Goal: Task Accomplishment & Management: Use online tool/utility

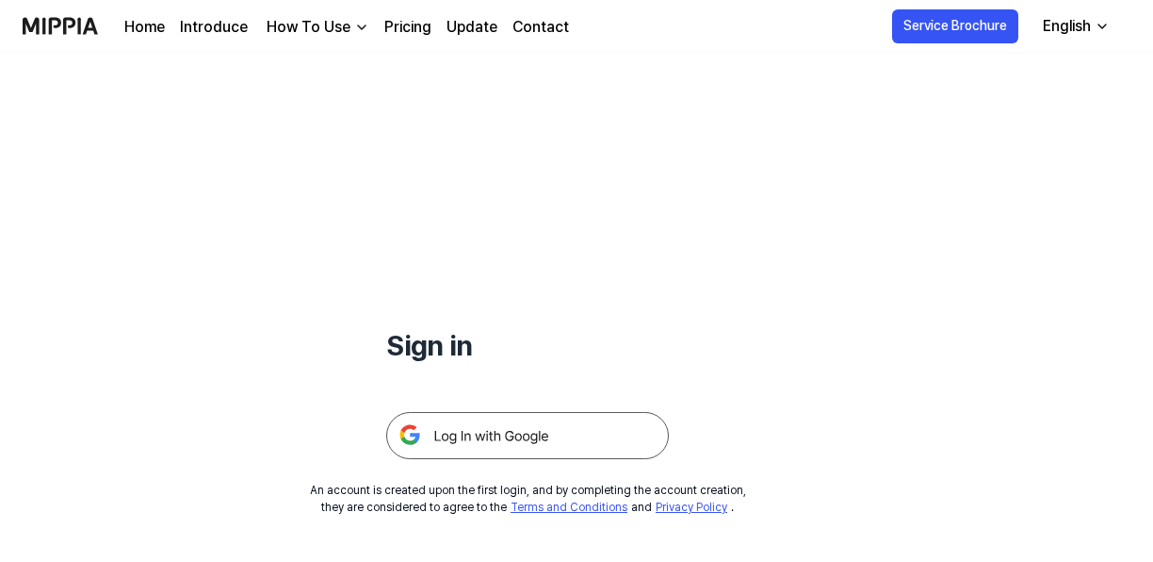
click at [516, 425] on img at bounding box center [527, 435] width 283 height 47
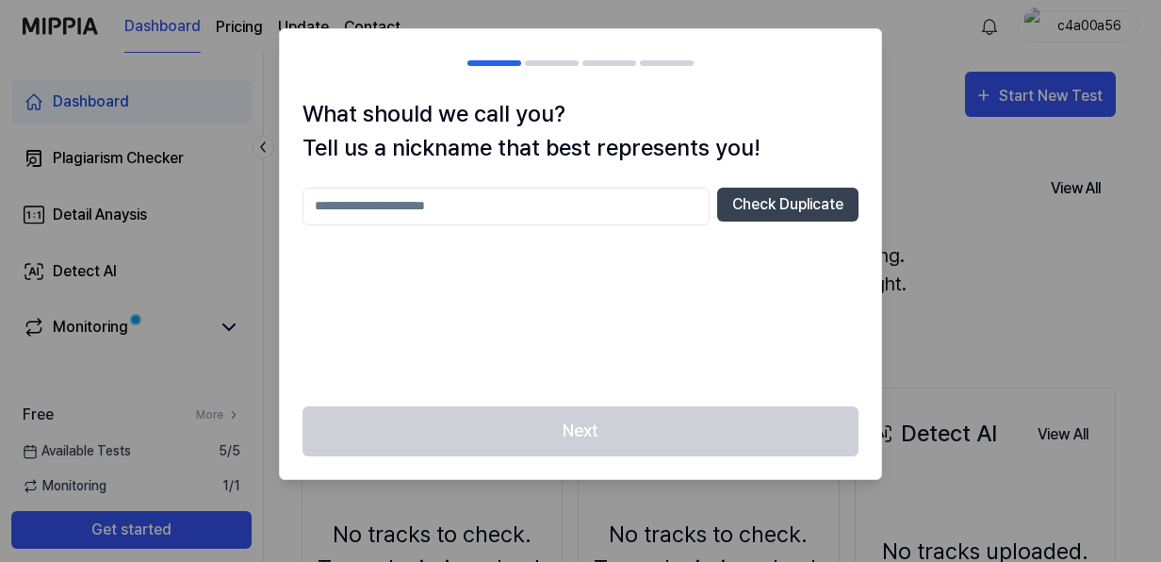
click at [551, 222] on input "text" at bounding box center [505, 206] width 407 height 38
click at [444, 219] on input "**********" at bounding box center [505, 206] width 407 height 38
type input "**********"
click at [882, 214] on div at bounding box center [580, 281] width 1161 height 562
click at [834, 204] on button "Check Duplicate" at bounding box center [787, 204] width 141 height 34
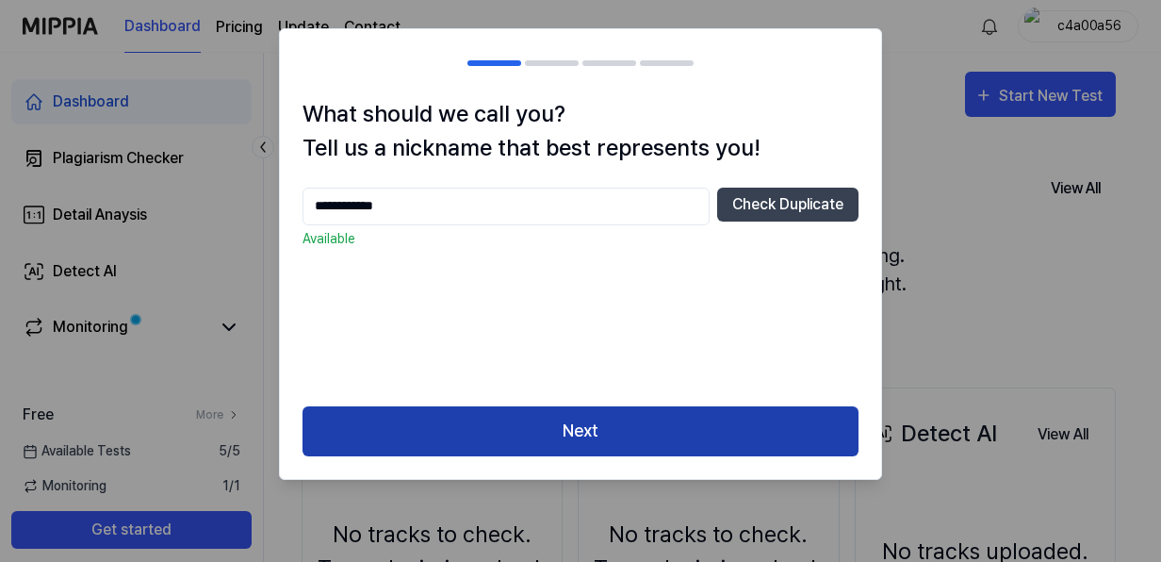
click at [595, 409] on button "Next" at bounding box center [580, 431] width 556 height 50
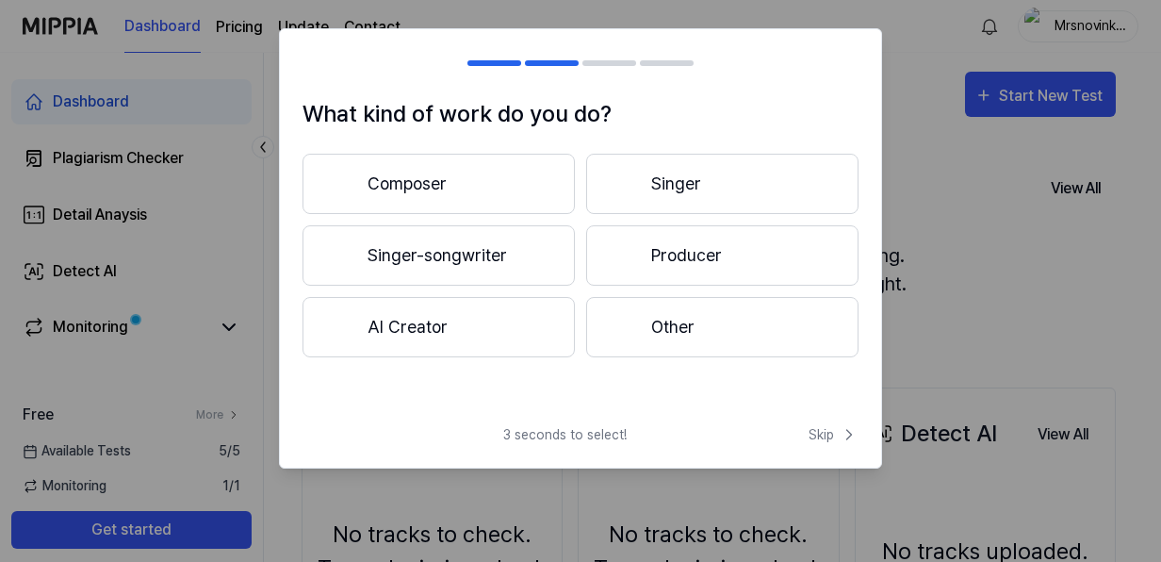
click at [484, 335] on button "AI Creator" at bounding box center [438, 327] width 272 height 60
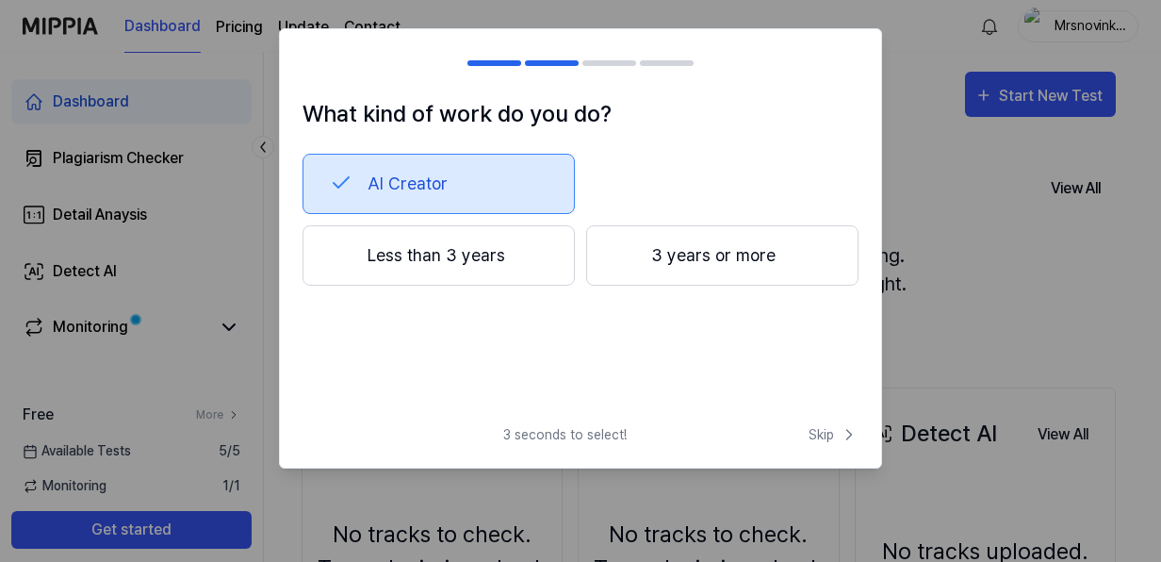
click at [464, 254] on button "Less than 3 years" at bounding box center [438, 255] width 272 height 60
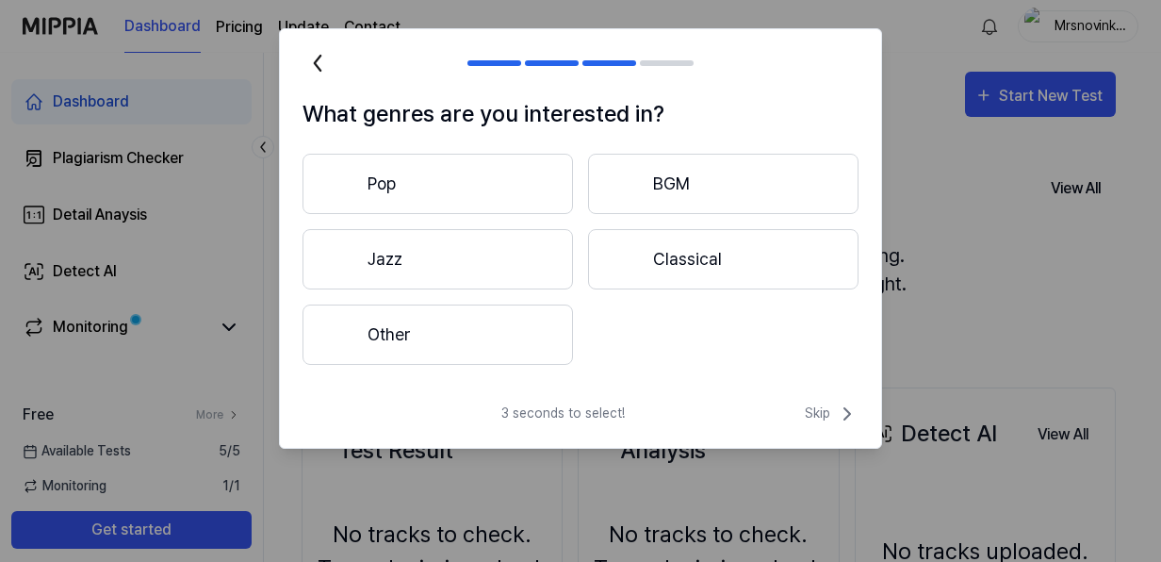
click at [458, 328] on button "Other" at bounding box center [437, 334] width 270 height 60
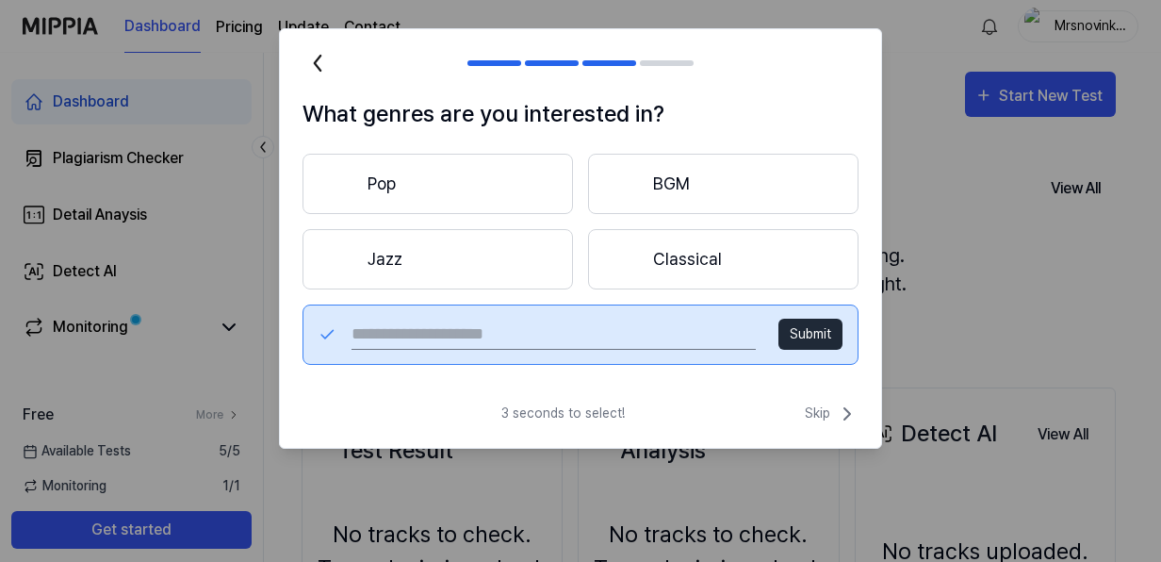
click at [458, 328] on input "text" at bounding box center [553, 334] width 404 height 30
type input "**********"
click at [799, 342] on button "Submit" at bounding box center [810, 333] width 64 height 31
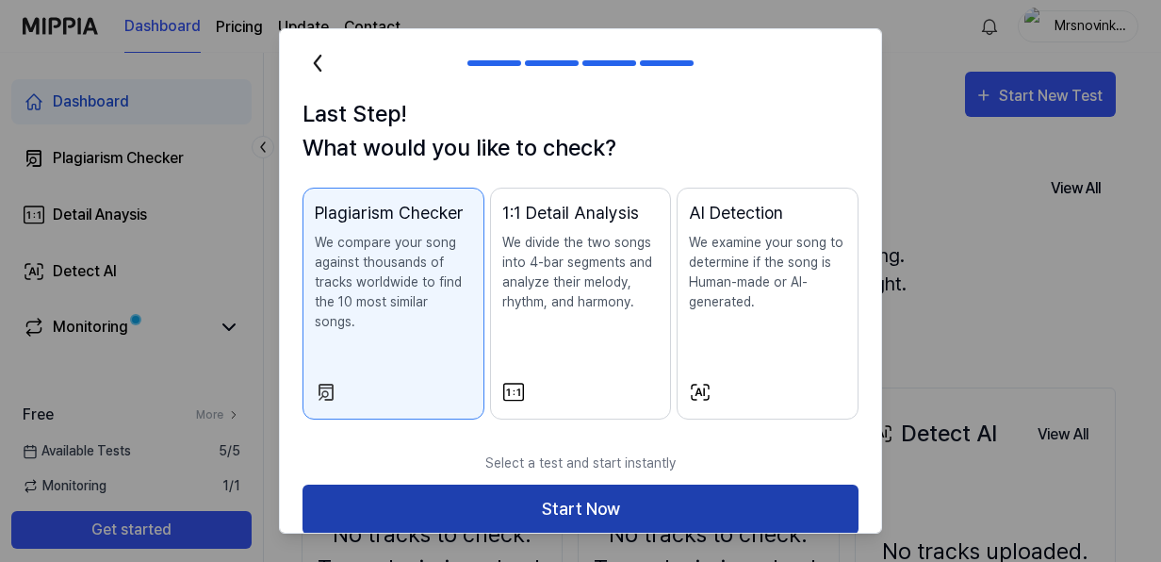
click at [559, 484] on button "Start Now" at bounding box center [580, 509] width 556 height 50
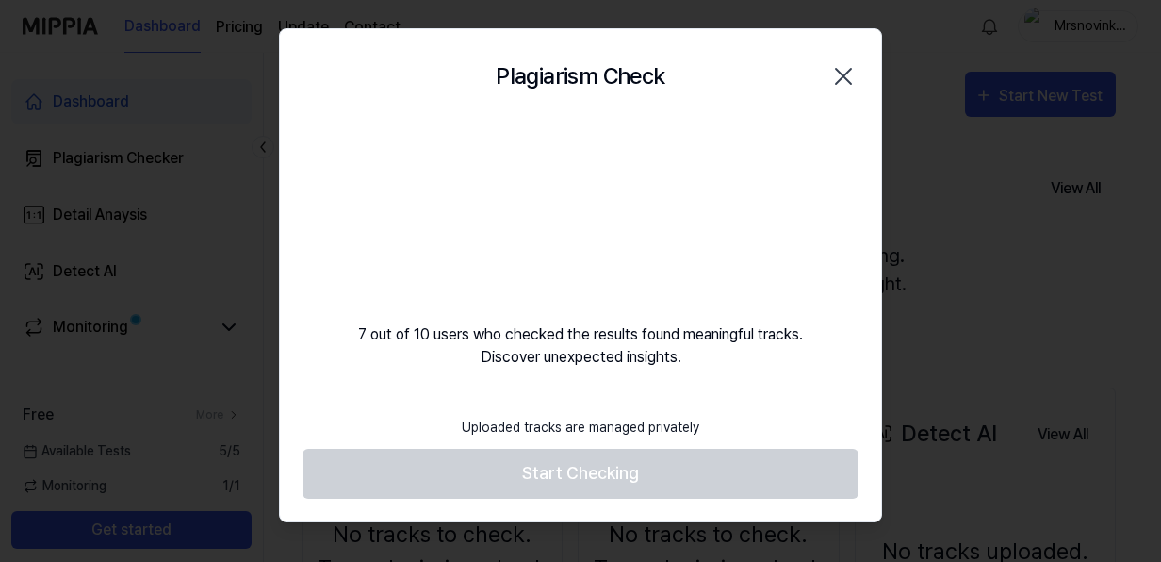
click at [571, 426] on div "Uploaded tracks are managed privately" at bounding box center [580, 427] width 260 height 42
click at [611, 246] on video at bounding box center [580, 213] width 181 height 181
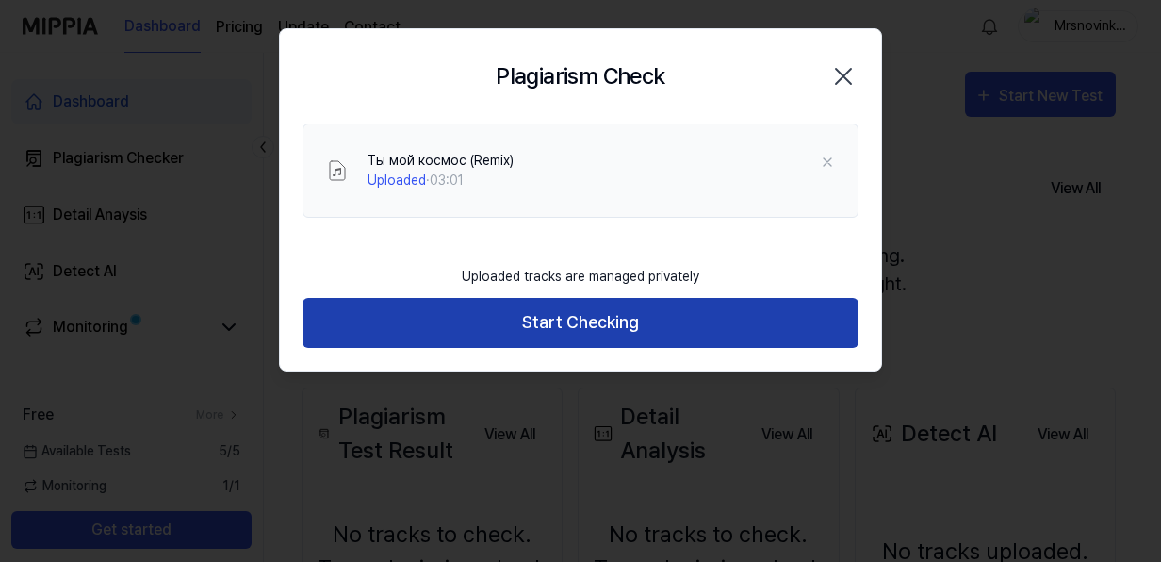
click at [602, 307] on button "Start Checking" at bounding box center [580, 323] width 556 height 50
click at [618, 328] on button "Start Checking" at bounding box center [580, 323] width 556 height 50
click at [583, 305] on button "Start Checking" at bounding box center [580, 323] width 556 height 50
click at [579, 322] on button "Start Checking" at bounding box center [580, 323] width 556 height 50
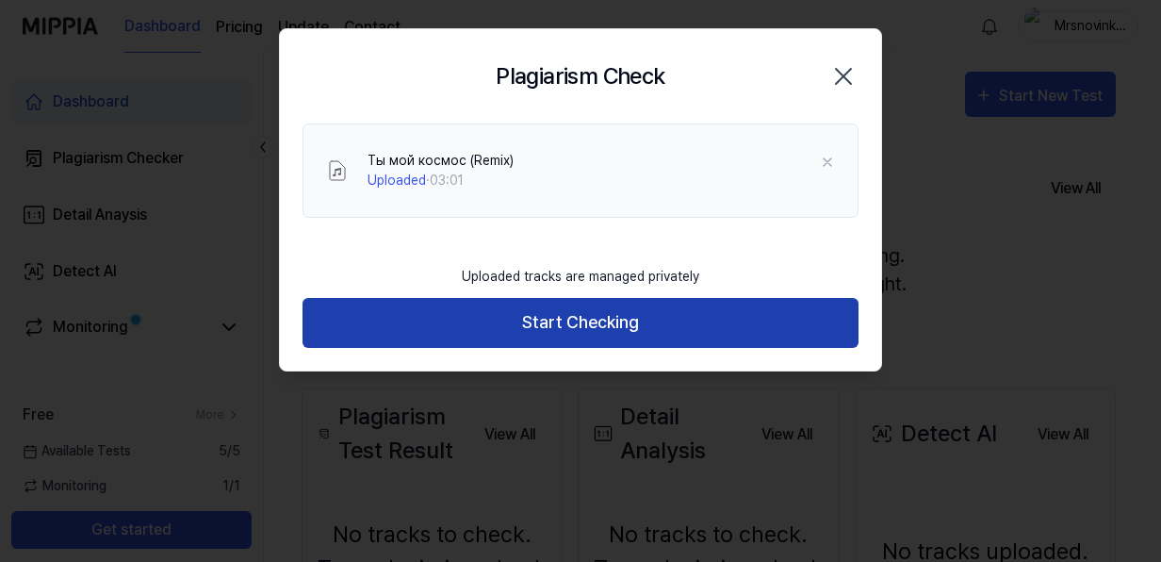
click at [579, 322] on button "Start Checking" at bounding box center [580, 323] width 556 height 50
click at [580, 330] on button "Start Checking" at bounding box center [580, 323] width 556 height 50
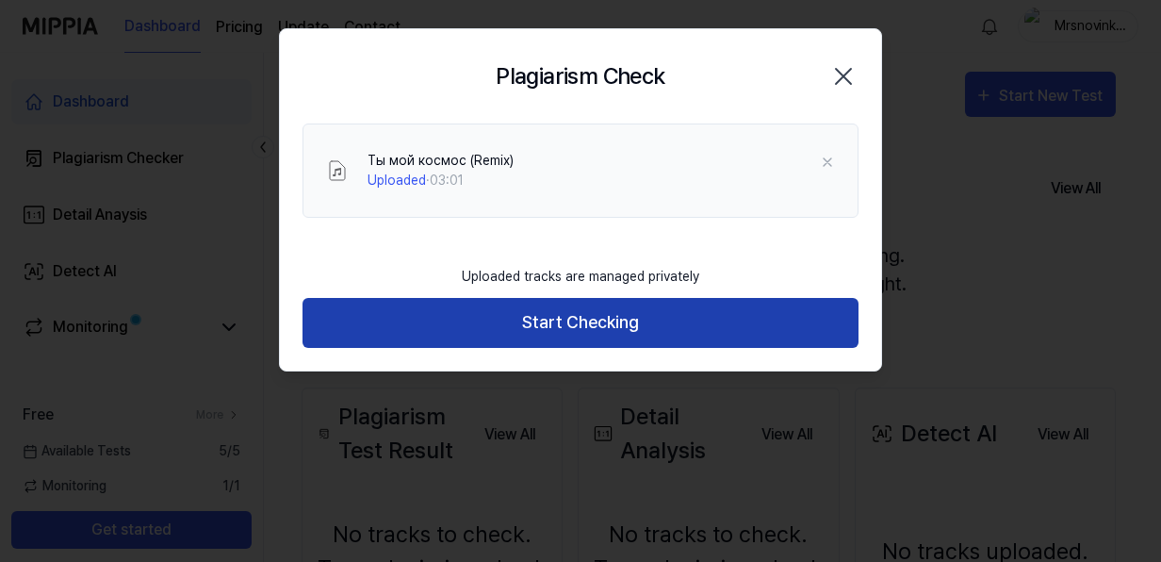
click at [580, 330] on button "Start Checking" at bounding box center [580, 323] width 556 height 50
drag, startPoint x: 580, startPoint y: 330, endPoint x: 550, endPoint y: 322, distance: 31.1
click at [550, 322] on button "Start Checking" at bounding box center [580, 323] width 556 height 50
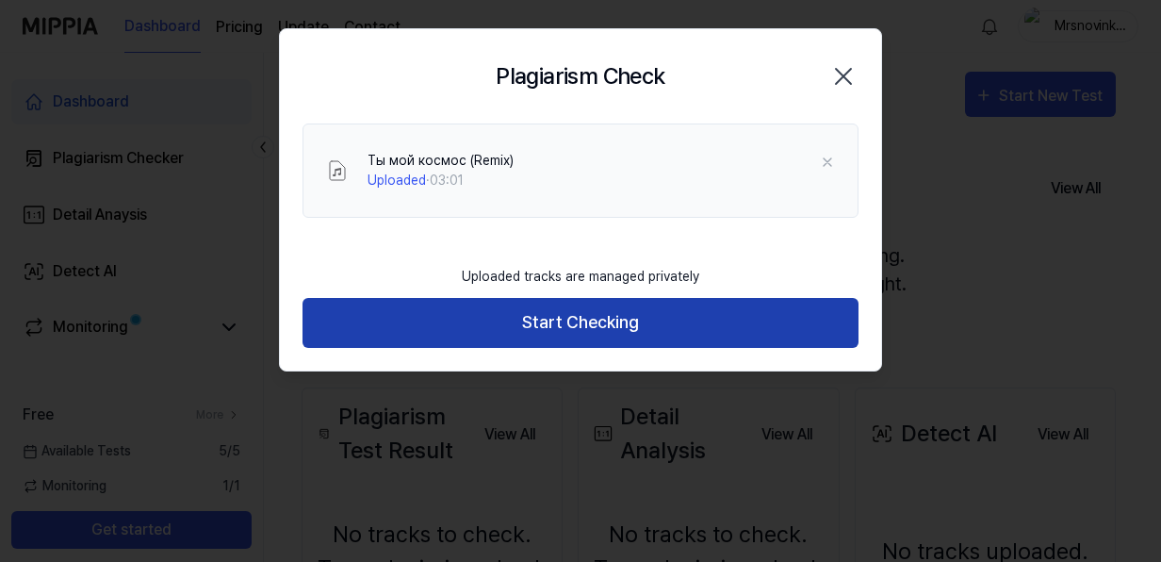
click at [550, 322] on button "Start Checking" at bounding box center [580, 323] width 556 height 50
click at [550, 317] on button "Start Checking" at bounding box center [580, 323] width 556 height 50
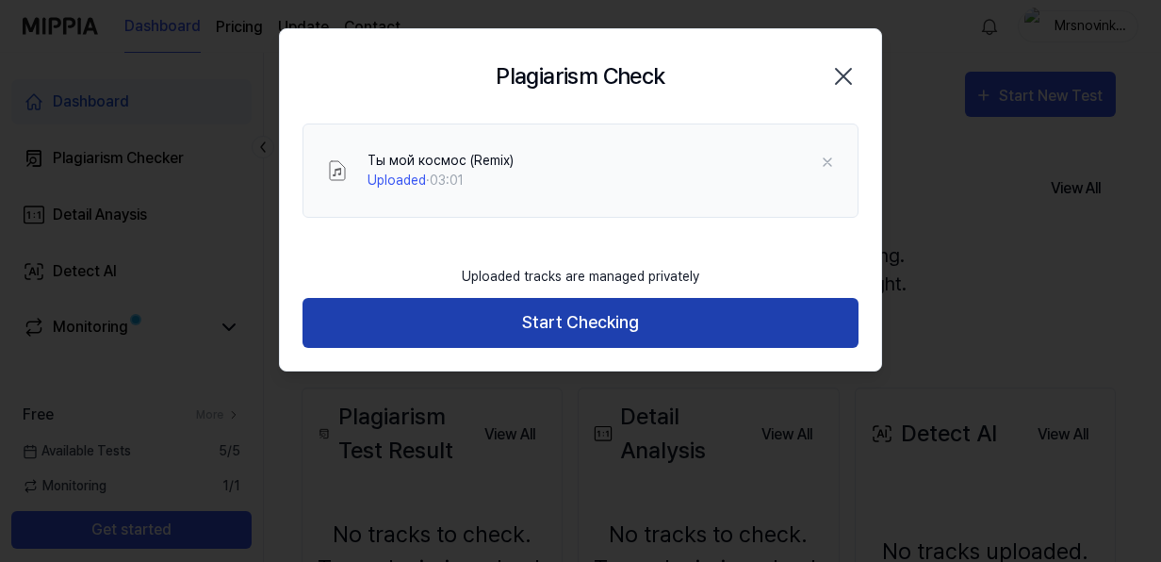
click at [550, 317] on button "Start Checking" at bounding box center [580, 323] width 556 height 50
click at [607, 335] on button "Start Checking" at bounding box center [580, 323] width 556 height 50
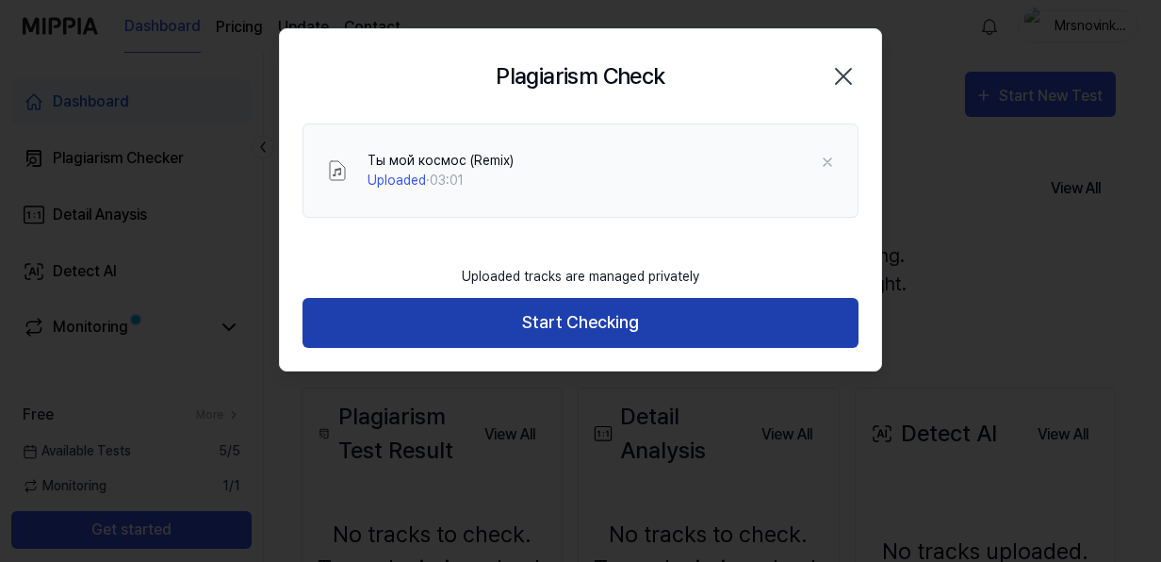
click at [302, 298] on button "Start Checking" at bounding box center [580, 323] width 556 height 50
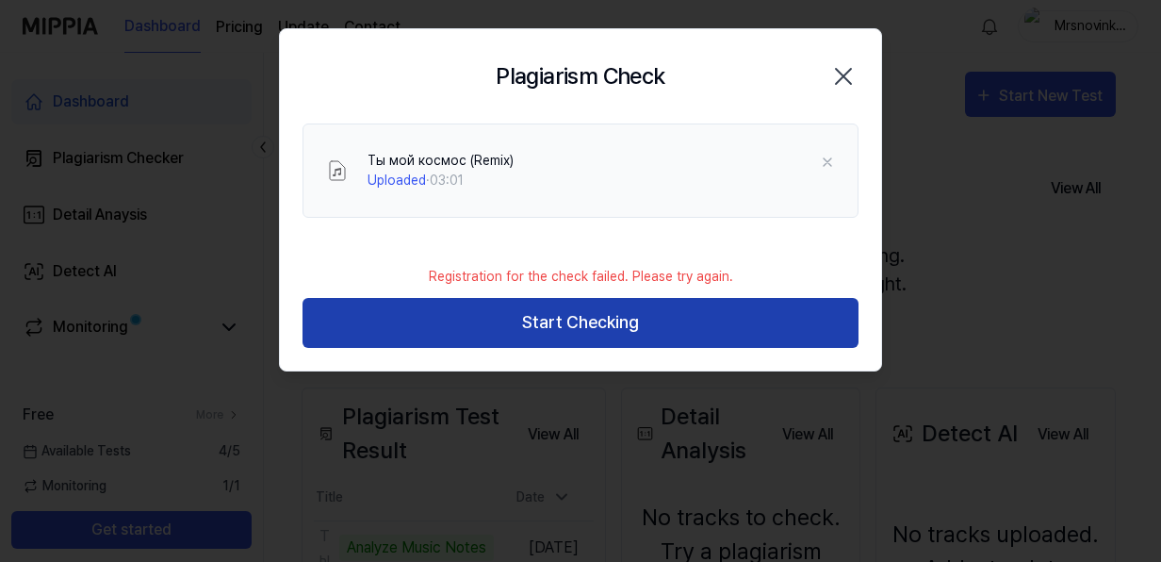
click at [597, 315] on button "Start Checking" at bounding box center [580, 323] width 556 height 50
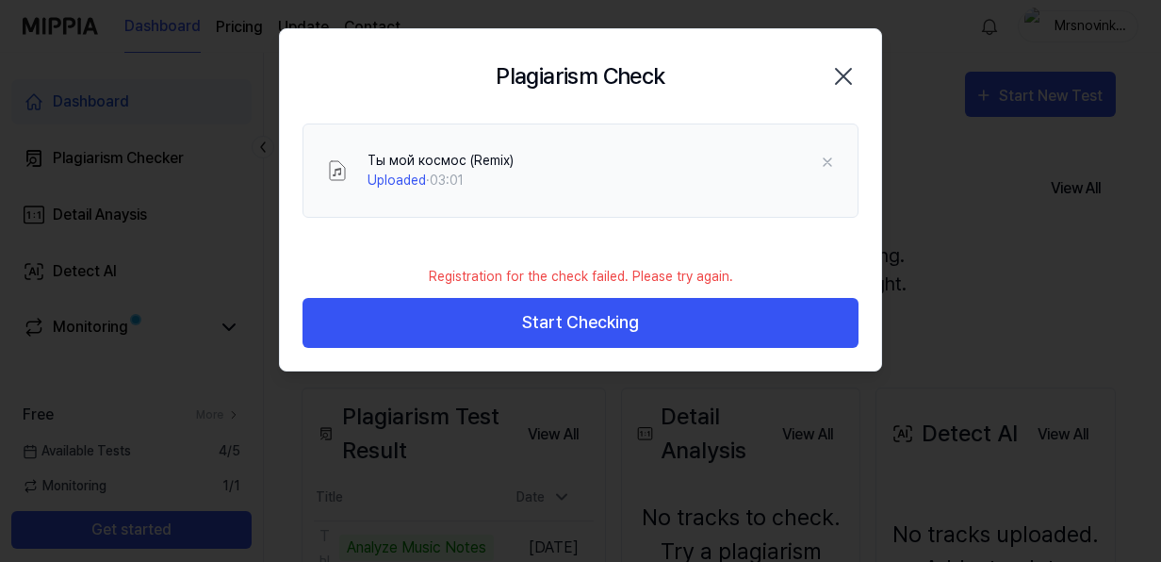
click at [852, 75] on icon "button" at bounding box center [843, 76] width 30 height 30
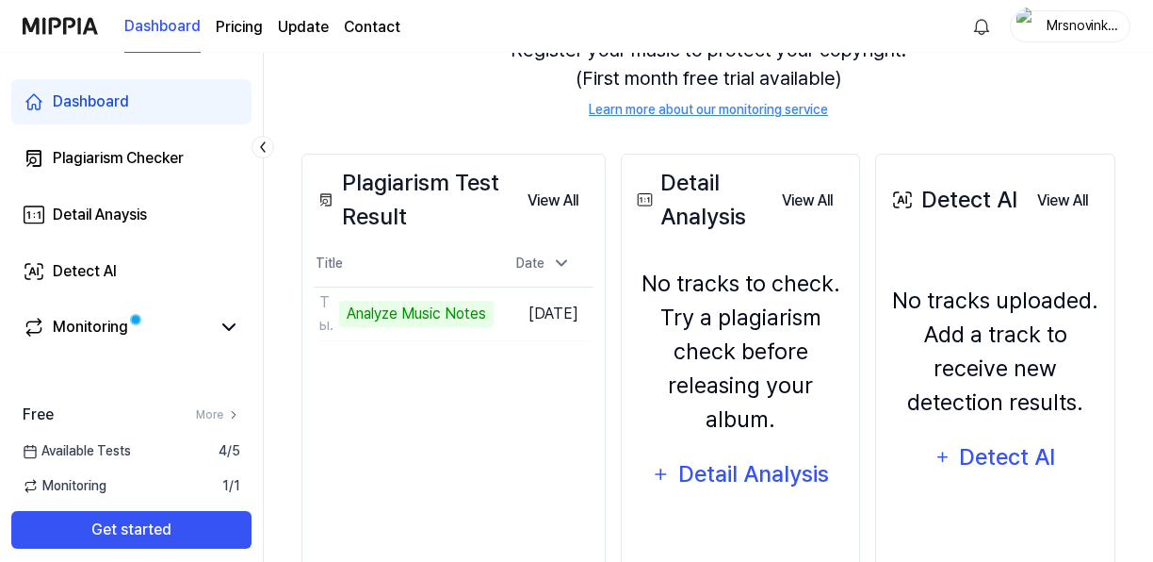
scroll to position [235, 0]
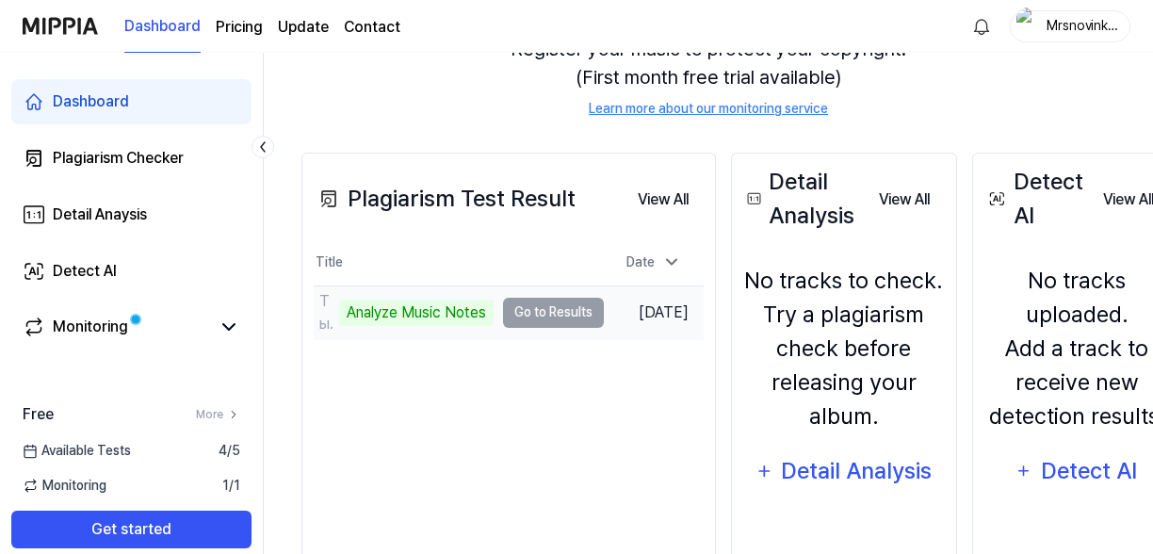
click at [522, 305] on td "Ты мой космос (Remix) Analyze Music Notes Go to Results" at bounding box center [459, 312] width 290 height 53
click at [538, 302] on td "Ты мой космос (Remix) Analyze Music Notes Go to Results" at bounding box center [459, 312] width 290 height 53
click at [467, 315] on div "Analyze Music Notes" at bounding box center [416, 313] width 155 height 26
click at [325, 296] on div "Ты мой космос (Remix)" at bounding box center [326, 312] width 15 height 45
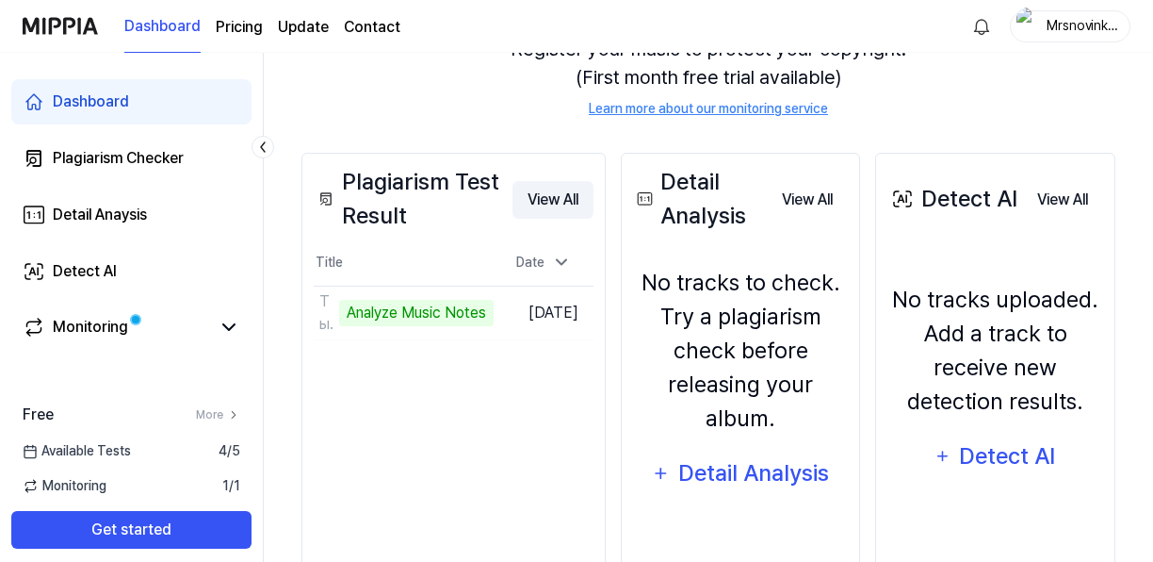
click at [584, 198] on button "View All" at bounding box center [553, 200] width 81 height 38
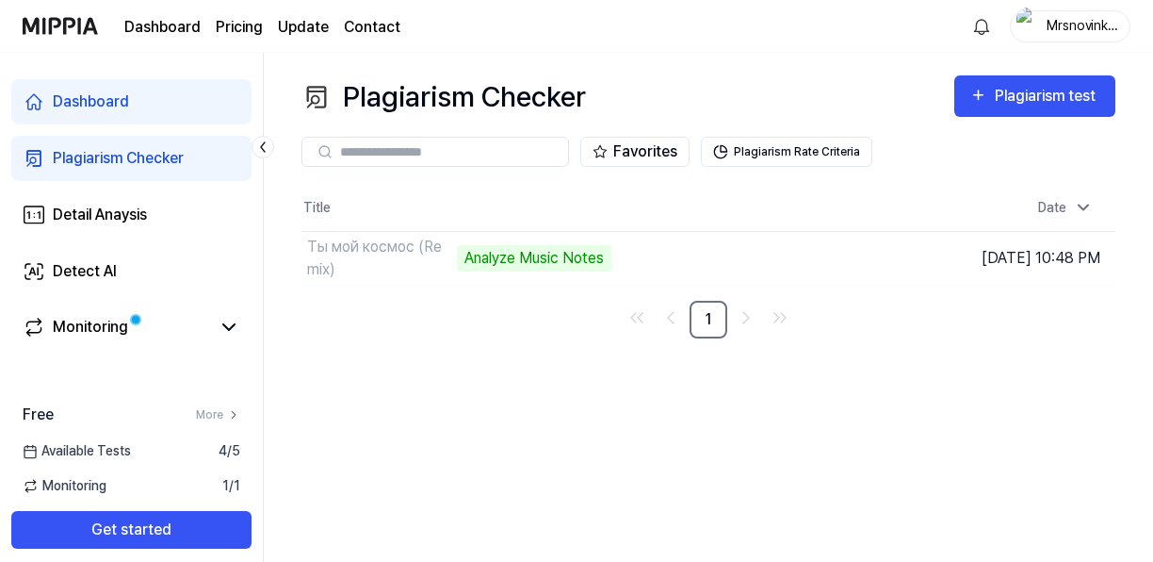
scroll to position [0, 0]
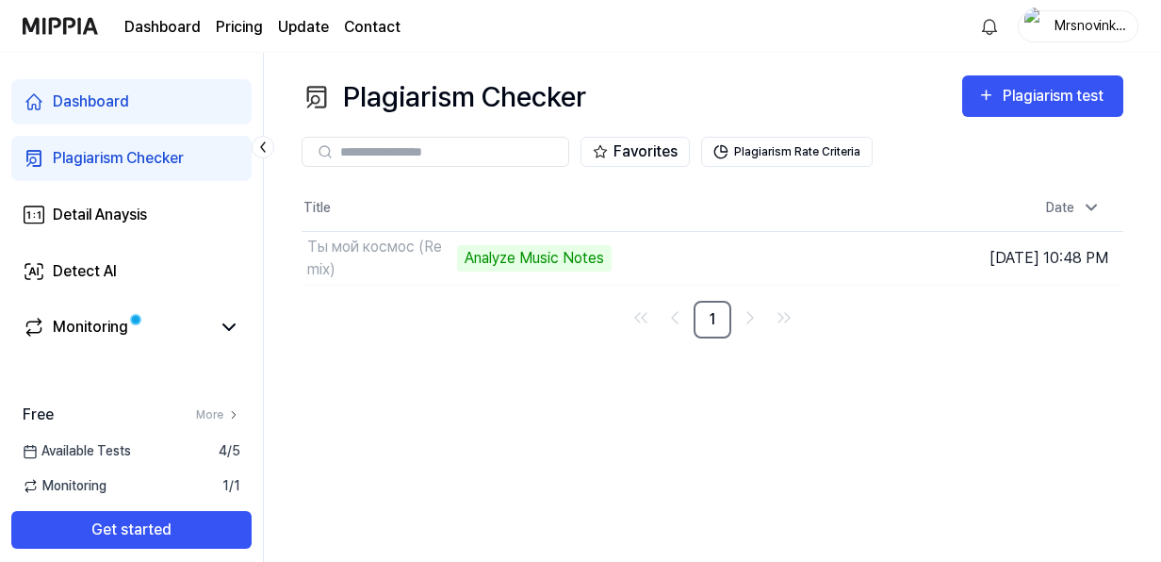
click at [584, 198] on th "Title" at bounding box center [609, 208] width 616 height 45
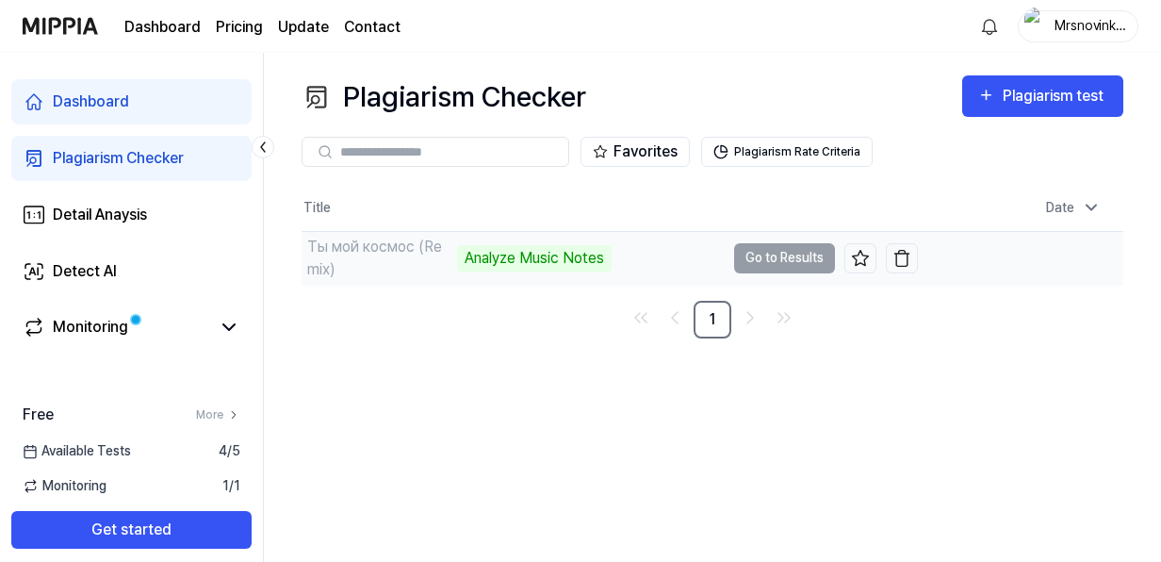
click at [773, 260] on td "Ты мой космос (Remix) Analyze Music Notes Go to Results" at bounding box center [609, 258] width 616 height 53
click at [435, 259] on div "Ты мой космос (Remix)" at bounding box center [379, 258] width 145 height 45
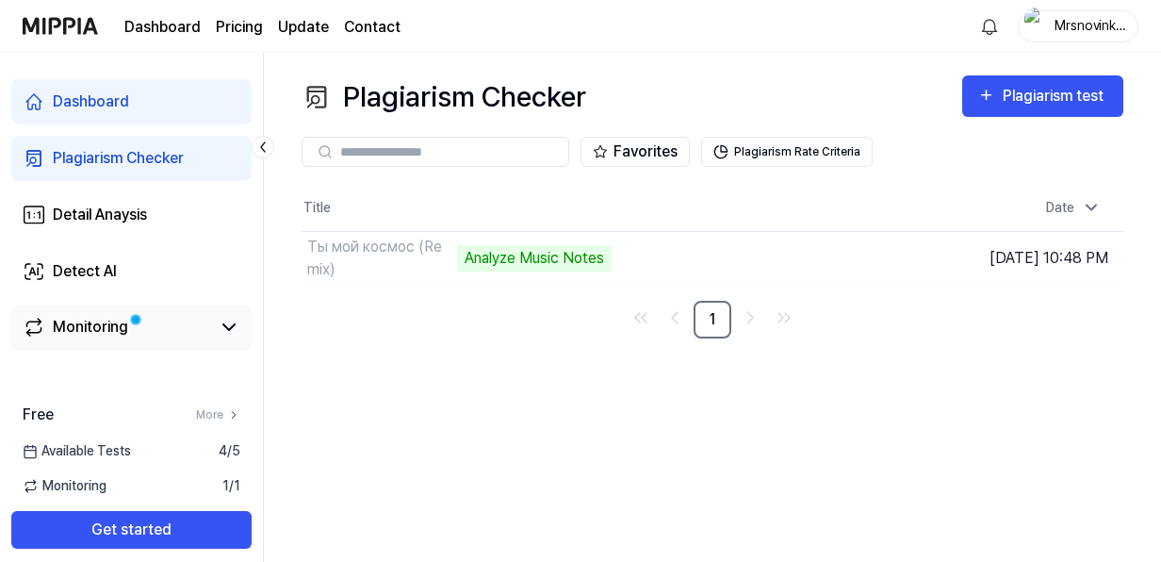
click at [176, 320] on link "Monitoring" at bounding box center [116, 327] width 187 height 23
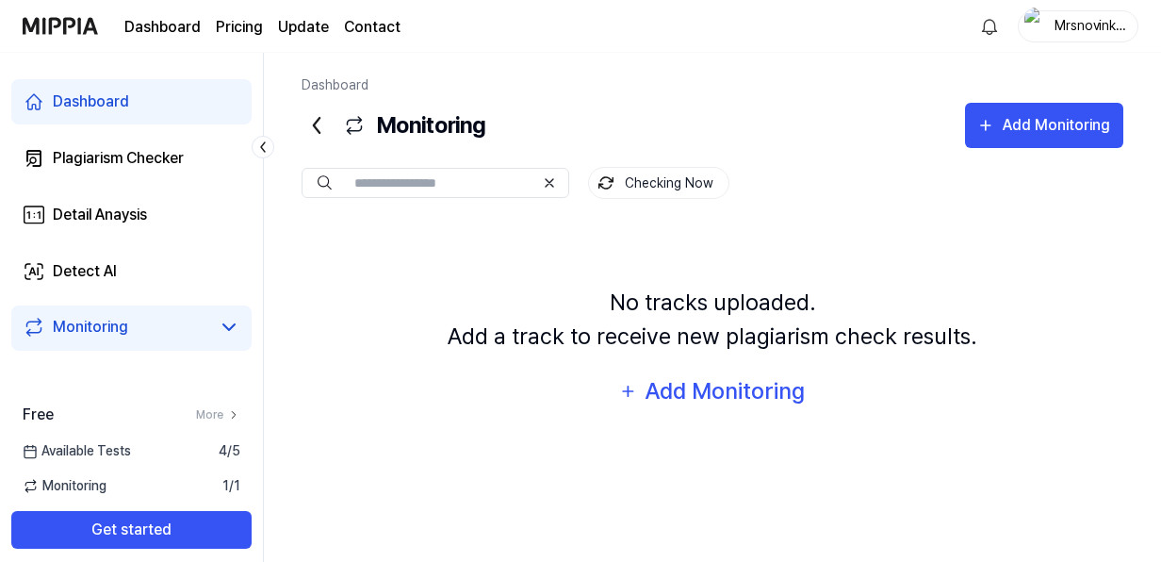
click at [216, 334] on div "Monitoring" at bounding box center [132, 327] width 218 height 23
click at [116, 165] on div "Plagiarism Checker" at bounding box center [118, 158] width 131 height 23
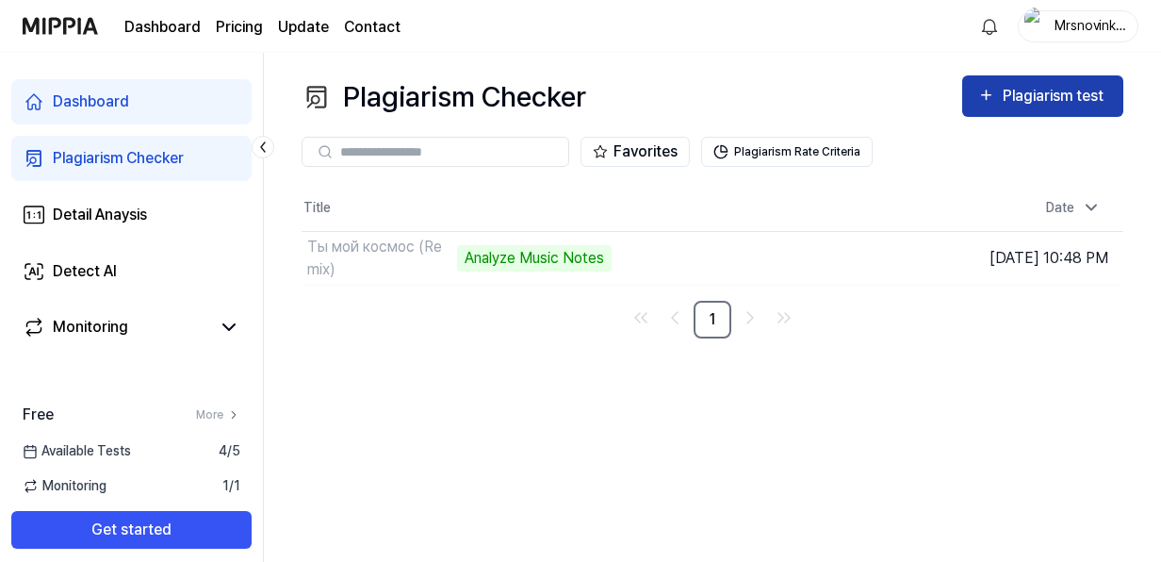
click at [1023, 100] on div "Plagiarism test" at bounding box center [1055, 96] width 106 height 24
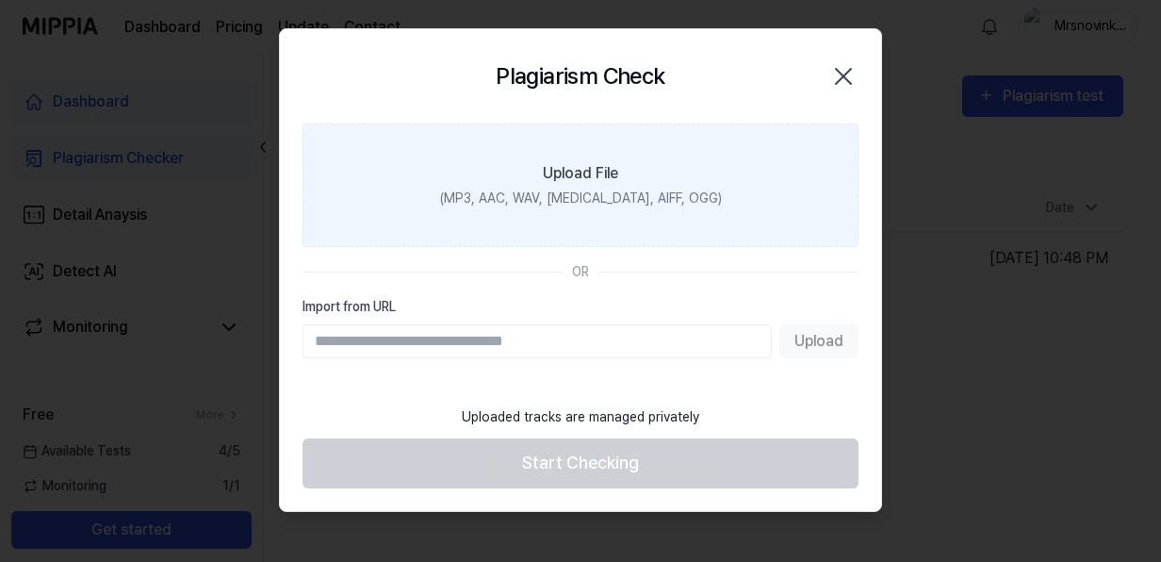
click at [650, 202] on div "(MP3, AAC, WAV, FLAC, AIFF, OGG)" at bounding box center [581, 198] width 282 height 20
click at [0, 0] on input "Upload File (MP3, AAC, WAV, FLAC, AIFF, OGG)" at bounding box center [0, 0] width 0 height 0
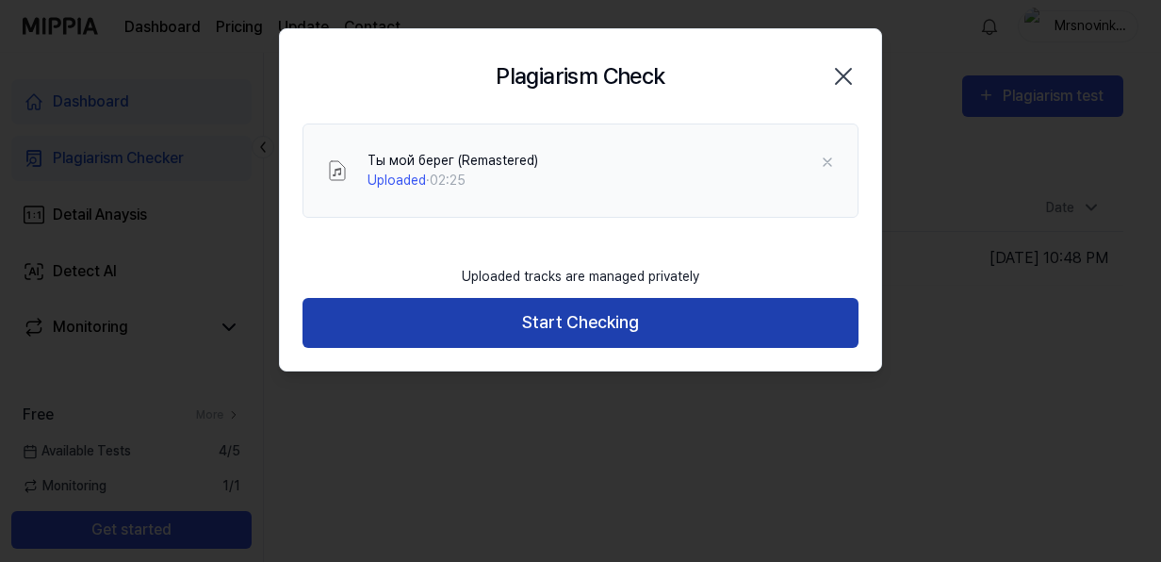
click at [501, 317] on button "Start Checking" at bounding box center [580, 323] width 556 height 50
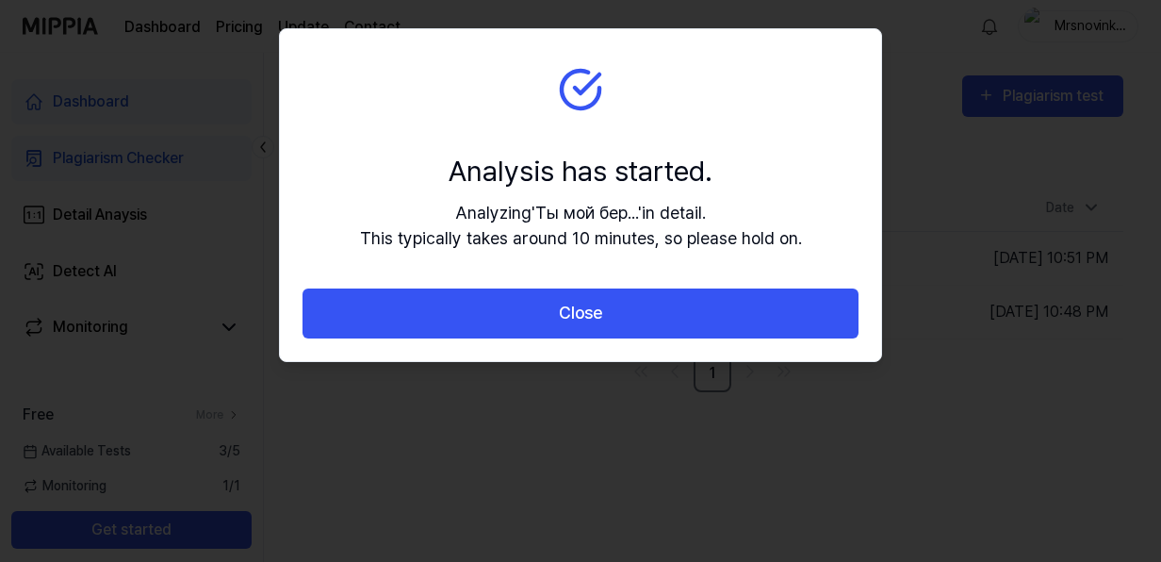
click at [501, 317] on button "Close" at bounding box center [580, 313] width 556 height 50
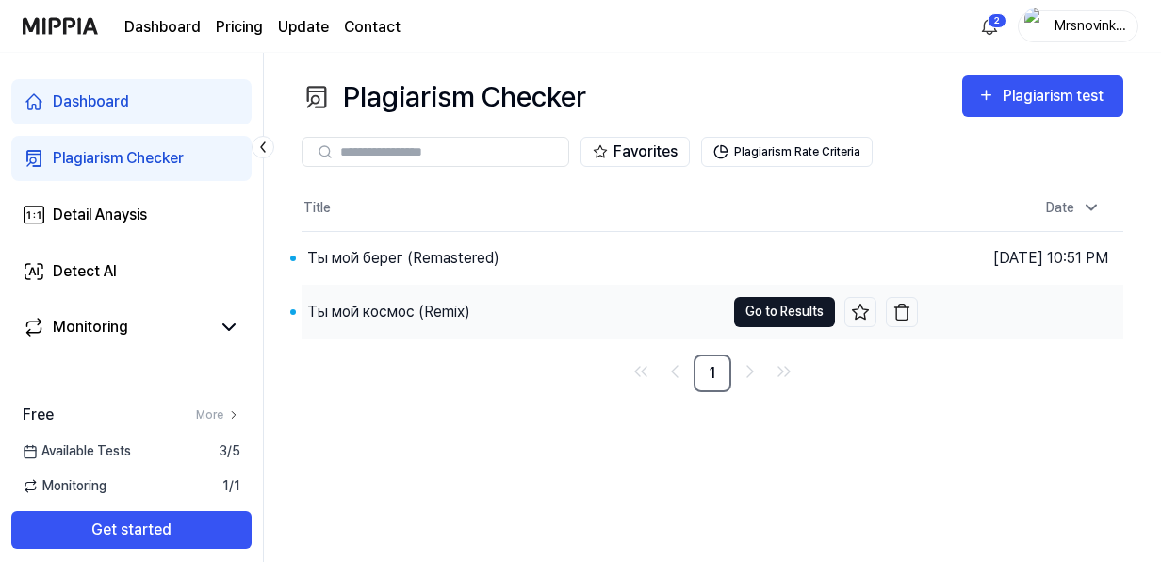
click at [762, 315] on button "Go to Results" at bounding box center [784, 312] width 101 height 30
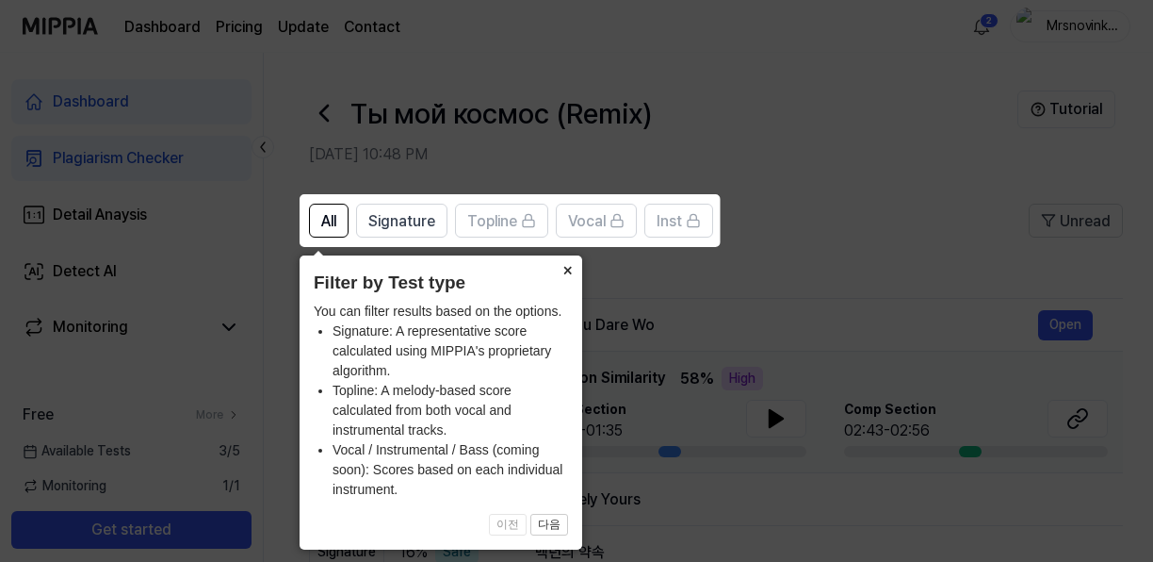
click at [564, 275] on button "×" at bounding box center [567, 268] width 30 height 26
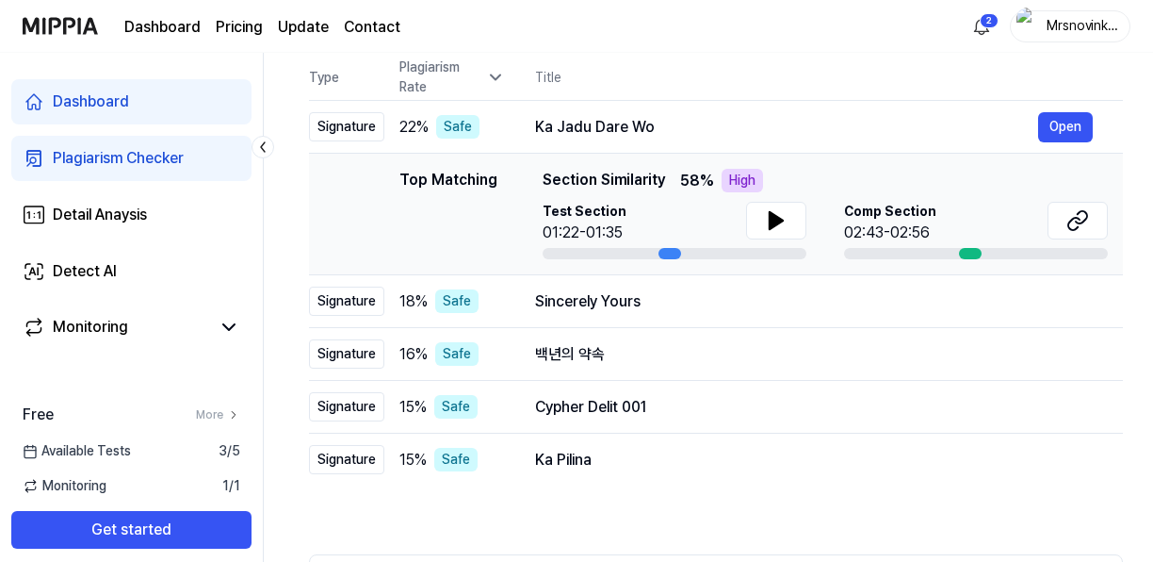
scroll to position [189, 0]
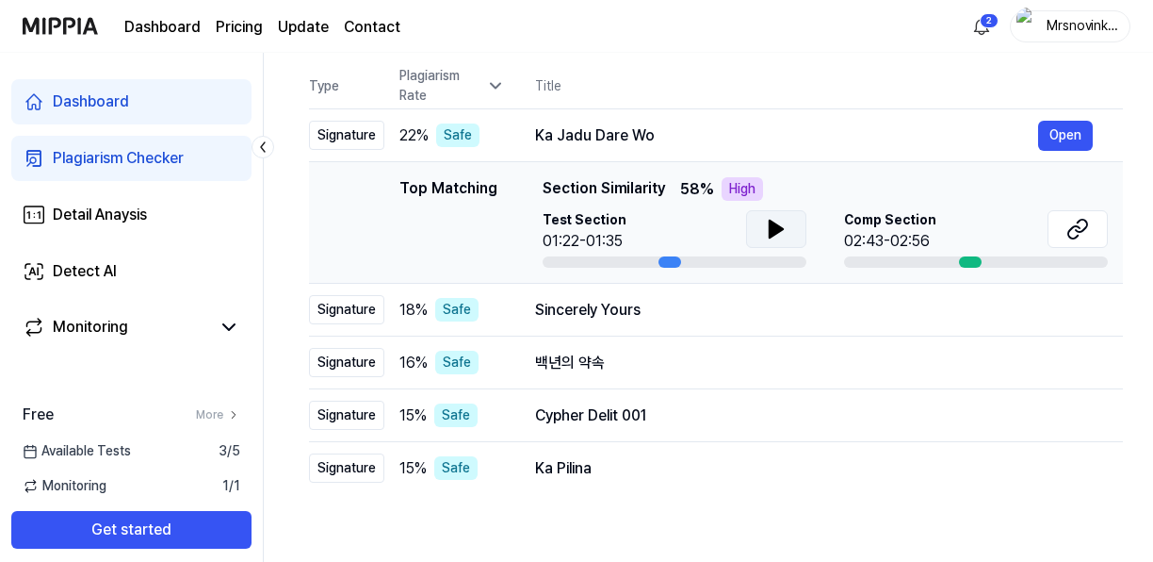
click at [774, 236] on icon at bounding box center [776, 229] width 23 height 23
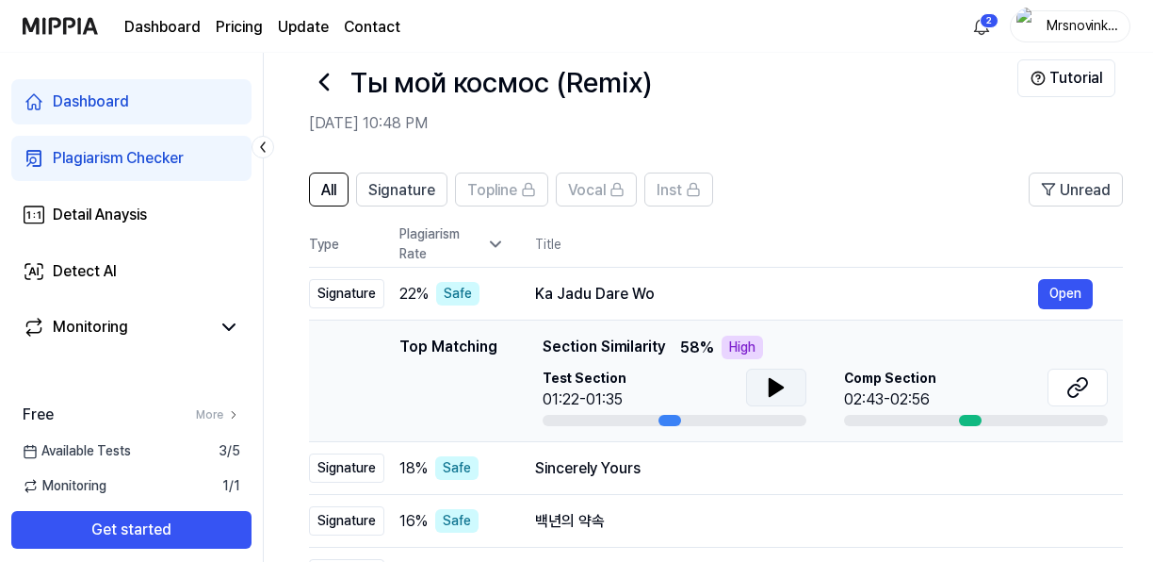
scroll to position [20, 0]
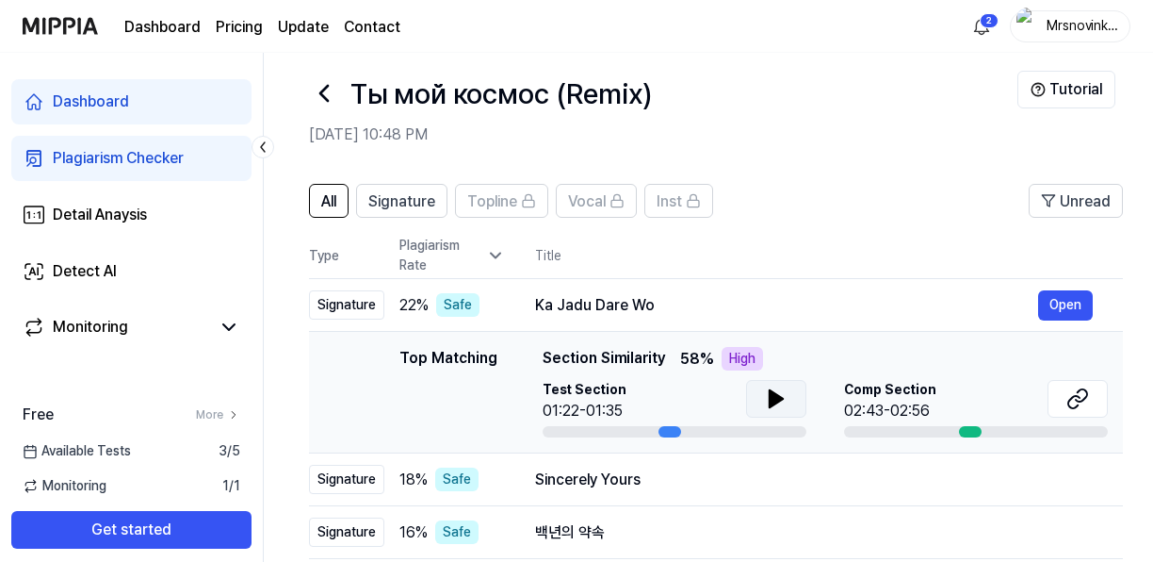
click at [799, 392] on button at bounding box center [776, 399] width 60 height 38
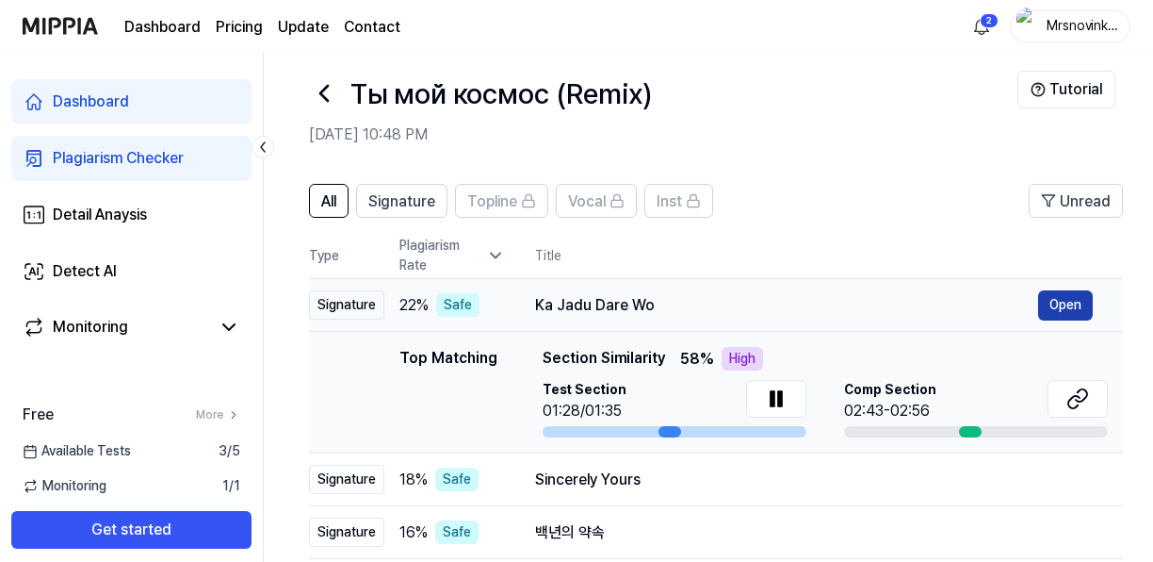
click at [1066, 298] on button "Open" at bounding box center [1065, 305] width 55 height 30
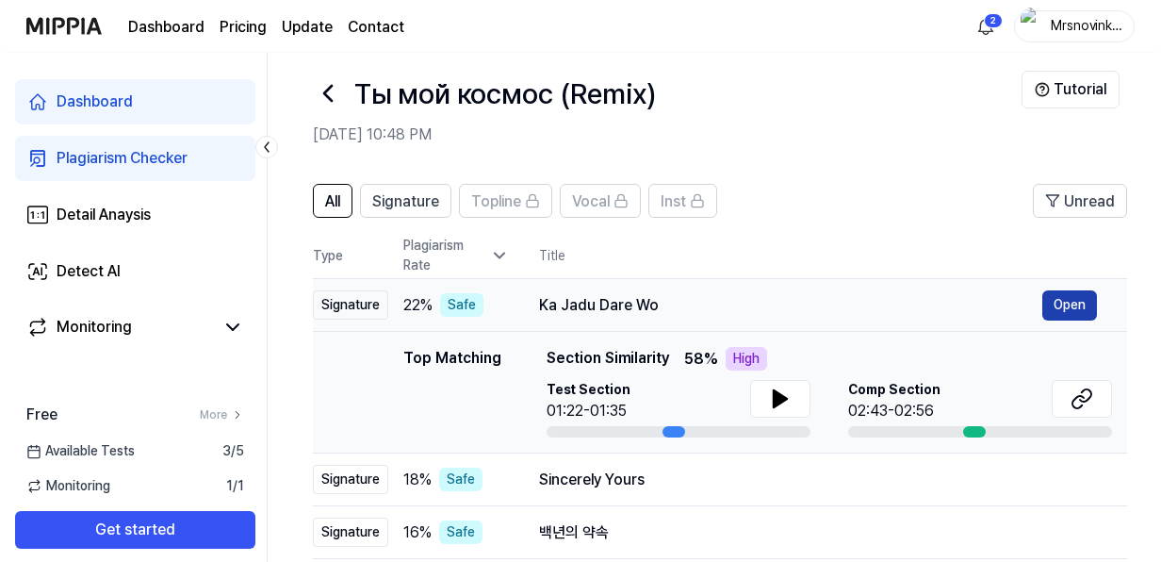
scroll to position [0, 0]
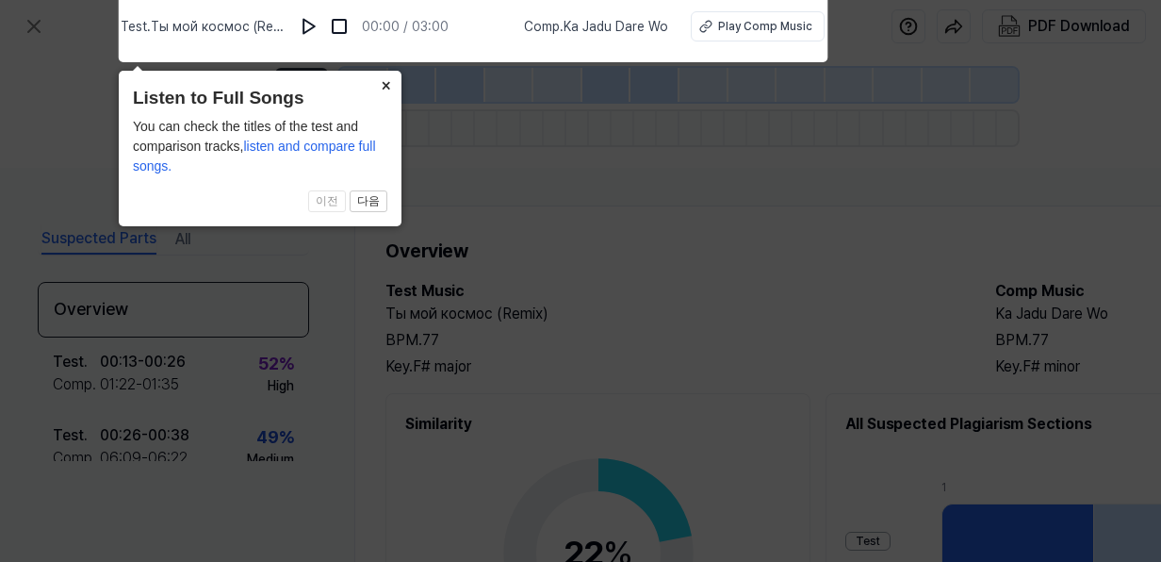
click at [386, 82] on button "×" at bounding box center [386, 84] width 30 height 26
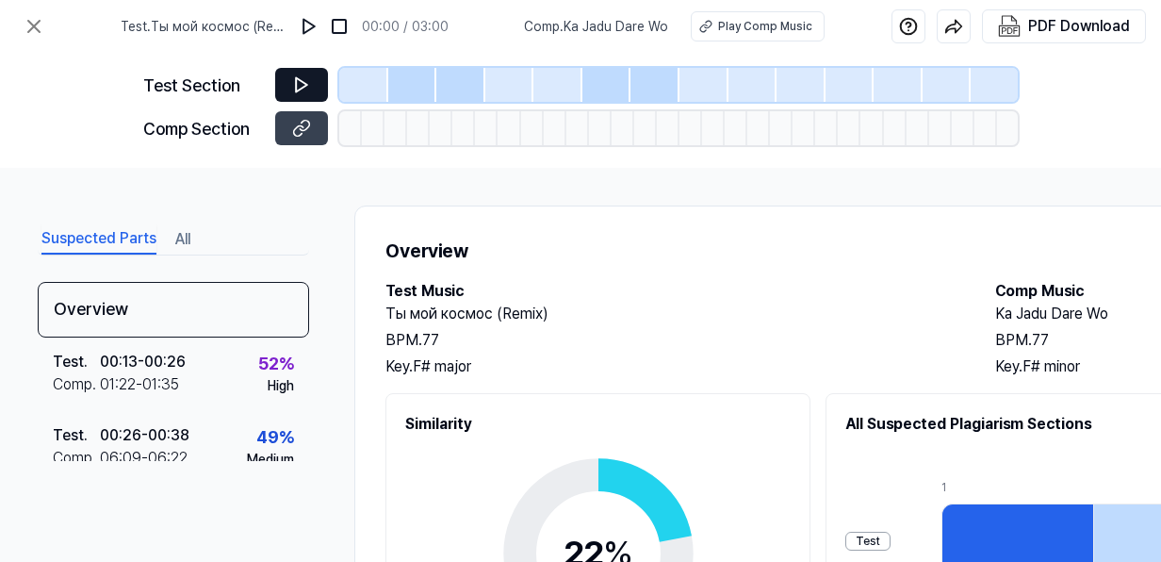
click at [300, 73] on button at bounding box center [301, 85] width 53 height 34
click at [301, 85] on icon at bounding box center [301, 84] width 19 height 19
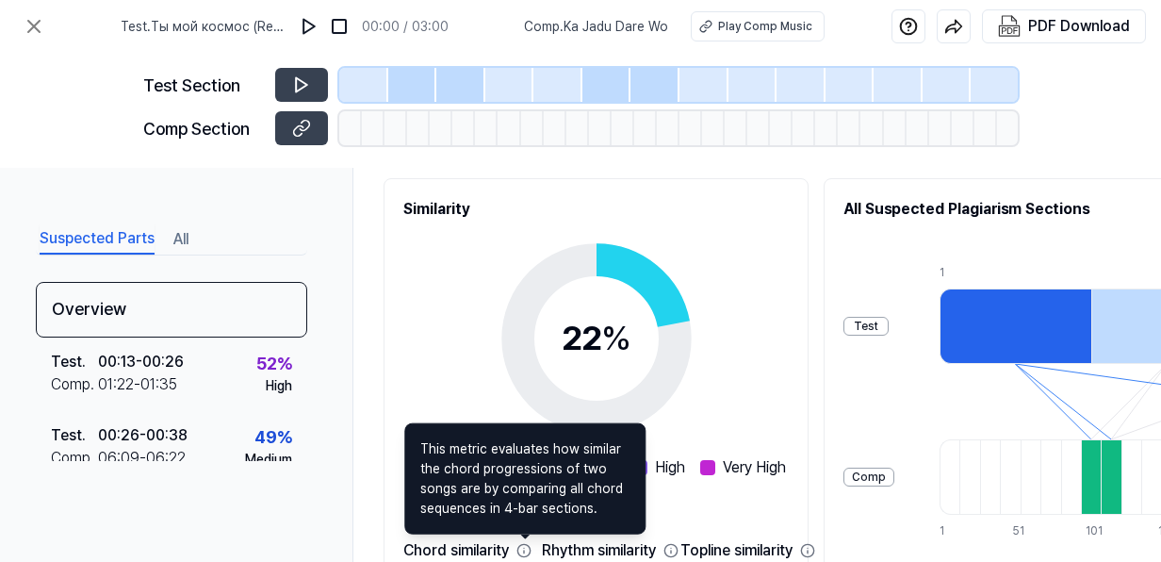
scroll to position [0, 2]
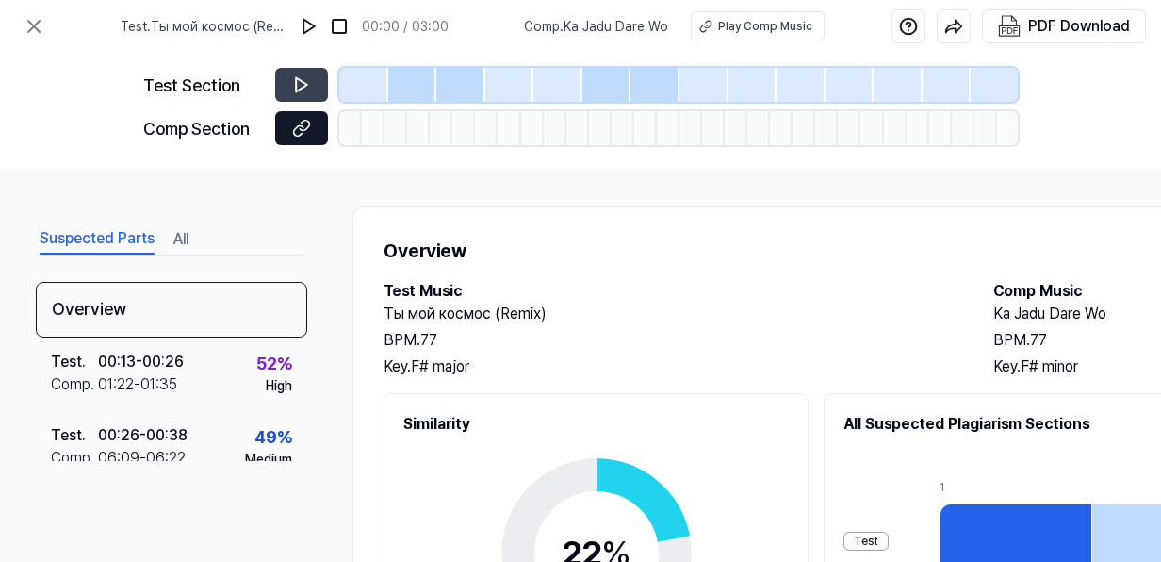
click at [308, 131] on icon at bounding box center [301, 128] width 19 height 19
click at [292, 96] on button at bounding box center [301, 85] width 53 height 34
click at [300, 86] on icon at bounding box center [301, 84] width 19 height 19
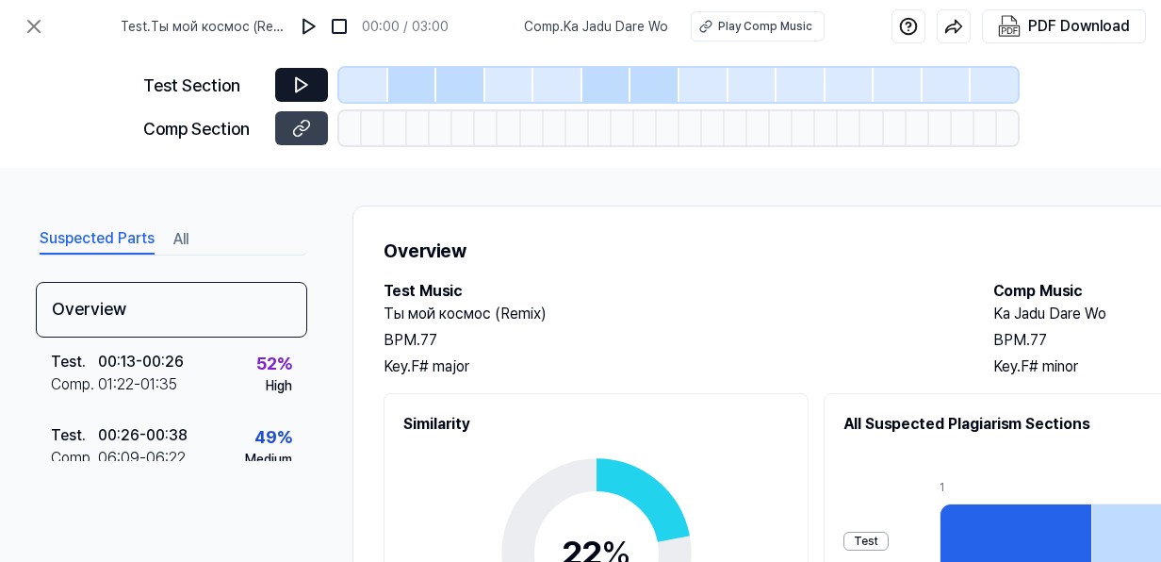
click at [300, 86] on icon at bounding box center [301, 84] width 19 height 19
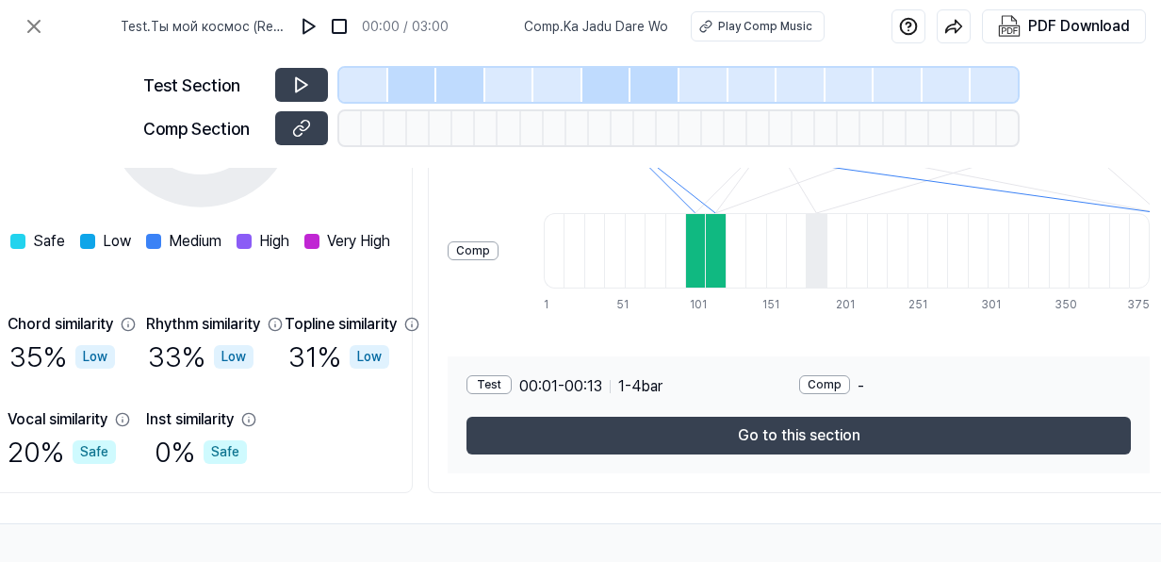
scroll to position [447, 446]
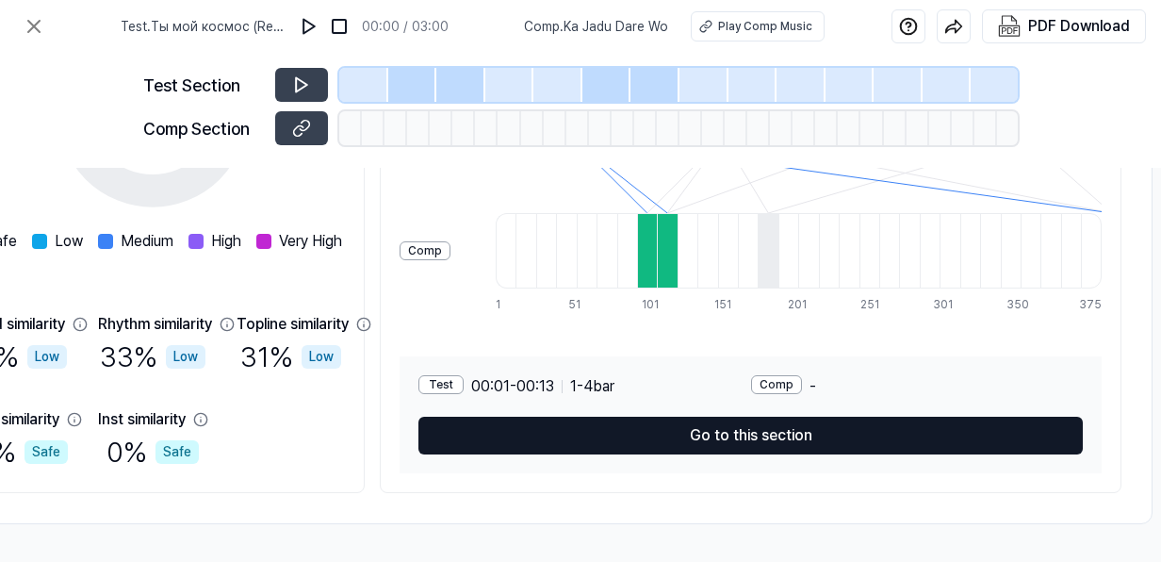
click at [884, 422] on button "Go to this section" at bounding box center [750, 435] width 664 height 38
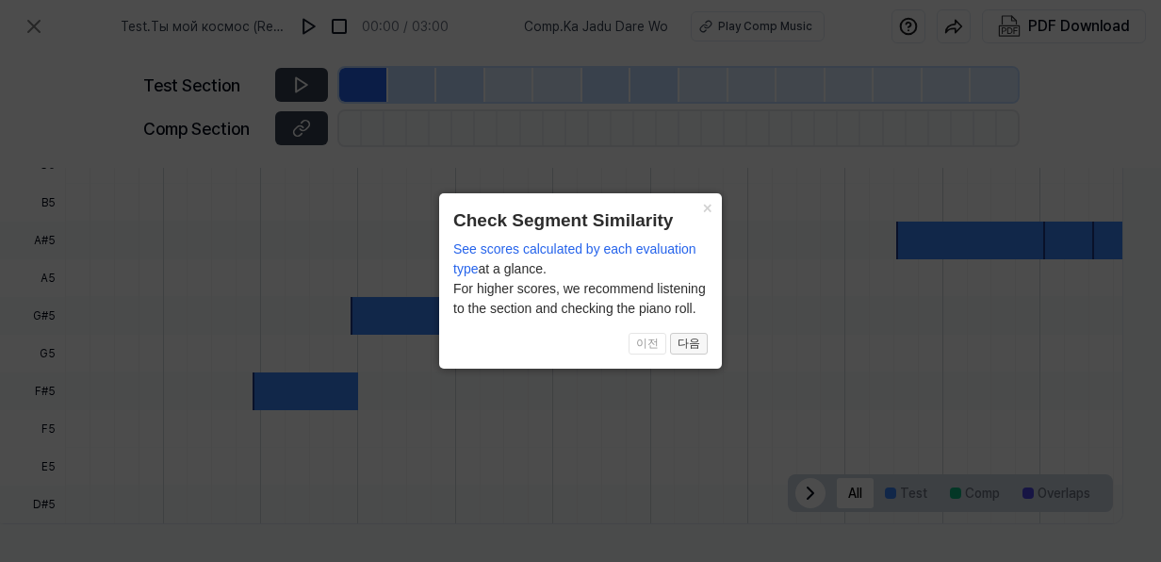
click at [687, 350] on button "다음" at bounding box center [689, 344] width 38 height 23
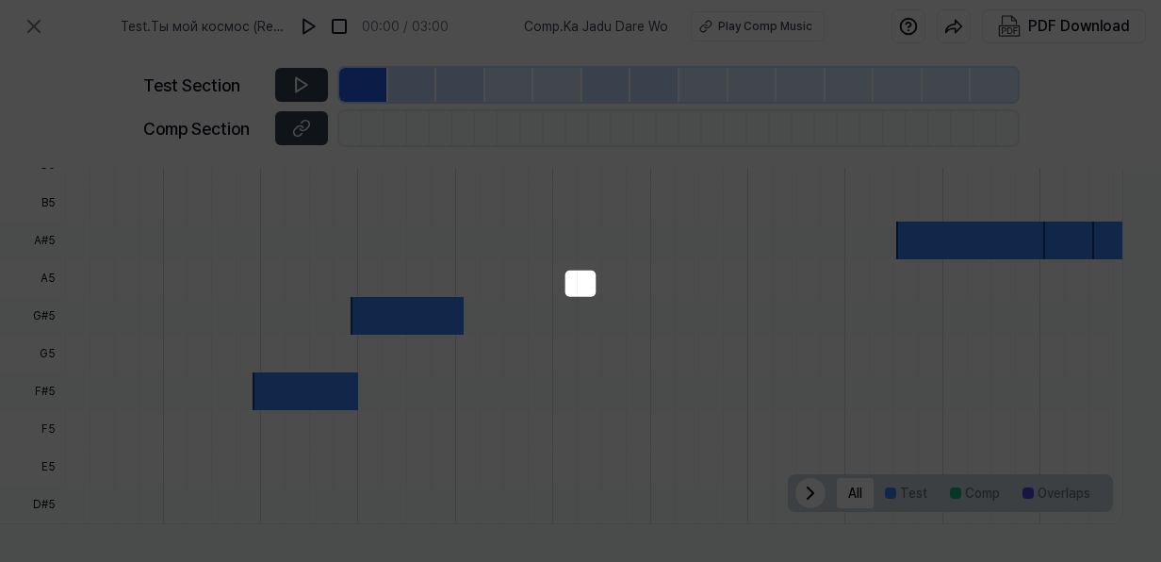
scroll to position [317, 343]
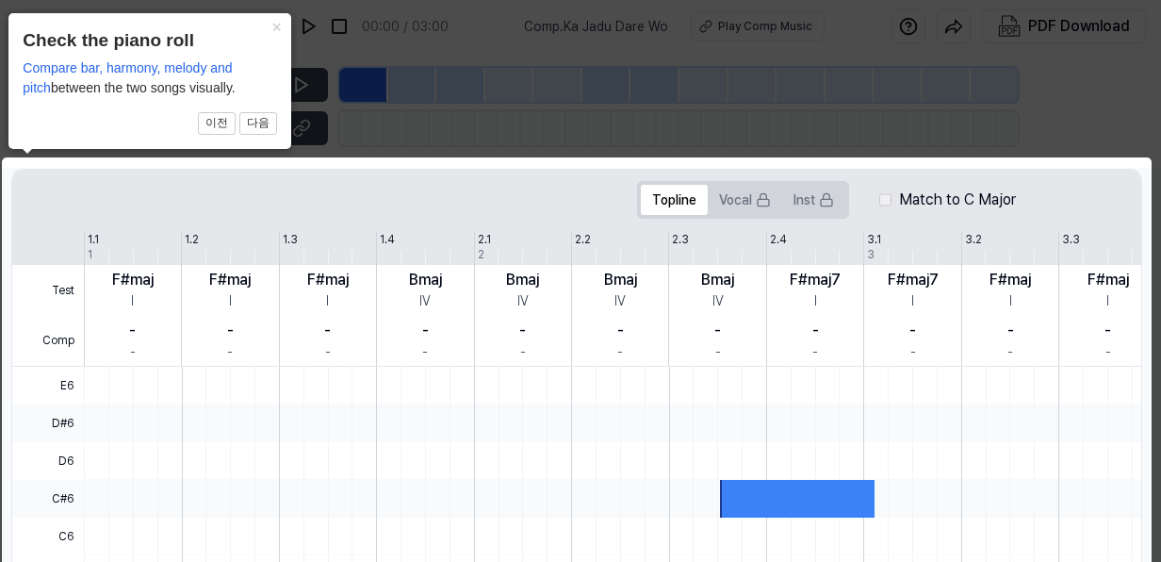
click at [1093, 114] on icon at bounding box center [580, 451] width 1161 height 902
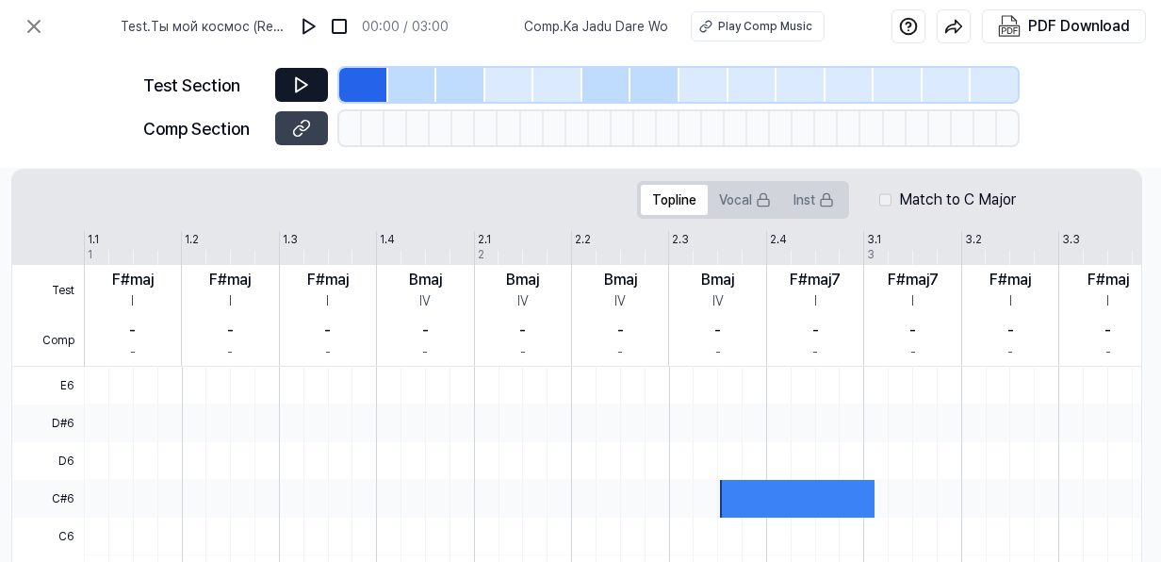
click at [297, 73] on button at bounding box center [301, 85] width 53 height 34
click at [722, 32] on div "Play Comp Music" at bounding box center [763, 26] width 94 height 17
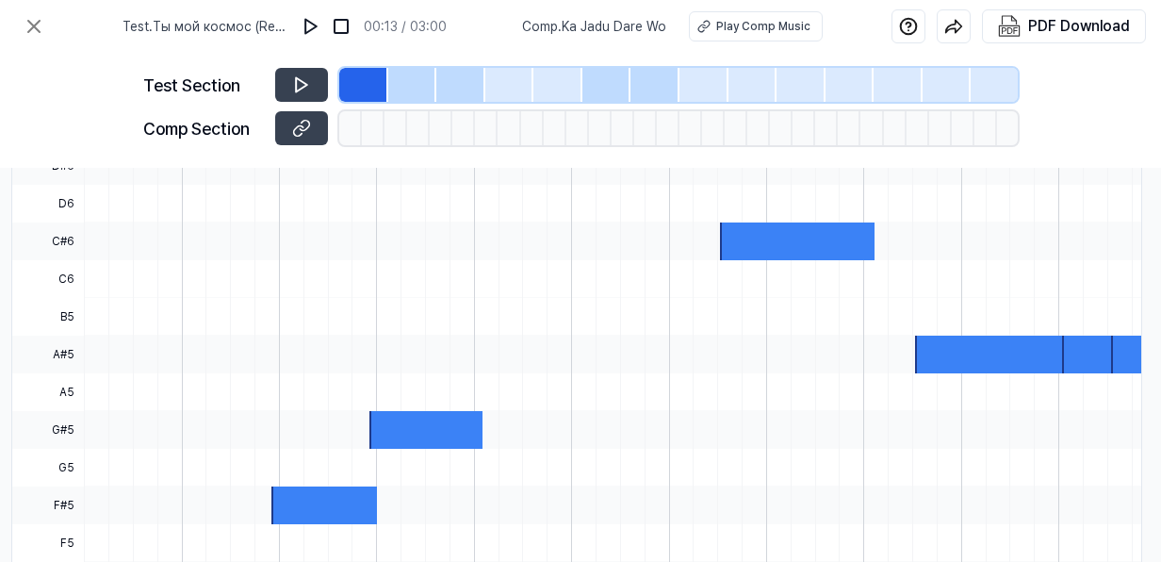
scroll to position [693, 343]
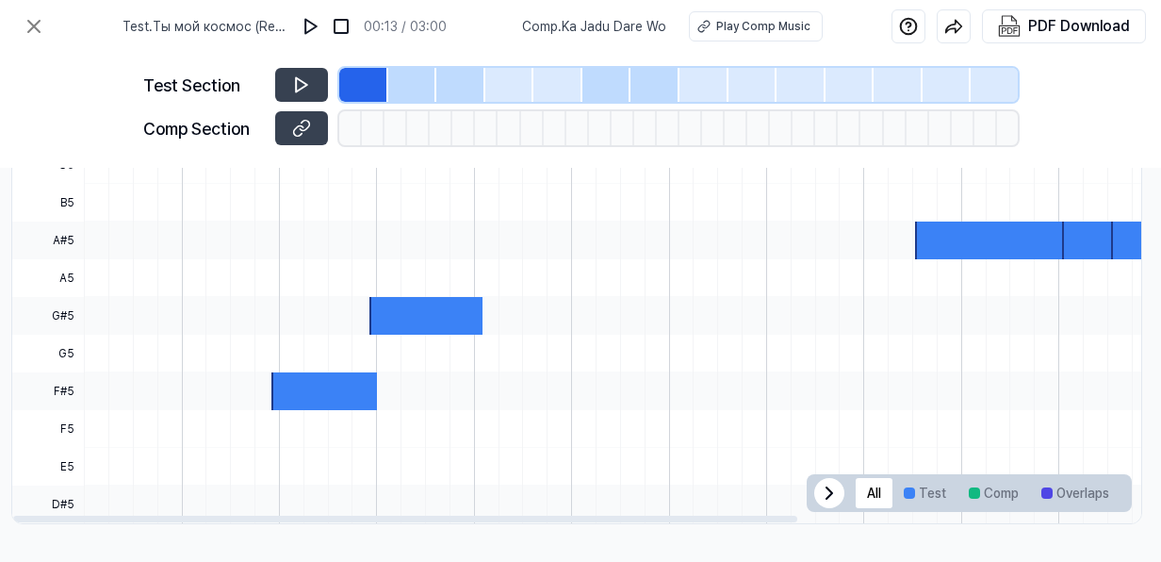
click at [435, 312] on div at bounding box center [426, 316] width 114 height 38
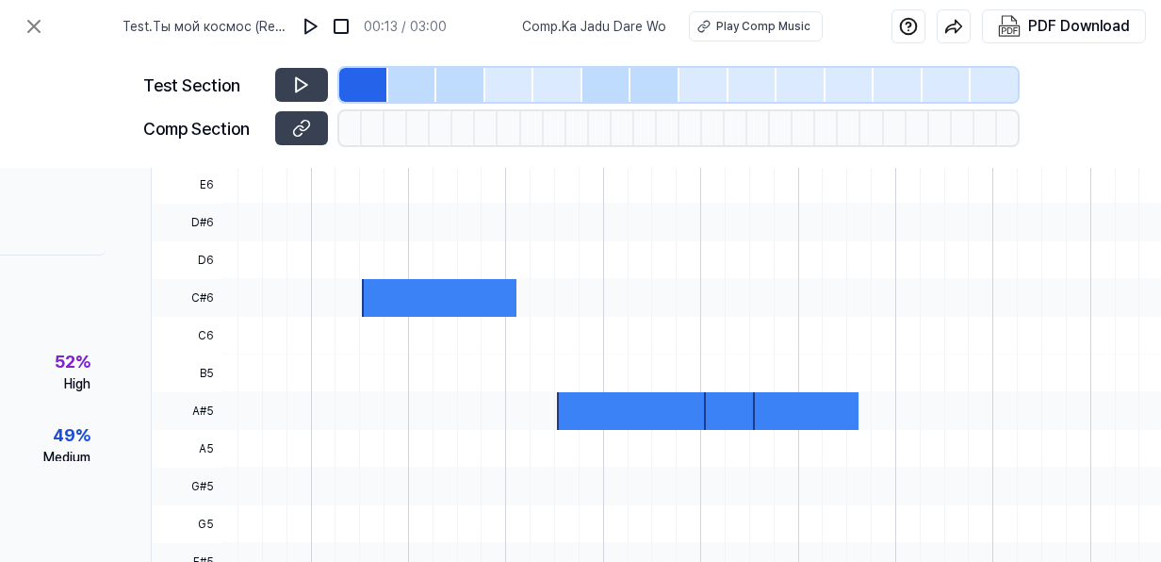
scroll to position [584, 203]
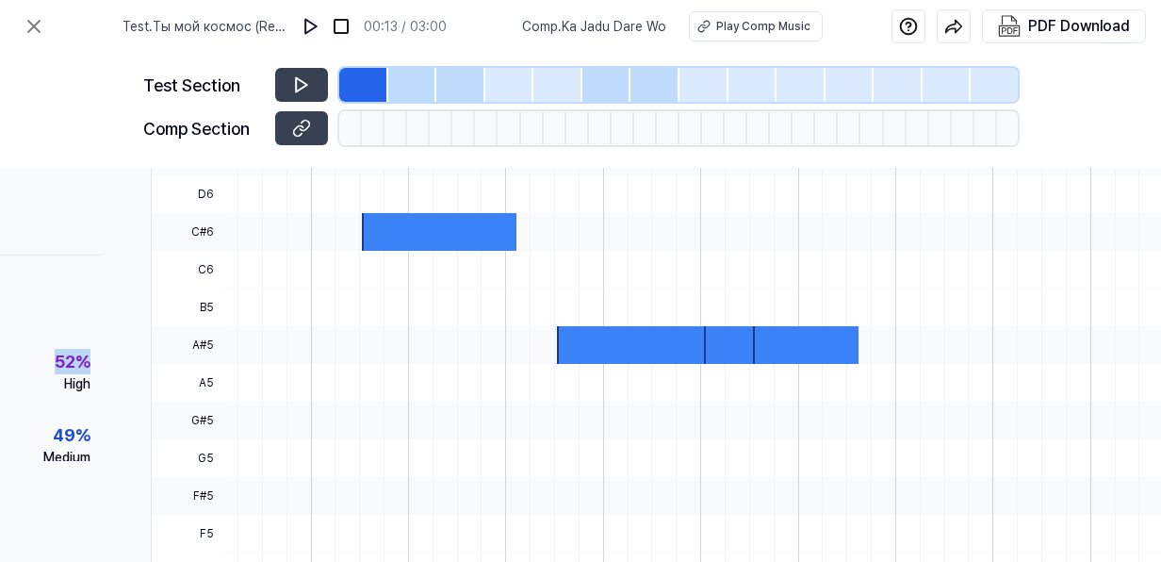
drag, startPoint x: 92, startPoint y: 338, endPoint x: 104, endPoint y: 330, distance: 14.1
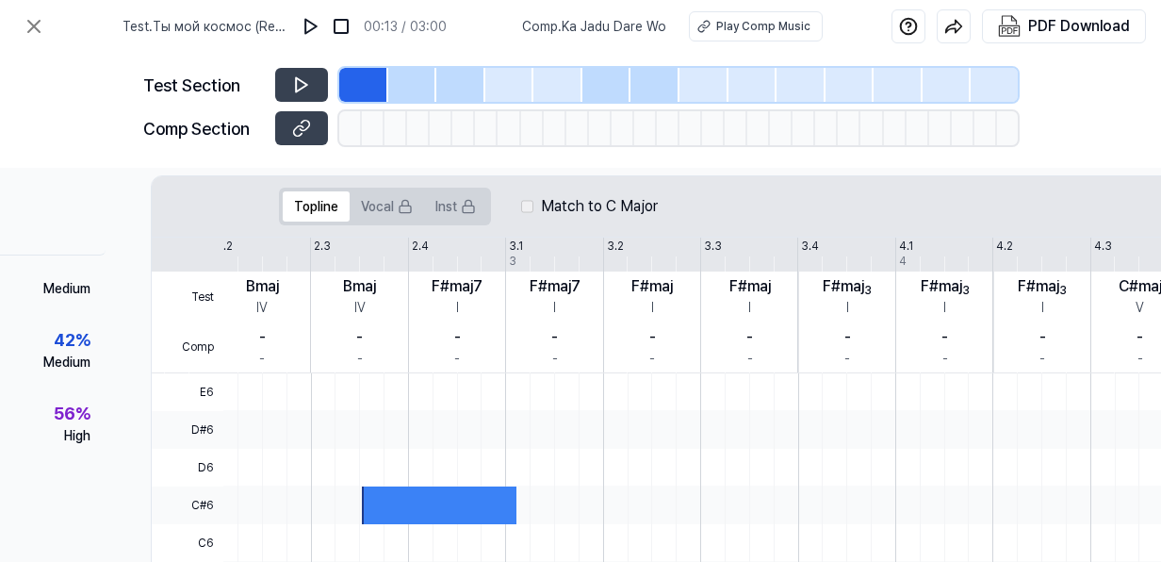
scroll to position [262, 203]
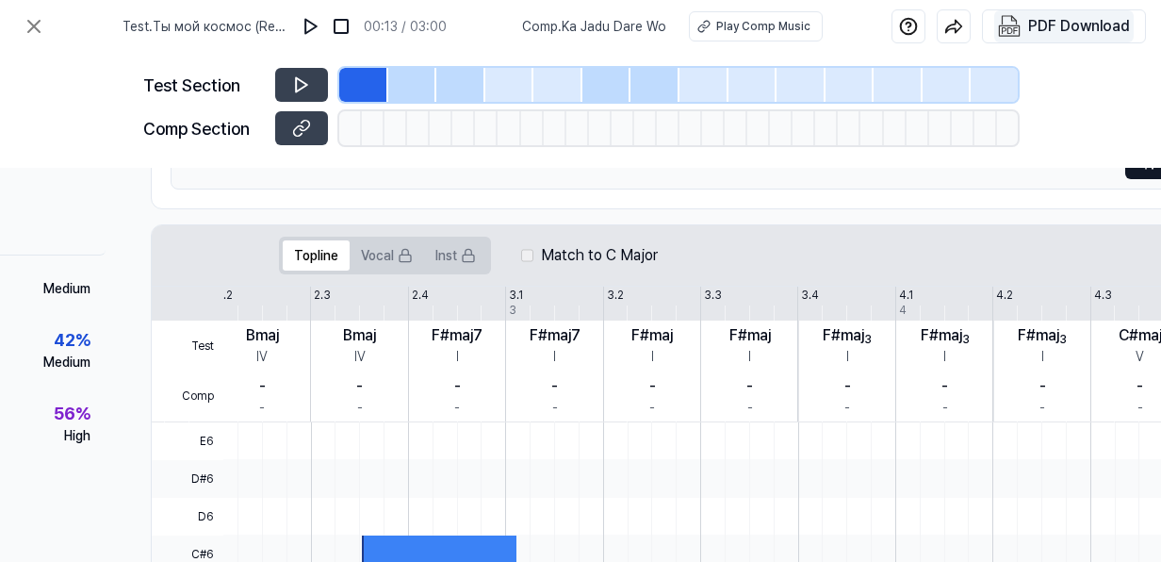
click at [1089, 15] on div "PDF Download" at bounding box center [1079, 26] width 102 height 24
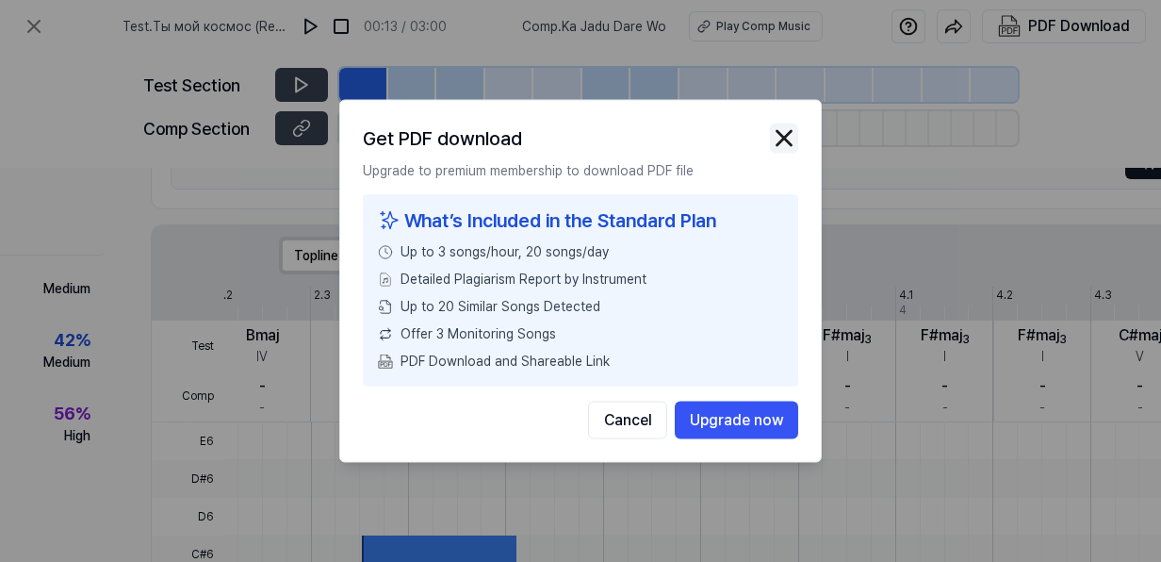
click at [778, 149] on img "button" at bounding box center [784, 138] width 28 height 28
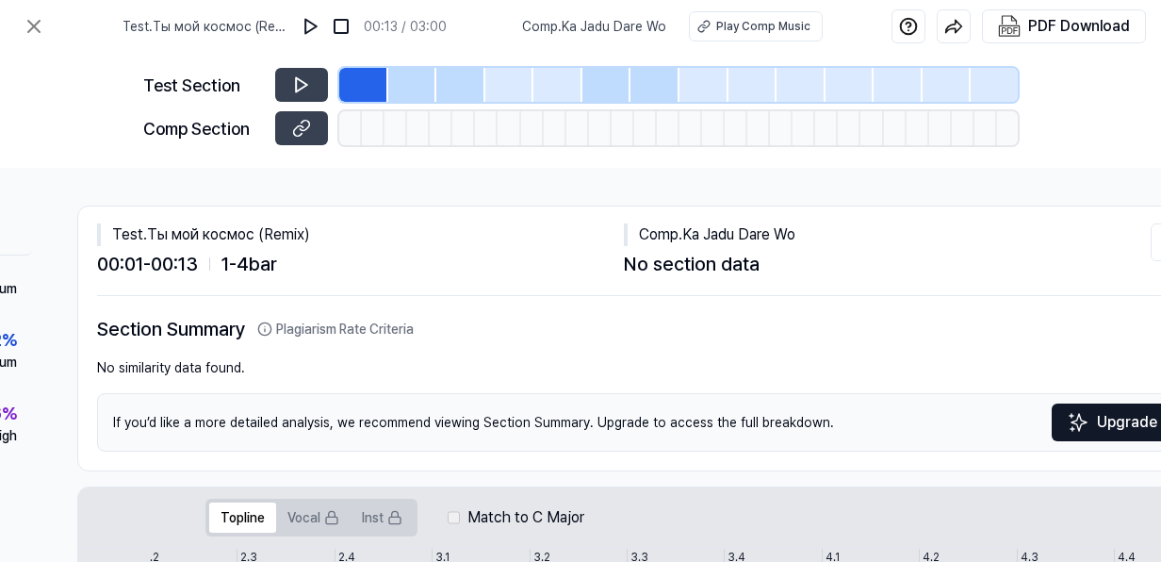
scroll to position [0, 279]
click at [42, 11] on button at bounding box center [34, 27] width 38 height 38
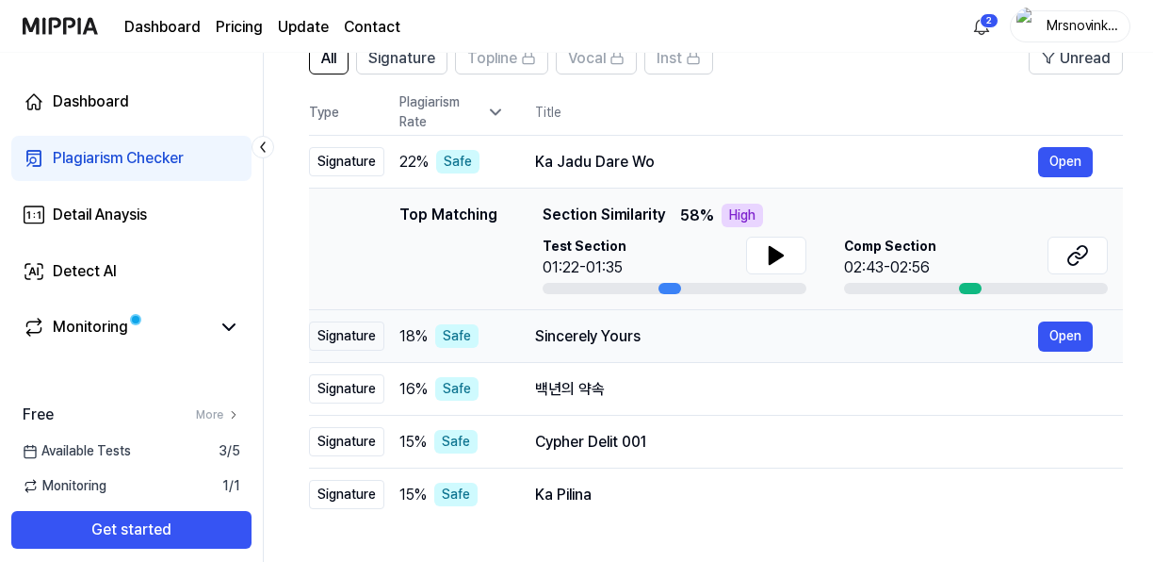
click at [605, 332] on div "Sincerely Yours" at bounding box center [786, 336] width 503 height 23
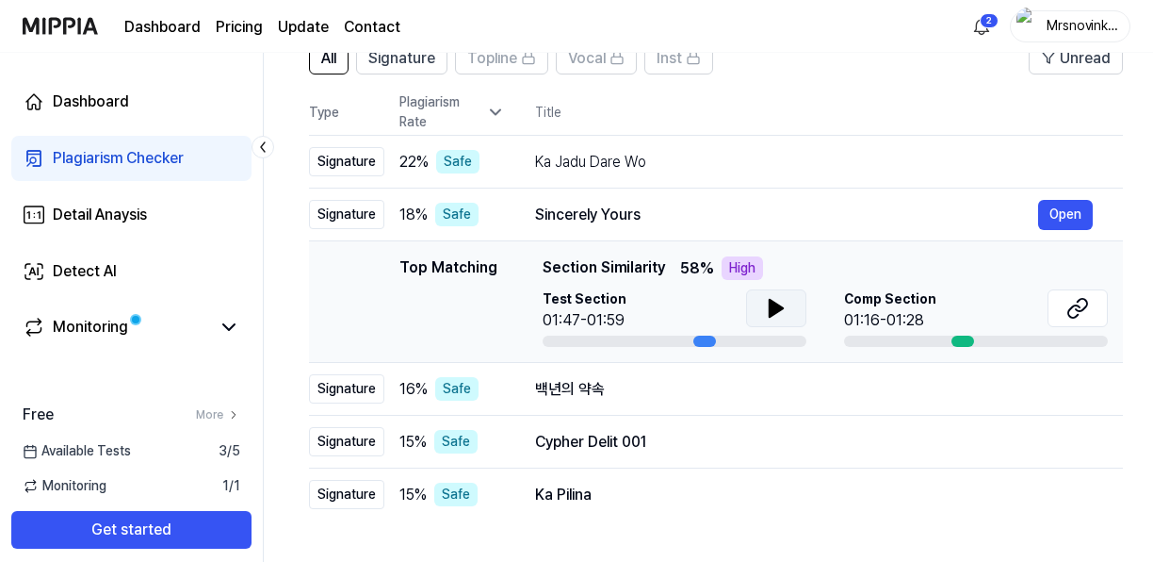
click at [781, 301] on icon at bounding box center [776, 308] width 23 height 23
click at [781, 301] on icon at bounding box center [780, 308] width 4 height 15
click at [956, 334] on div "Comp Section 01:16-01:28" at bounding box center [976, 317] width 264 height 57
click at [957, 339] on div at bounding box center [963, 340] width 23 height 11
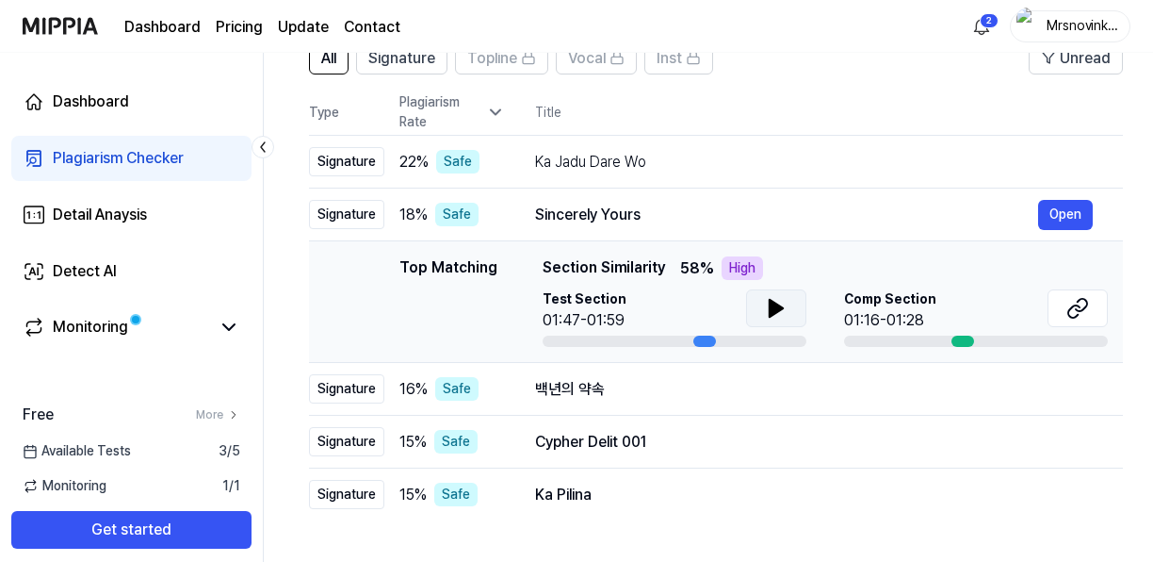
click at [957, 339] on div at bounding box center [963, 340] width 23 height 11
click at [1065, 306] on button at bounding box center [1078, 308] width 60 height 38
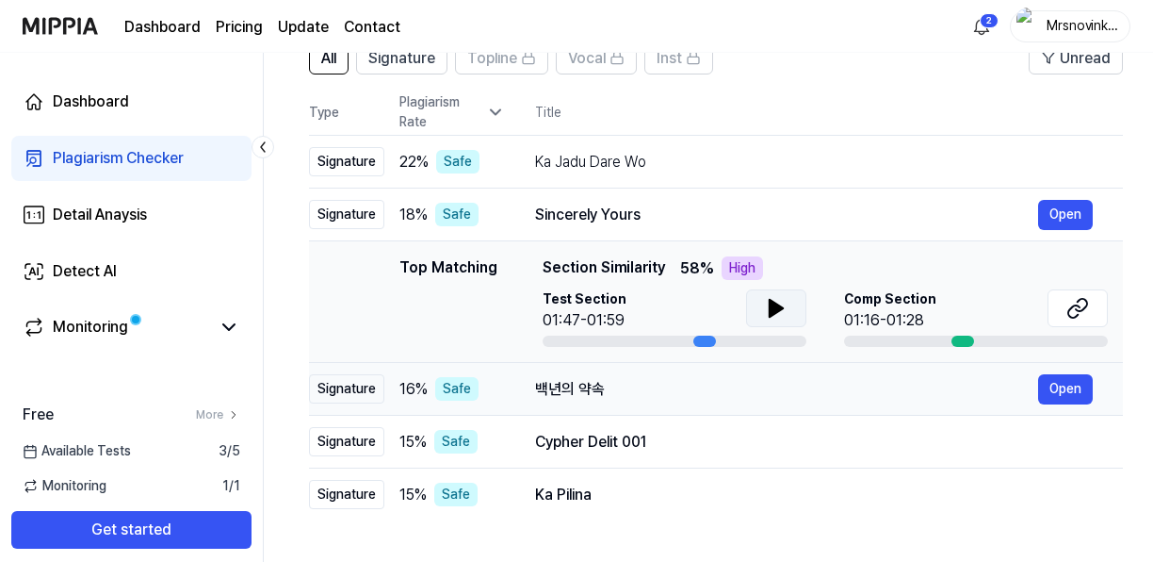
click at [610, 384] on div "백년의 약속" at bounding box center [786, 389] width 503 height 23
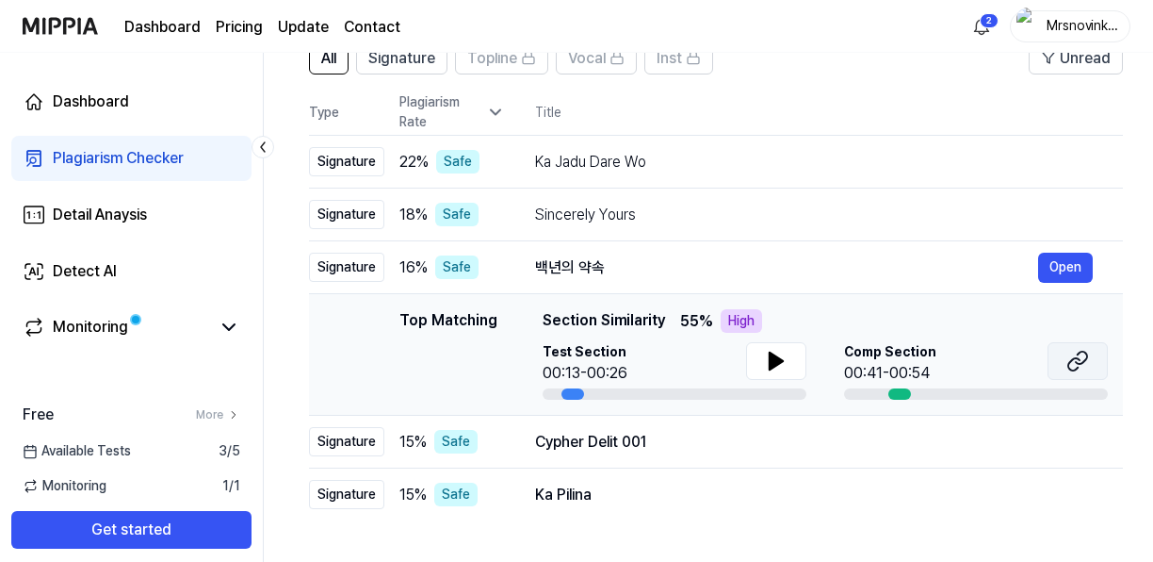
click at [1083, 358] on icon at bounding box center [1077, 361] width 23 height 23
click at [703, 459] on td "Cypher Delit 001 Open" at bounding box center [814, 441] width 618 height 53
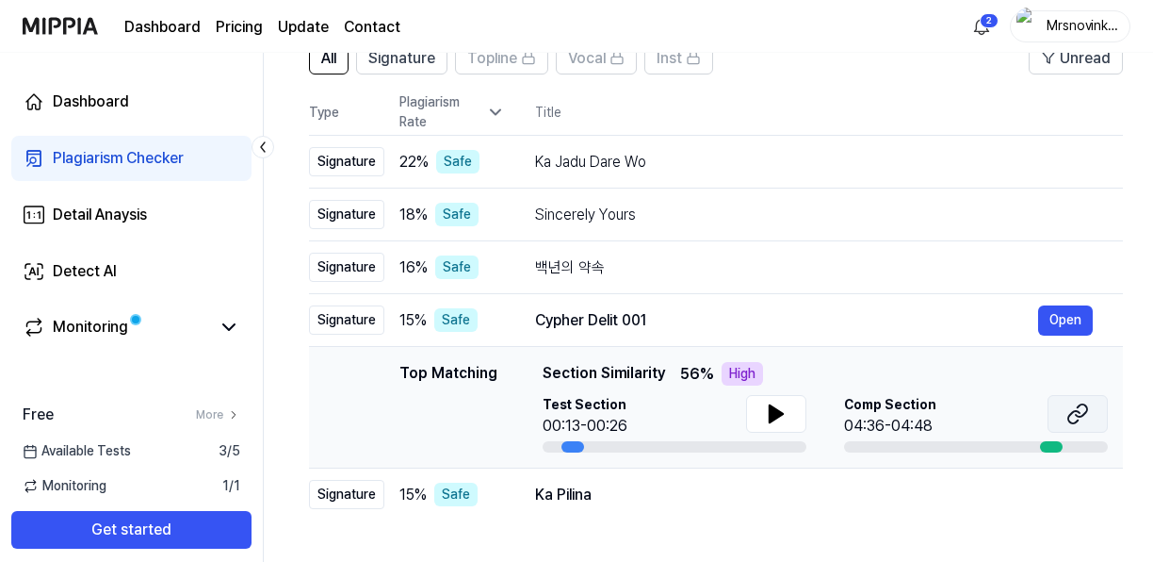
click at [1086, 411] on icon at bounding box center [1081, 410] width 11 height 12
click at [675, 489] on div "Ka Pilina" at bounding box center [786, 494] width 503 height 23
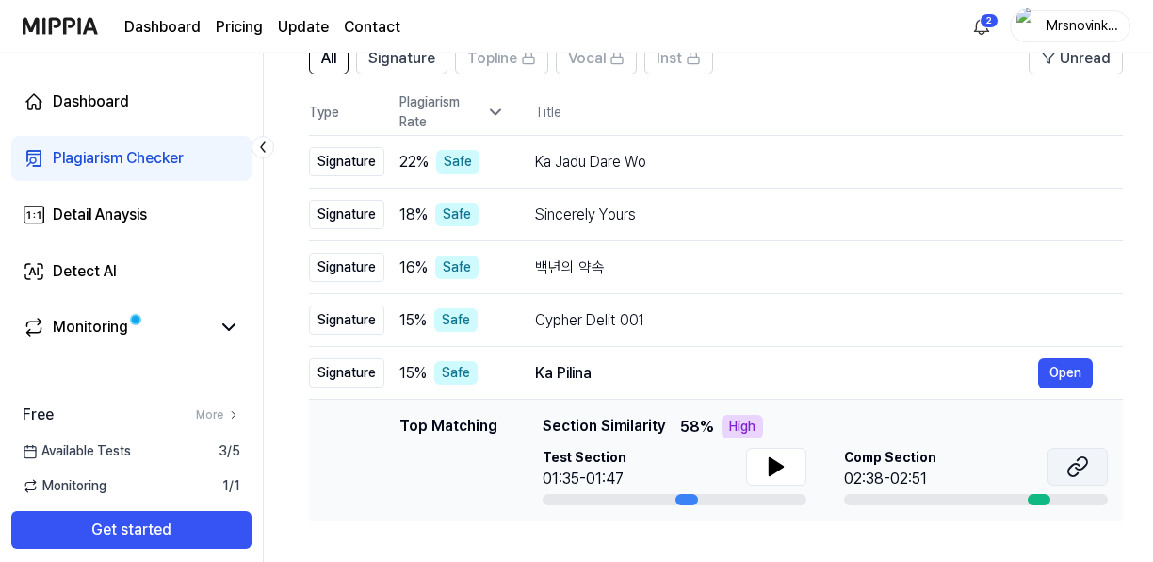
click at [1082, 471] on icon at bounding box center [1077, 466] width 23 height 23
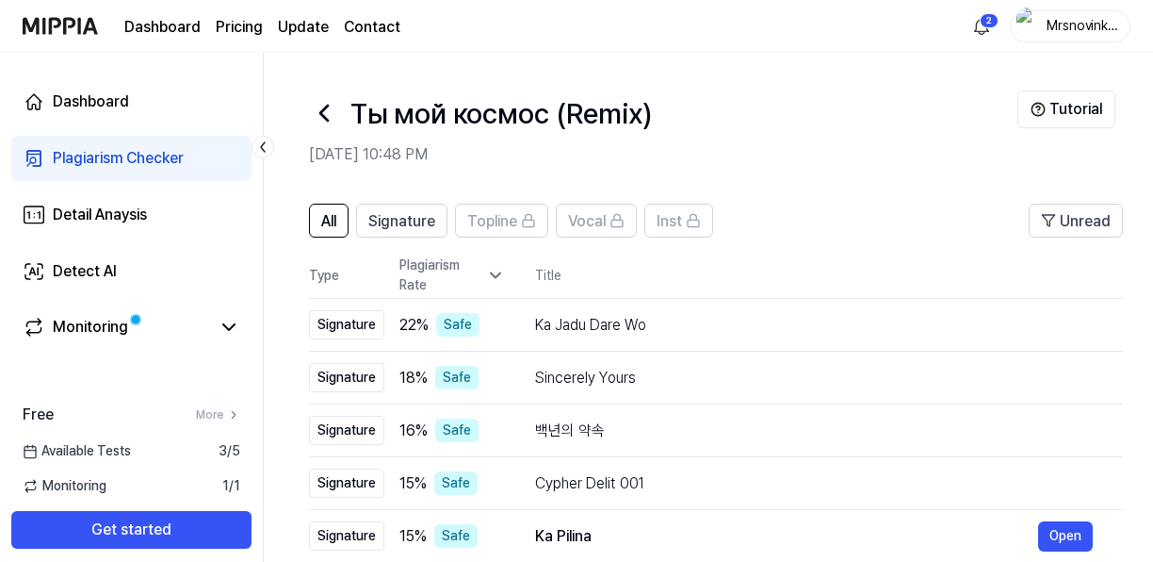
click at [328, 101] on icon at bounding box center [324, 113] width 30 height 30
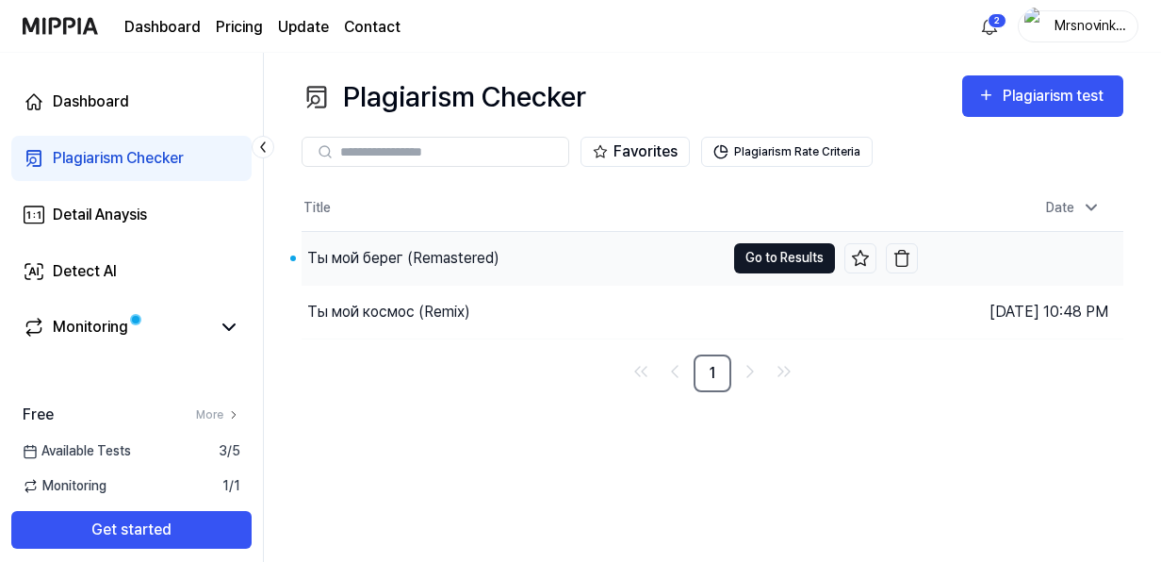
click at [759, 252] on button "Go to Results" at bounding box center [784, 258] width 101 height 30
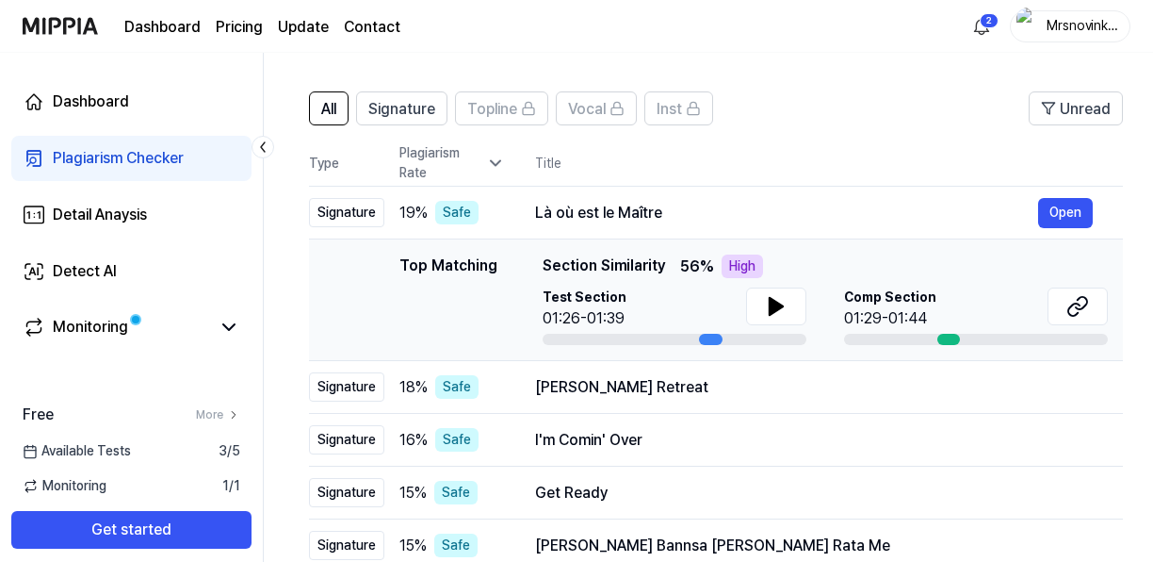
scroll to position [108, 0]
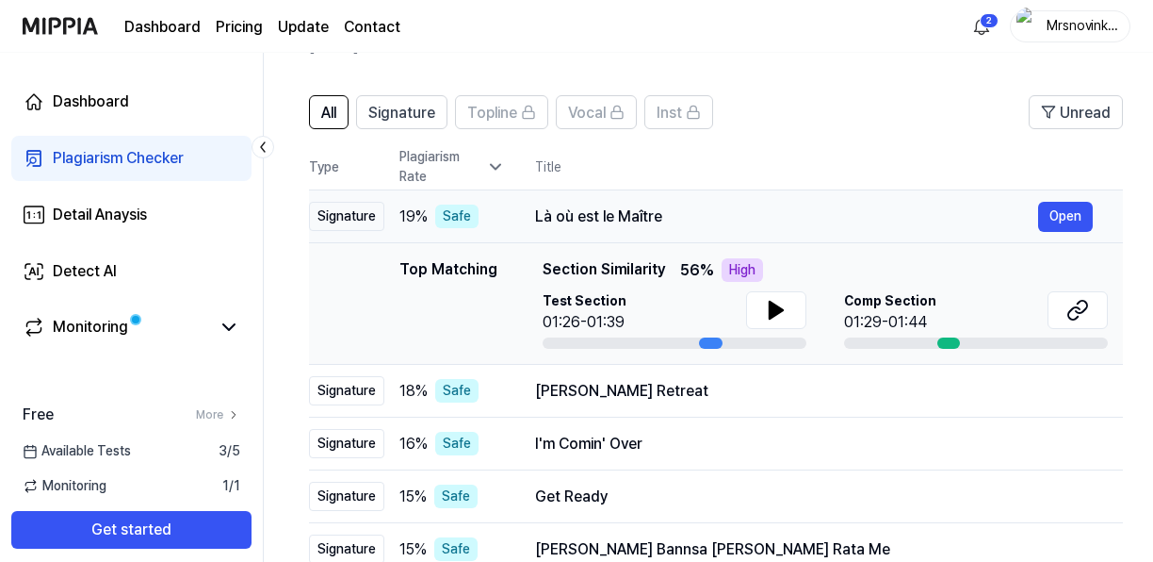
click at [939, 225] on div "Là où est le Maître" at bounding box center [786, 216] width 503 height 23
click at [1076, 316] on icon at bounding box center [1077, 310] width 23 height 23
click at [694, 381] on div "Bonaparte's Retreat" at bounding box center [786, 391] width 503 height 23
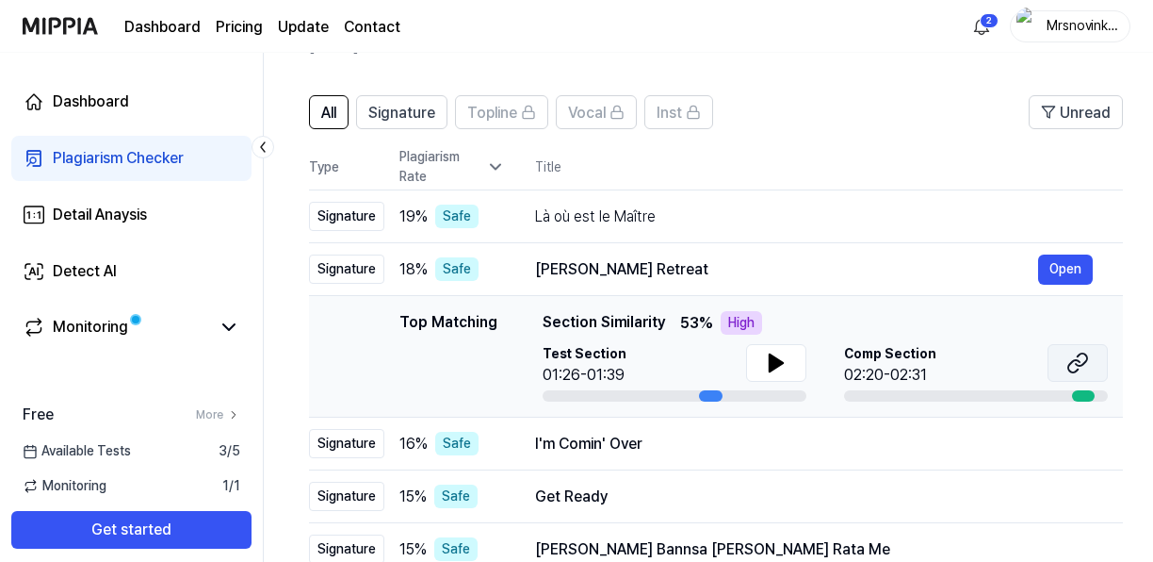
click at [1076, 358] on icon at bounding box center [1077, 362] width 23 height 23
click at [790, 430] on div "I'm Comin' Over Open" at bounding box center [814, 444] width 558 height 30
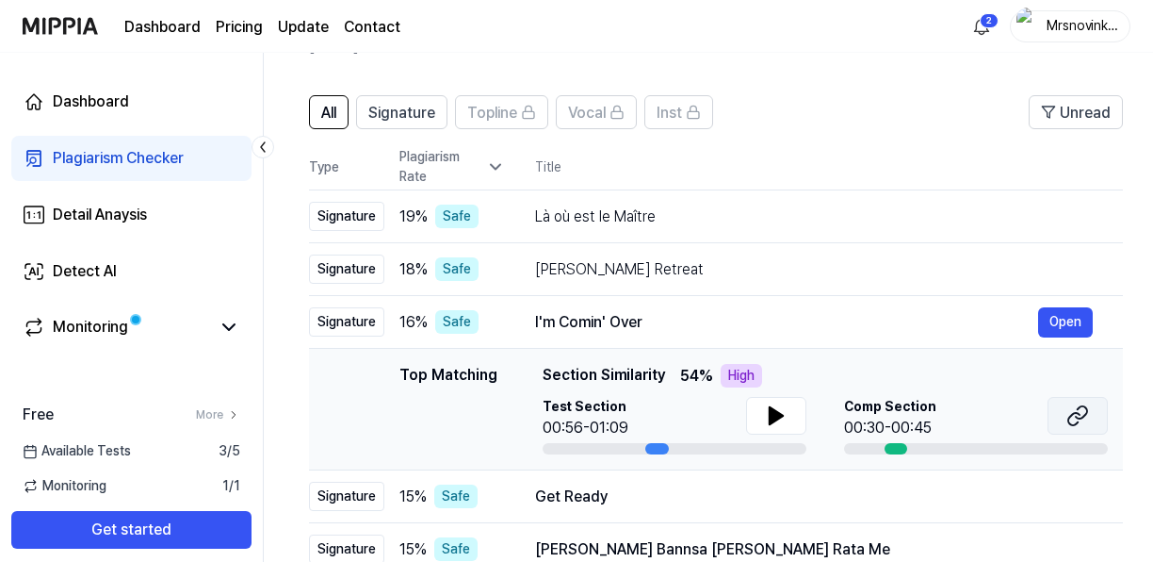
click at [1078, 424] on icon at bounding box center [1077, 415] width 23 height 23
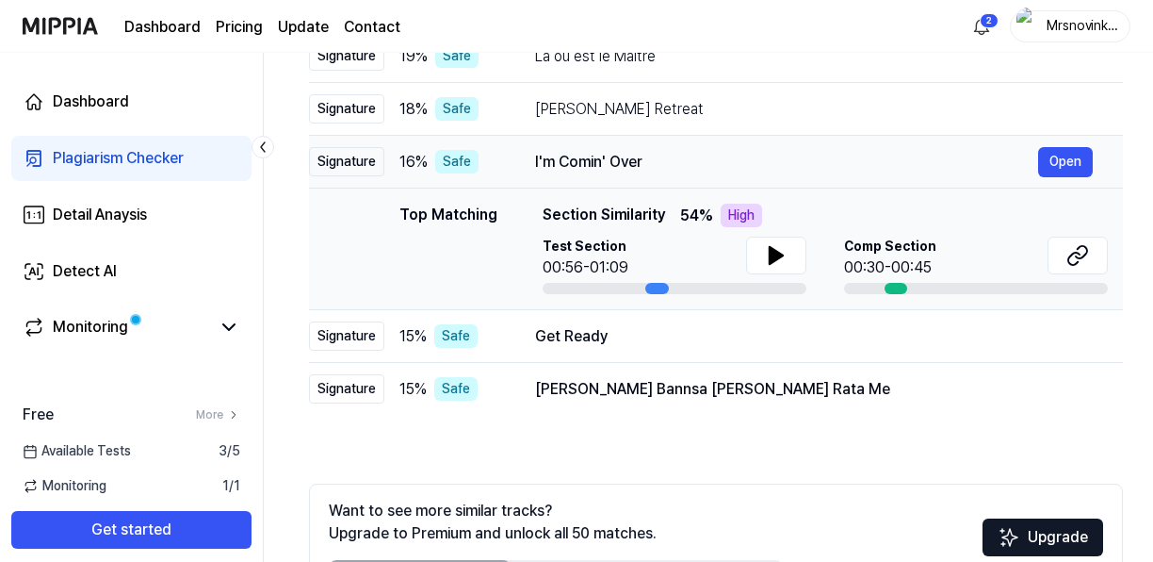
scroll to position [274, 0]
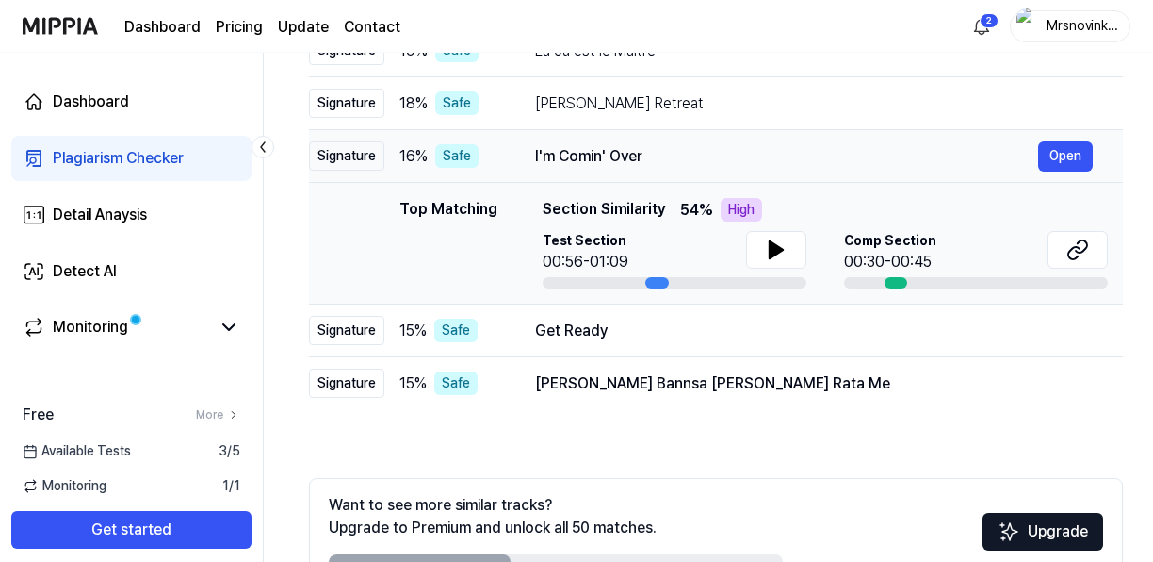
click at [779, 322] on div "Get Ready" at bounding box center [814, 330] width 558 height 23
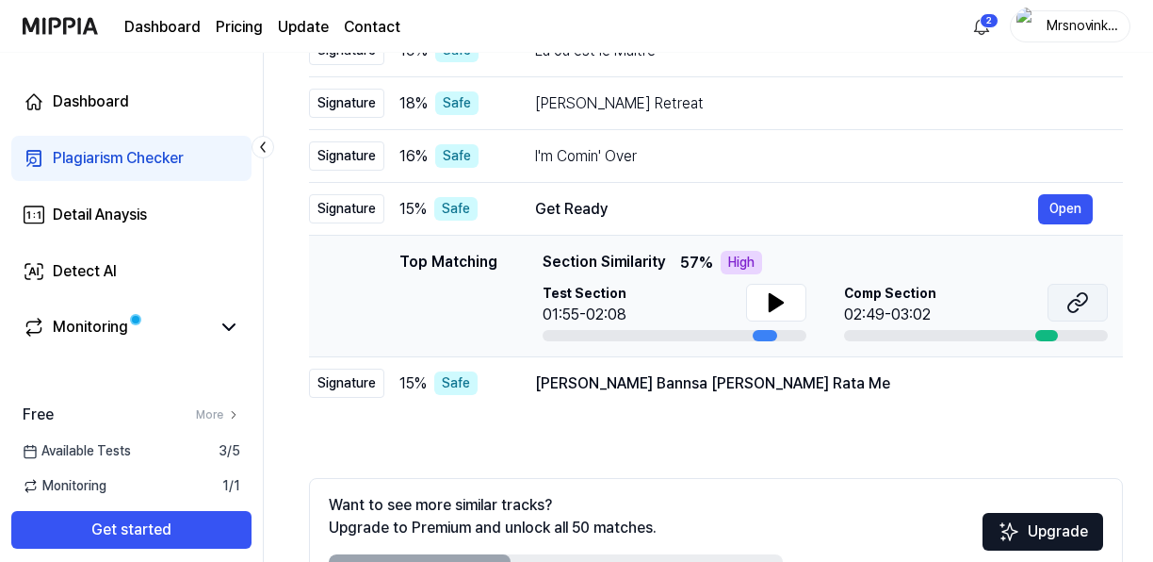
click at [1078, 301] on icon at bounding box center [1077, 302] width 23 height 23
click at [731, 384] on div "Seja Suni Lange Bannsa Sardi Vali Rata Me" at bounding box center [786, 383] width 503 height 23
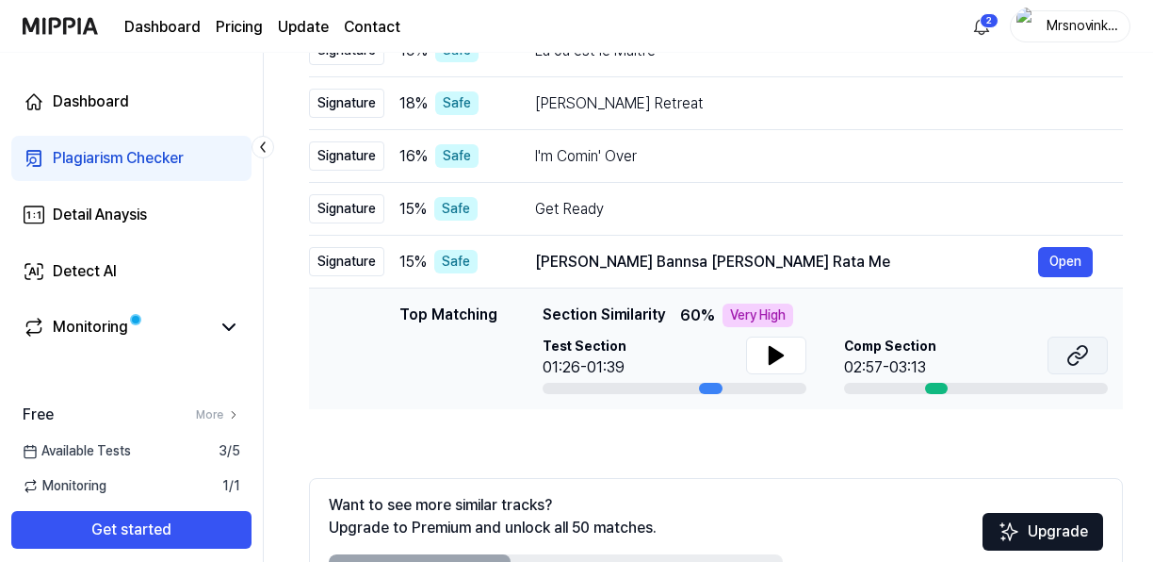
click at [1077, 366] on icon at bounding box center [1077, 355] width 23 height 23
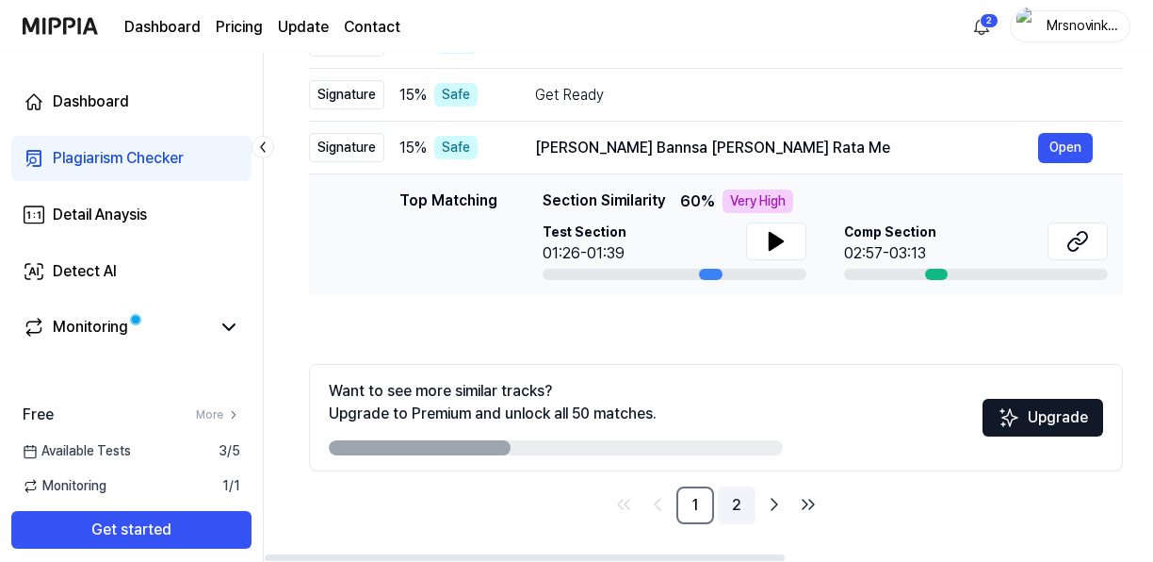
click at [743, 520] on link "2" at bounding box center [737, 505] width 38 height 38
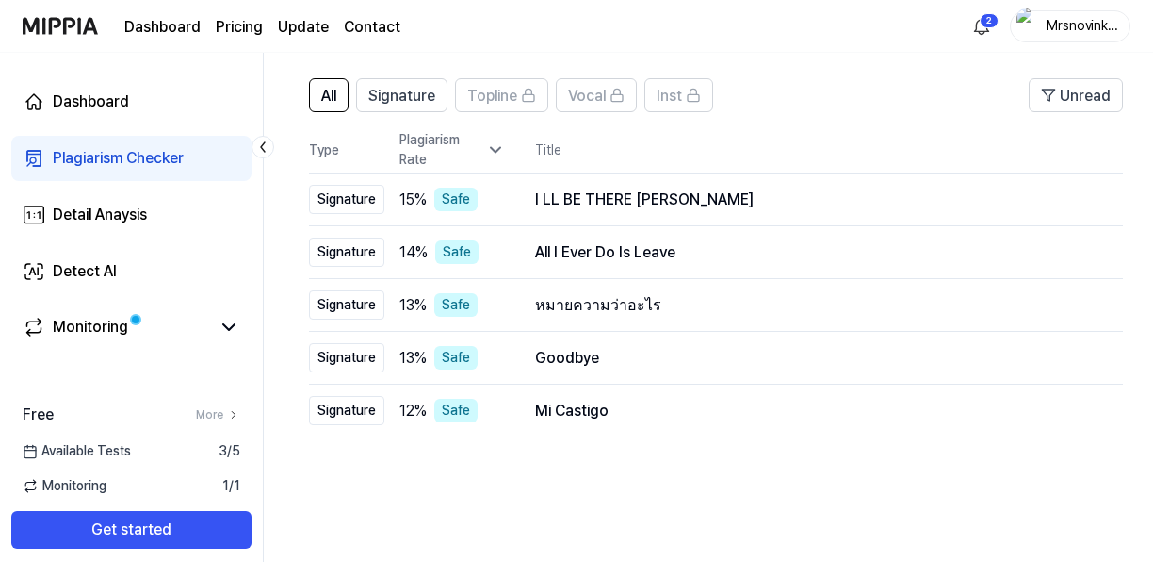
scroll to position [128, 0]
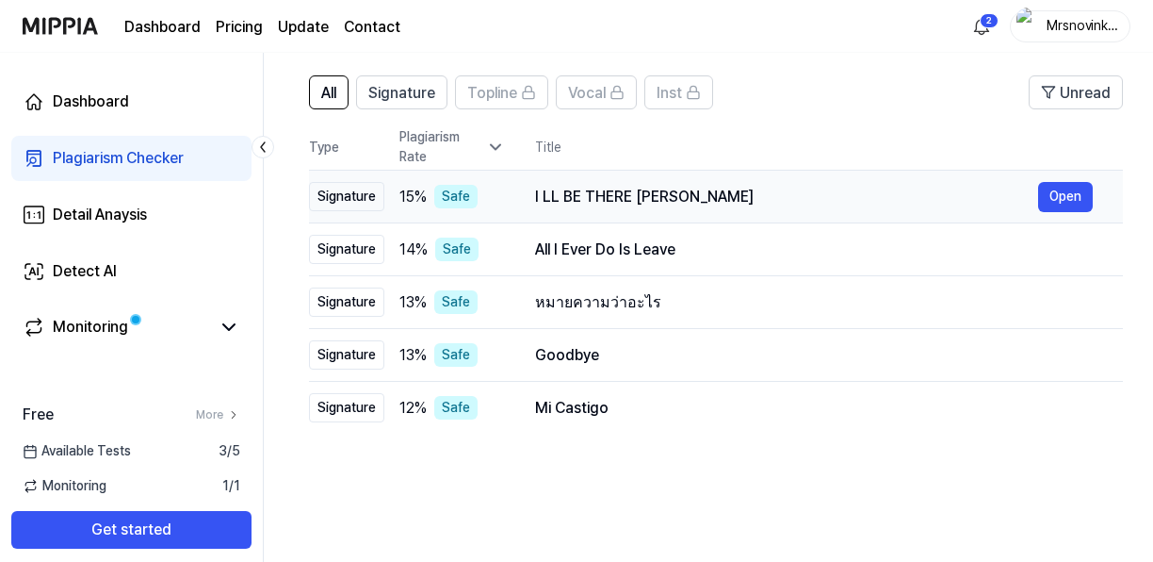
click at [928, 188] on div "I LL BE THERE JIN" at bounding box center [786, 197] width 503 height 23
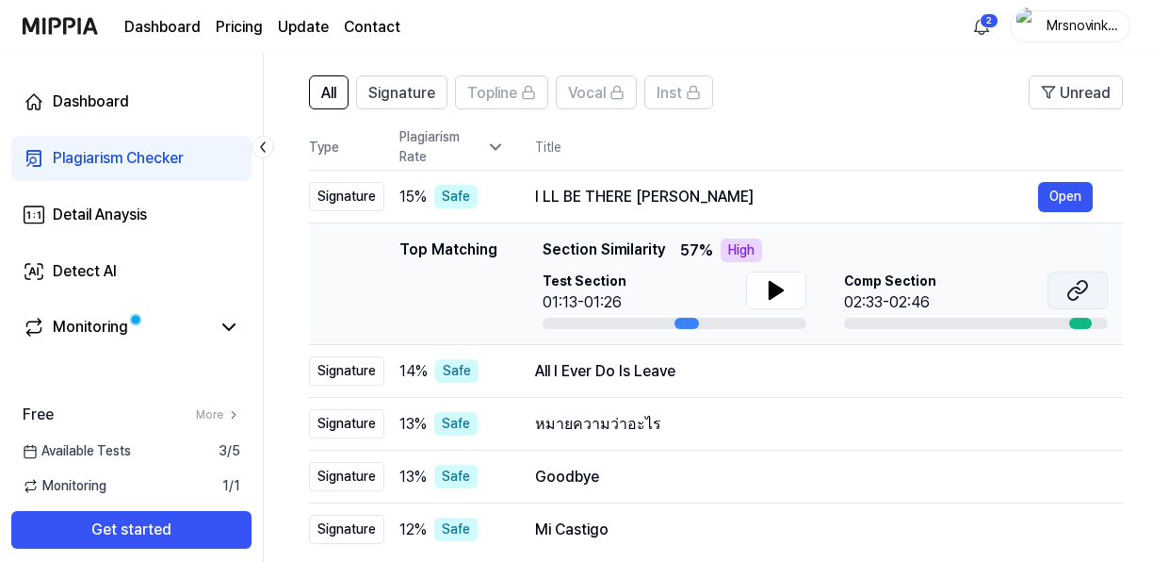
click at [1068, 288] on icon at bounding box center [1077, 290] width 23 height 23
click at [847, 365] on div "All I Ever Do Is Leave" at bounding box center [786, 371] width 503 height 23
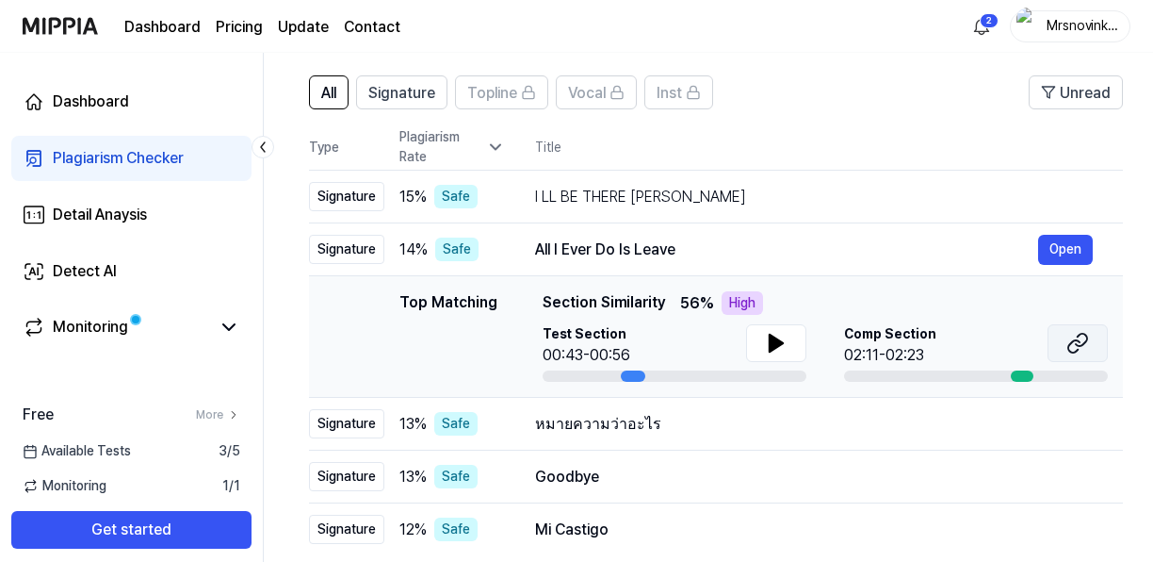
click at [1068, 351] on icon at bounding box center [1077, 343] width 23 height 23
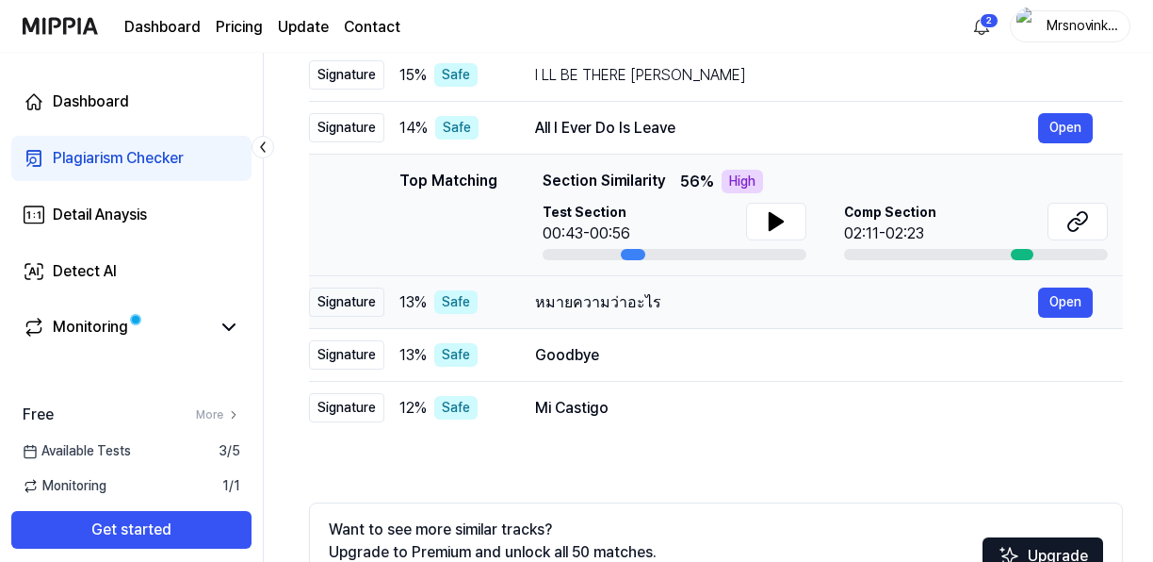
scroll to position [255, 0]
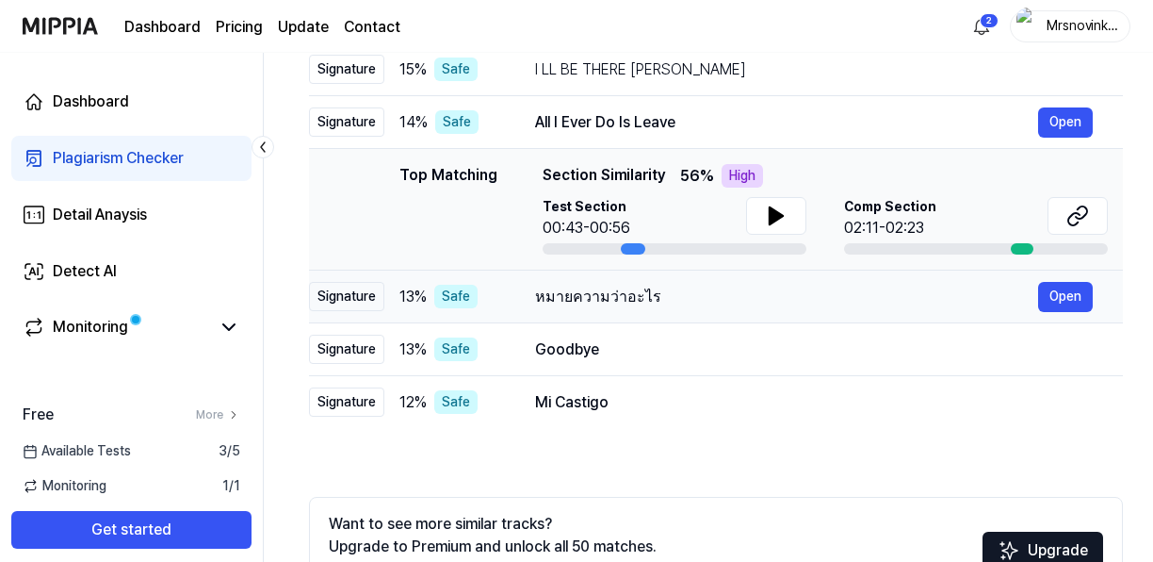
click at [887, 285] on div "หมายความว่าอะไร" at bounding box center [786, 296] width 503 height 23
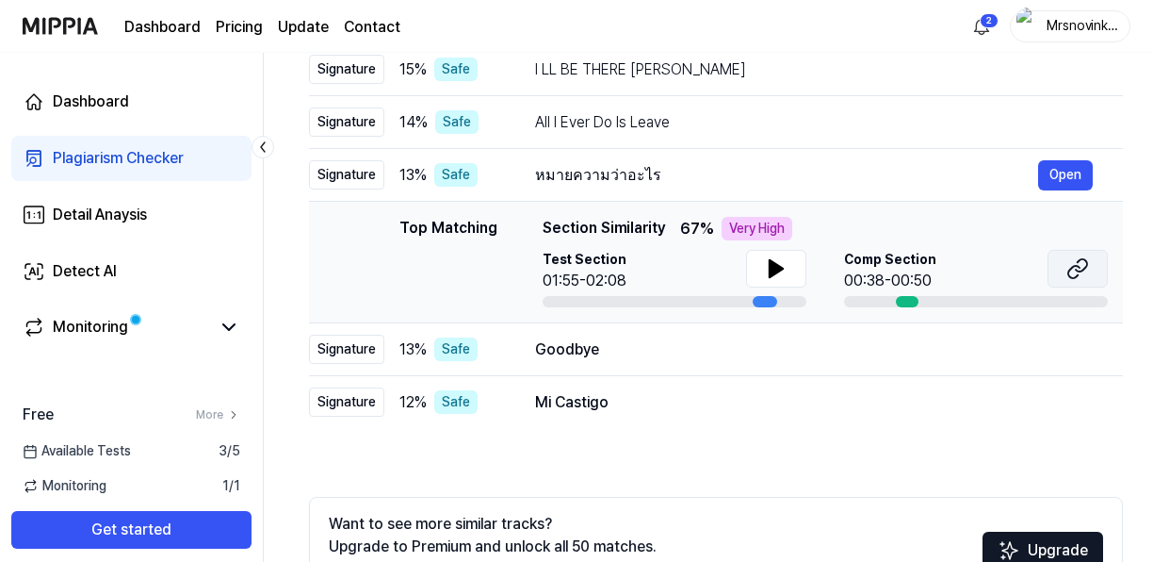
click at [1068, 267] on icon at bounding box center [1077, 268] width 23 height 23
click at [722, 358] on div "Goodbye" at bounding box center [786, 349] width 503 height 23
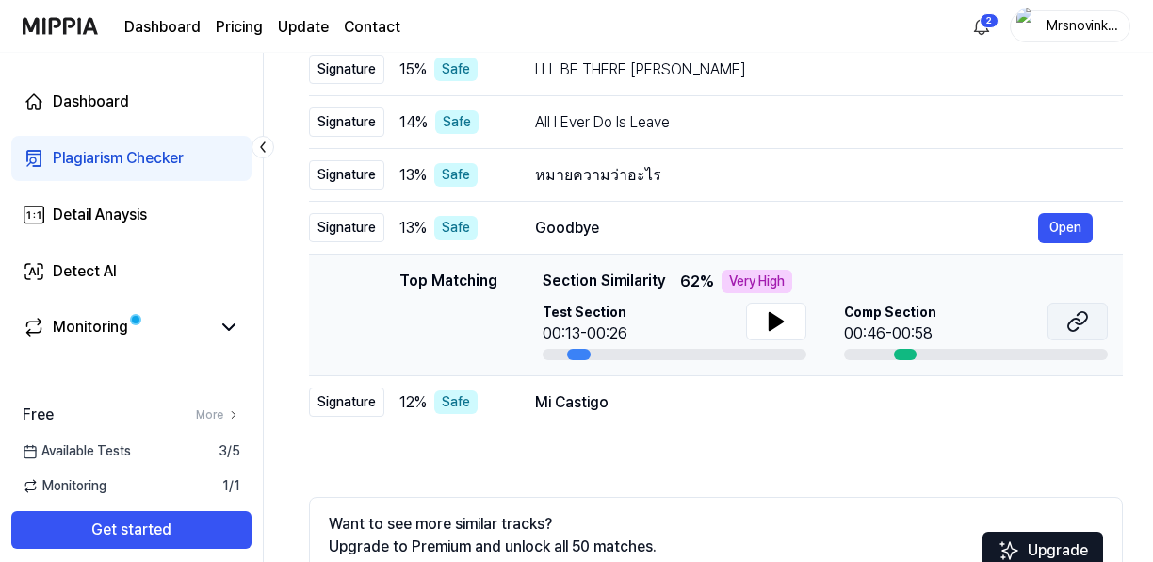
click at [1083, 322] on icon at bounding box center [1081, 318] width 11 height 12
click at [648, 410] on div "Mi Castigo" at bounding box center [786, 402] width 503 height 23
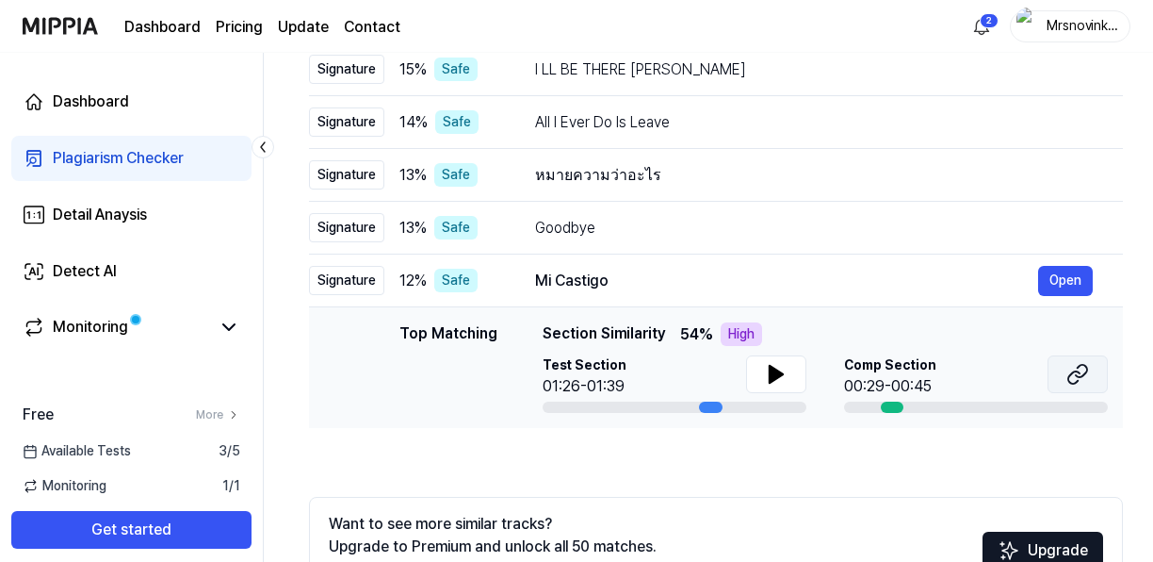
click at [1067, 384] on button at bounding box center [1078, 374] width 60 height 38
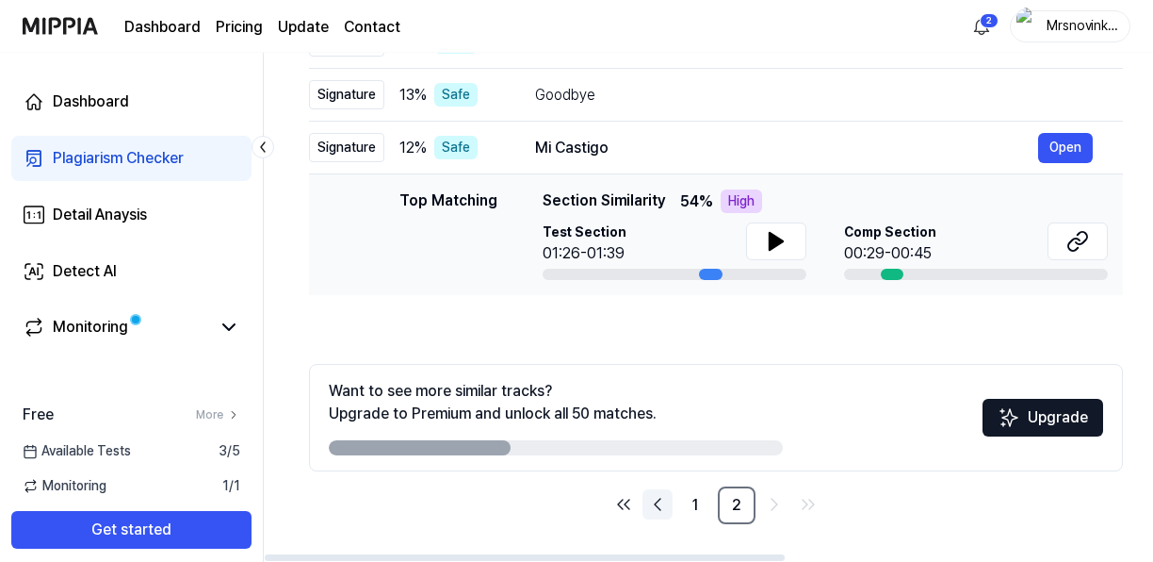
click at [665, 508] on icon "Go to previous page" at bounding box center [657, 504] width 23 height 23
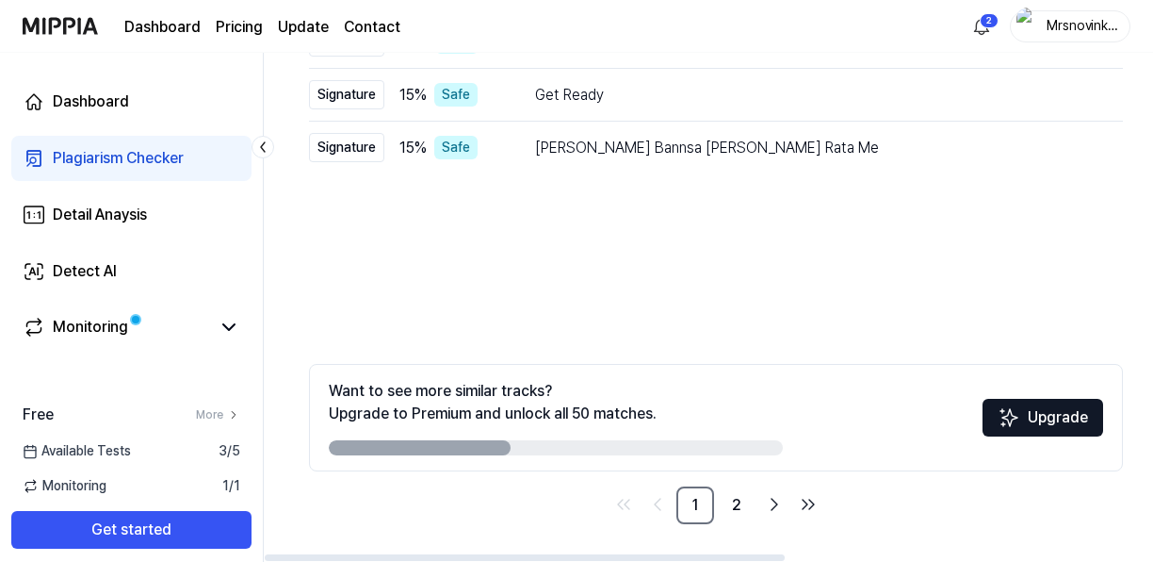
scroll to position [0, 0]
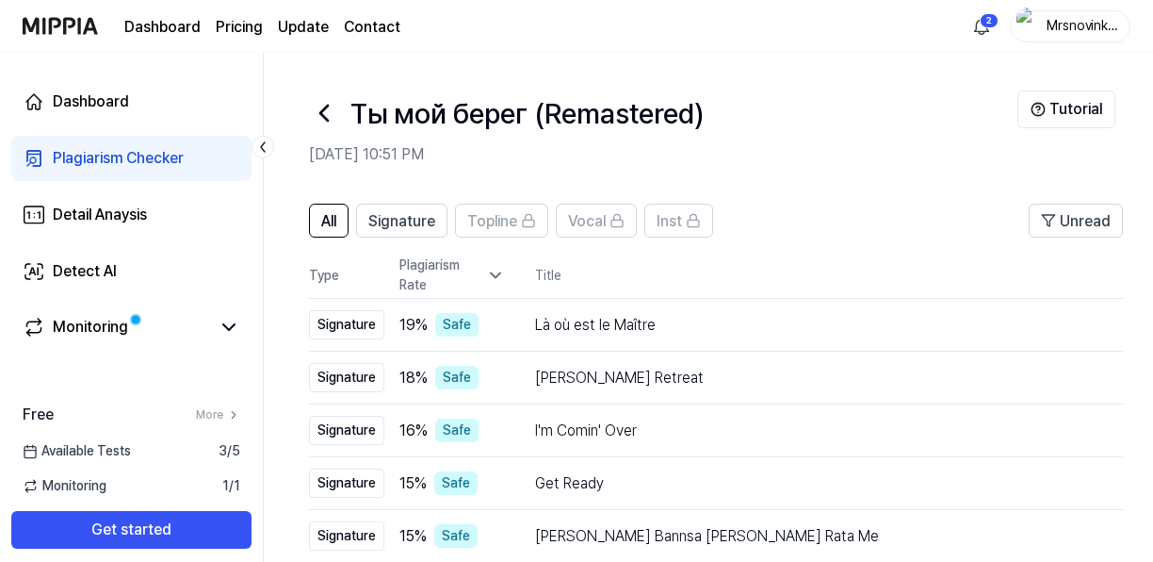
click at [273, 146] on div at bounding box center [263, 147] width 23 height 23
click at [315, 119] on icon at bounding box center [324, 113] width 30 height 30
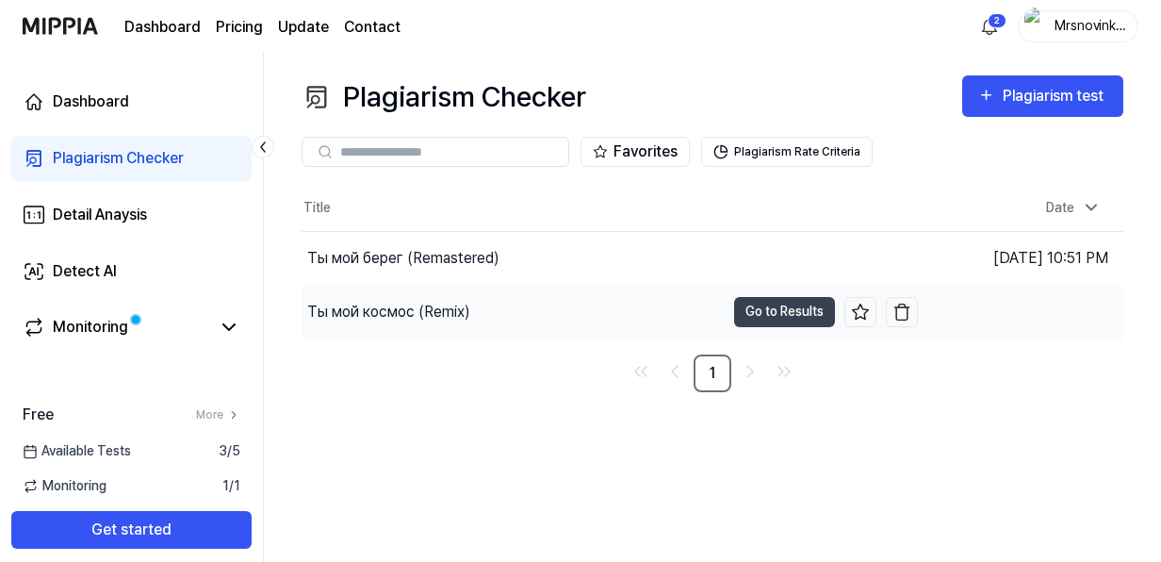
click at [676, 293] on div "Ты мой космос (Remix)" at bounding box center [512, 311] width 423 height 53
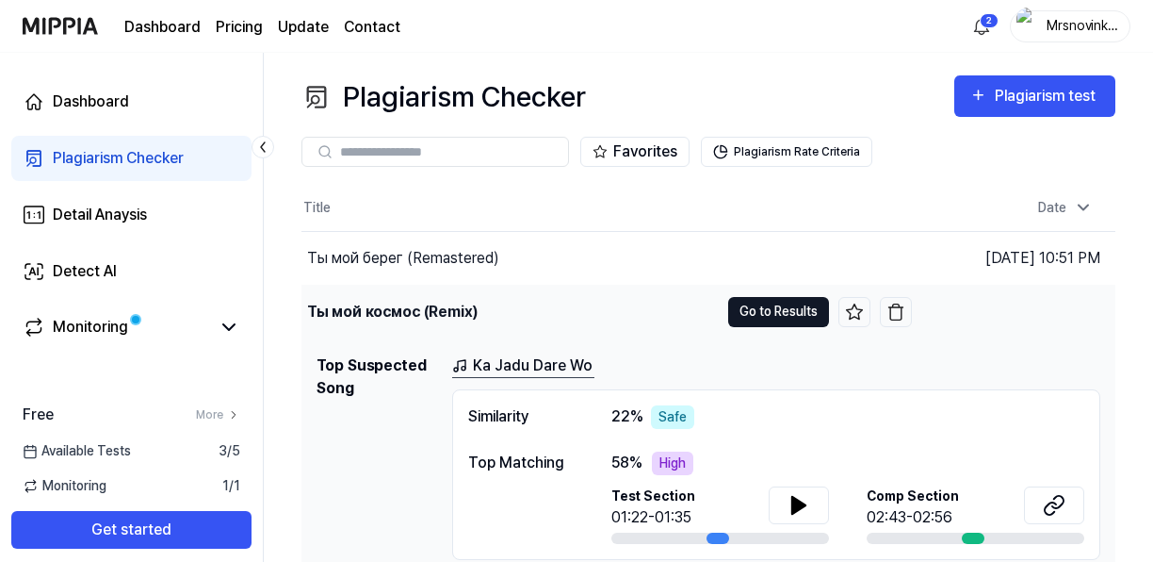
click at [774, 307] on button "Go to Results" at bounding box center [778, 312] width 101 height 30
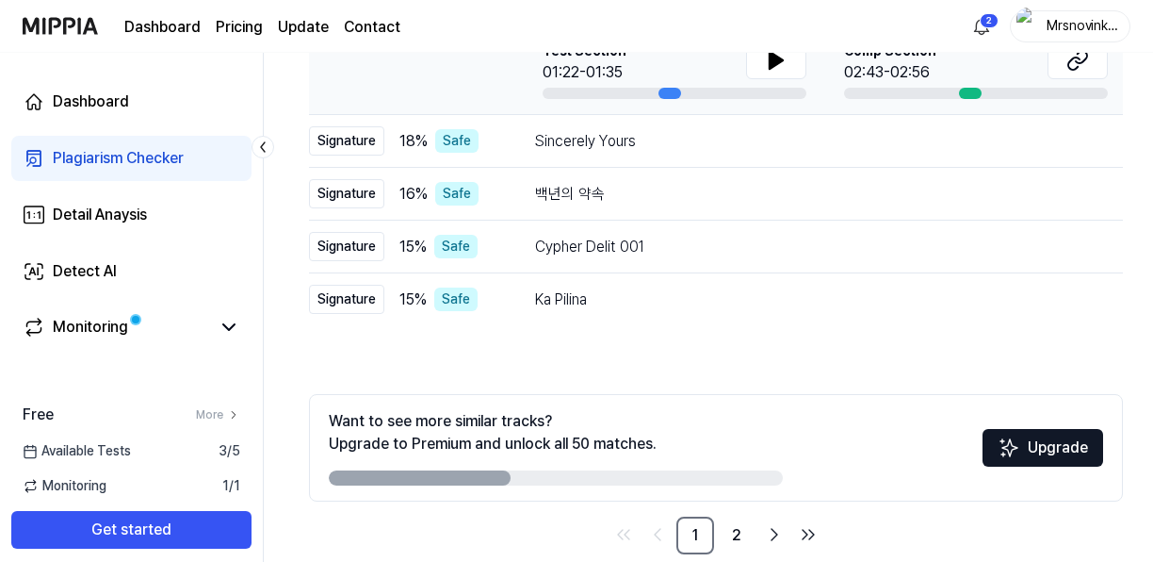
scroll to position [388, 0]
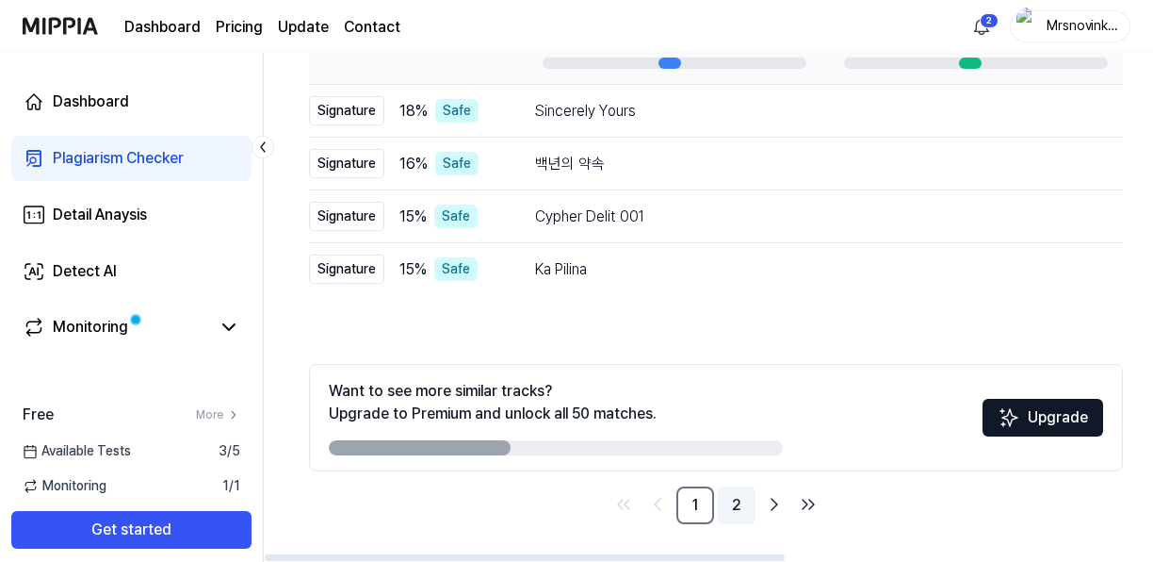
click at [725, 521] on link "2" at bounding box center [737, 505] width 38 height 38
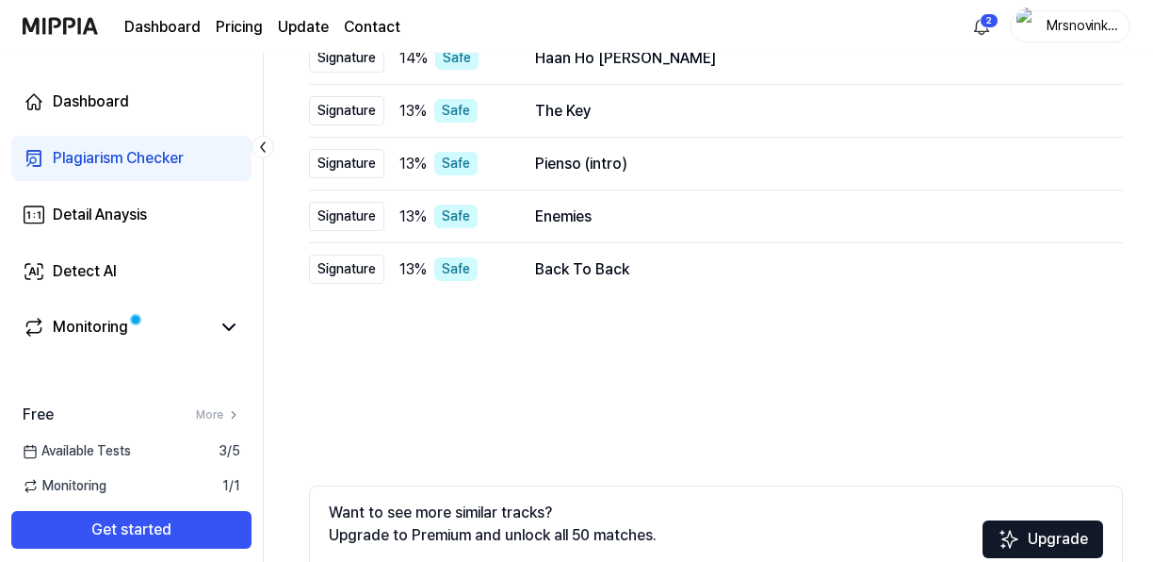
click at [725, 521] on div "Want to see more similar tracks? Upgrade to Premium and unlock all 50 matches." at bounding box center [556, 538] width 454 height 75
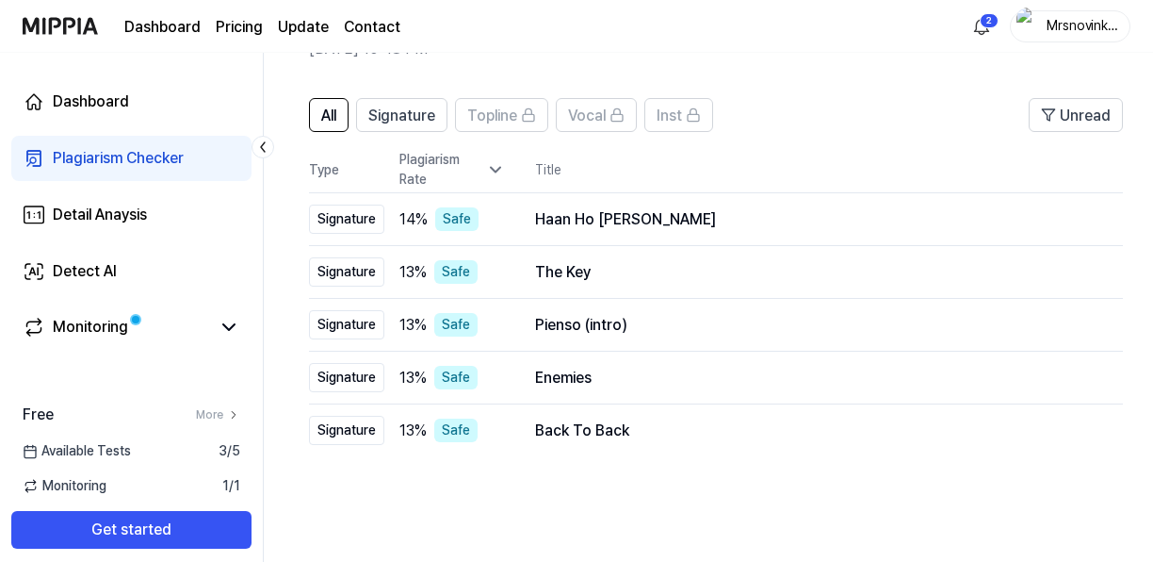
scroll to position [105, 0]
click at [1061, 220] on button "Open" at bounding box center [1065, 220] width 55 height 30
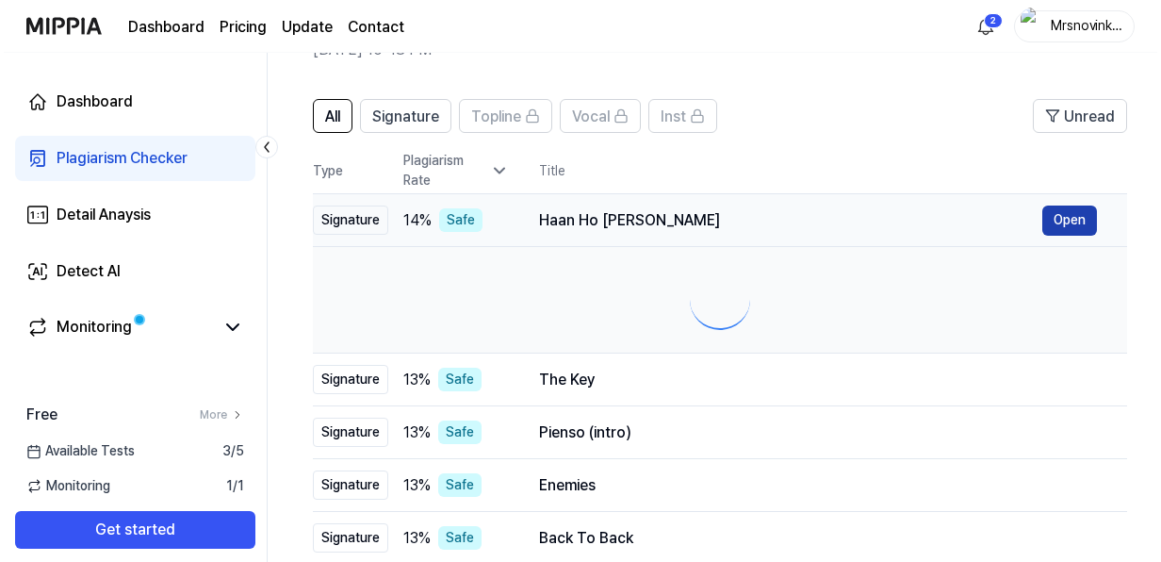
scroll to position [0, 0]
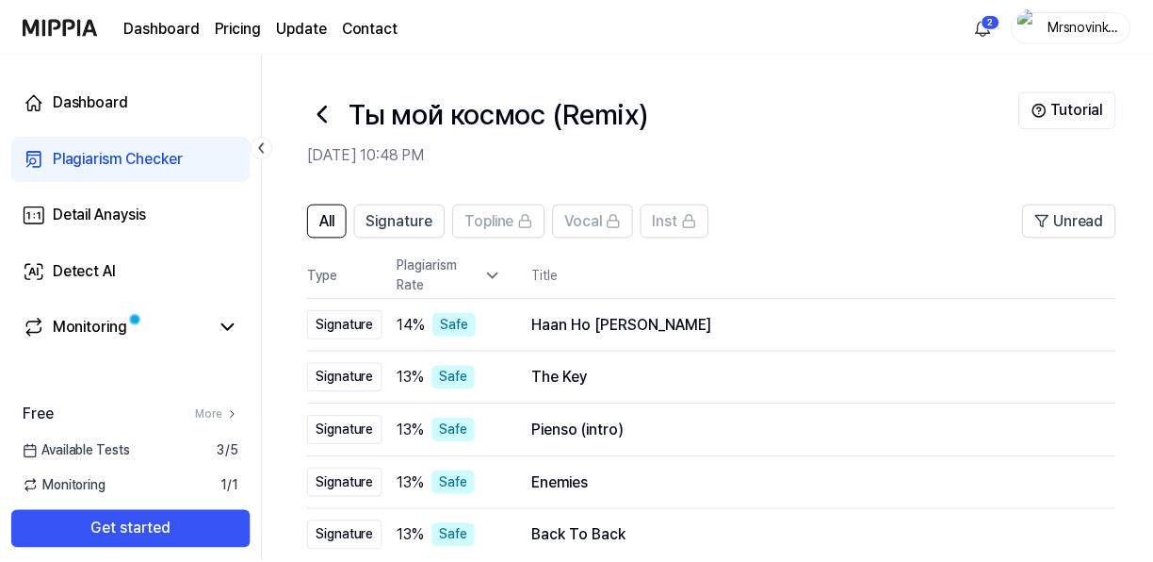
scroll to position [105, 0]
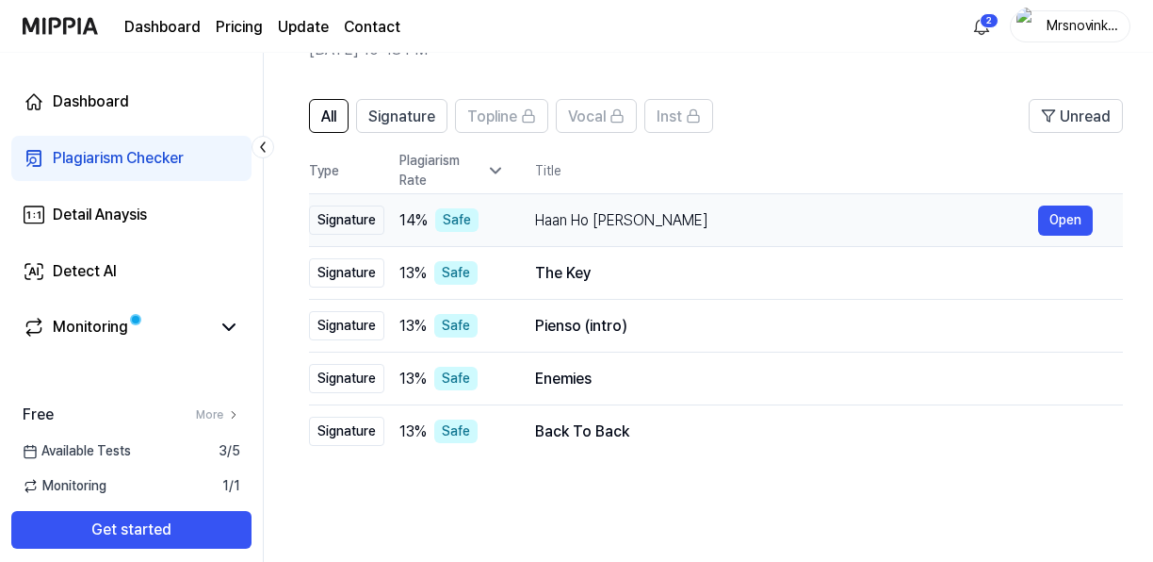
click at [935, 217] on div "Haan Ho Gayi Galti" at bounding box center [786, 220] width 503 height 23
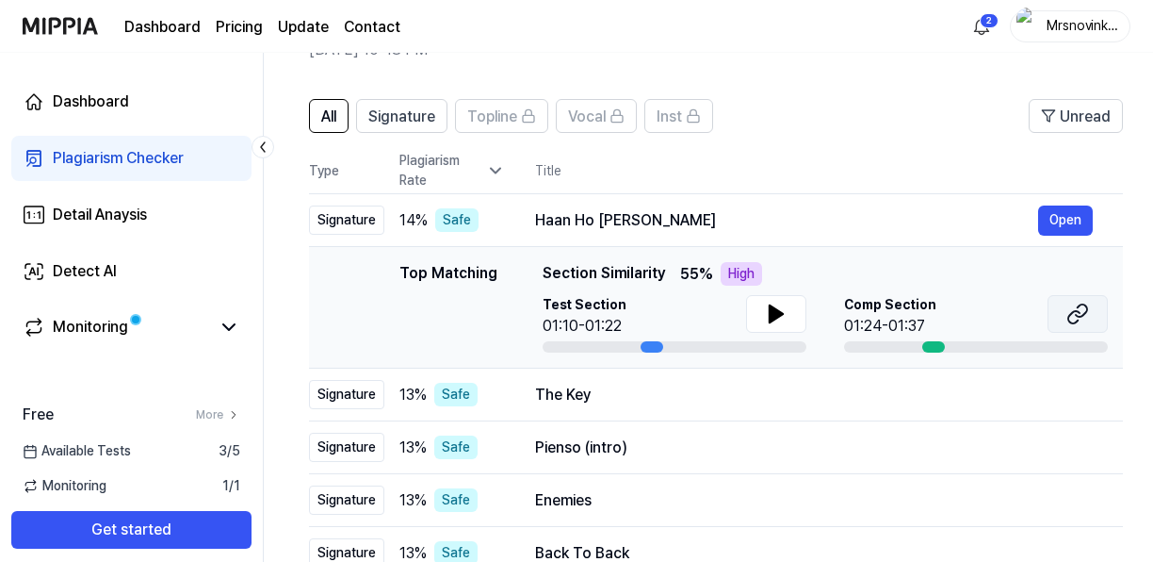
click at [1088, 308] on icon at bounding box center [1077, 313] width 23 height 23
click at [726, 398] on div "The Key" at bounding box center [786, 394] width 503 height 23
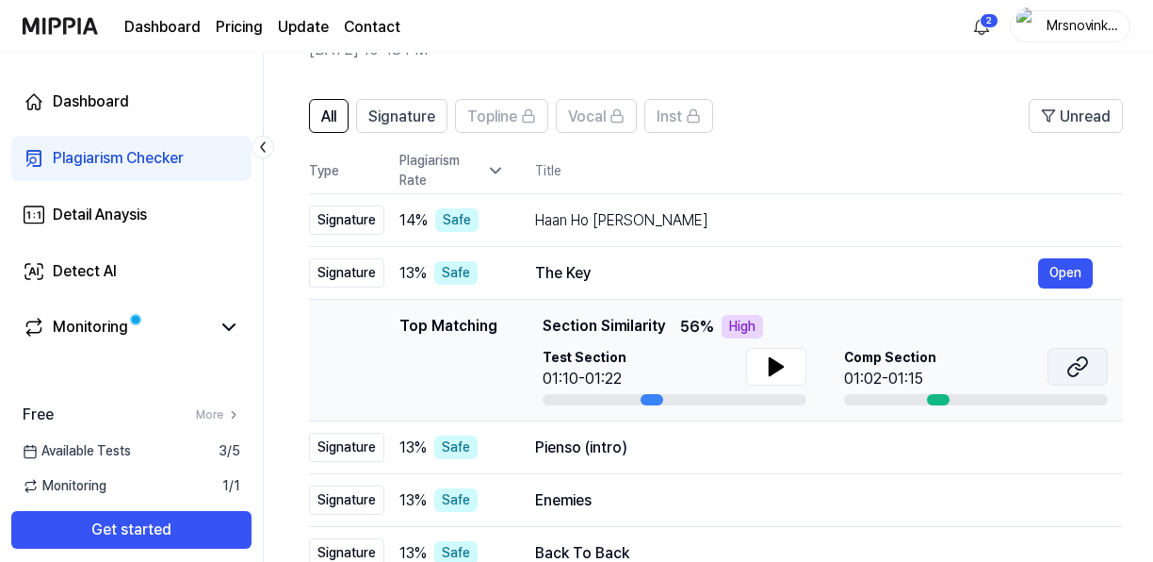
click at [1072, 374] on icon at bounding box center [1073, 370] width 11 height 12
click at [709, 462] on td "Pienso (intro) Open" at bounding box center [814, 447] width 618 height 53
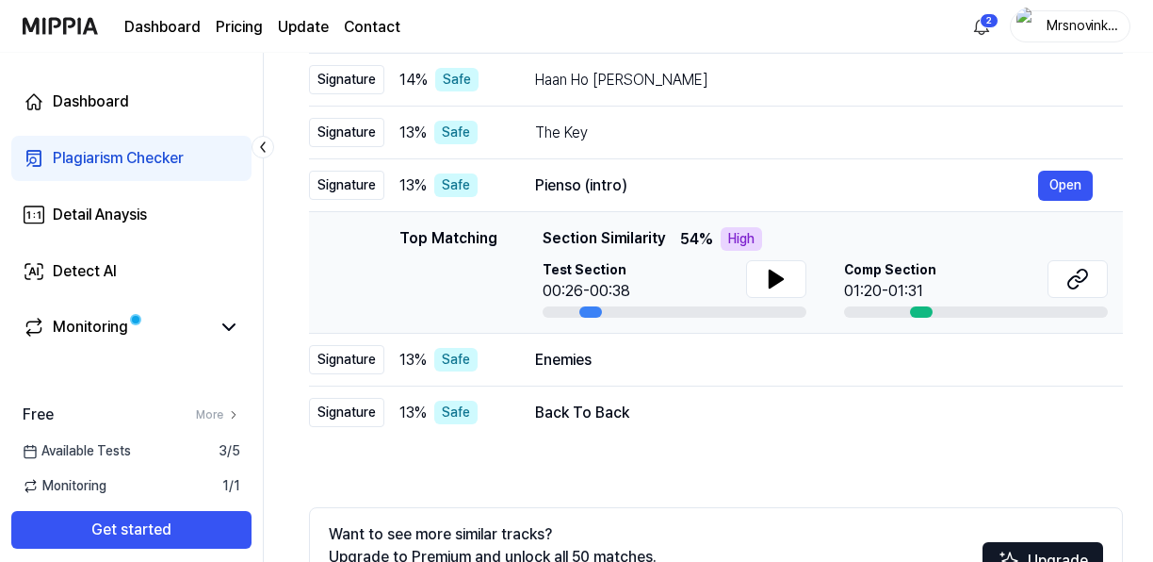
scroll to position [249, 0]
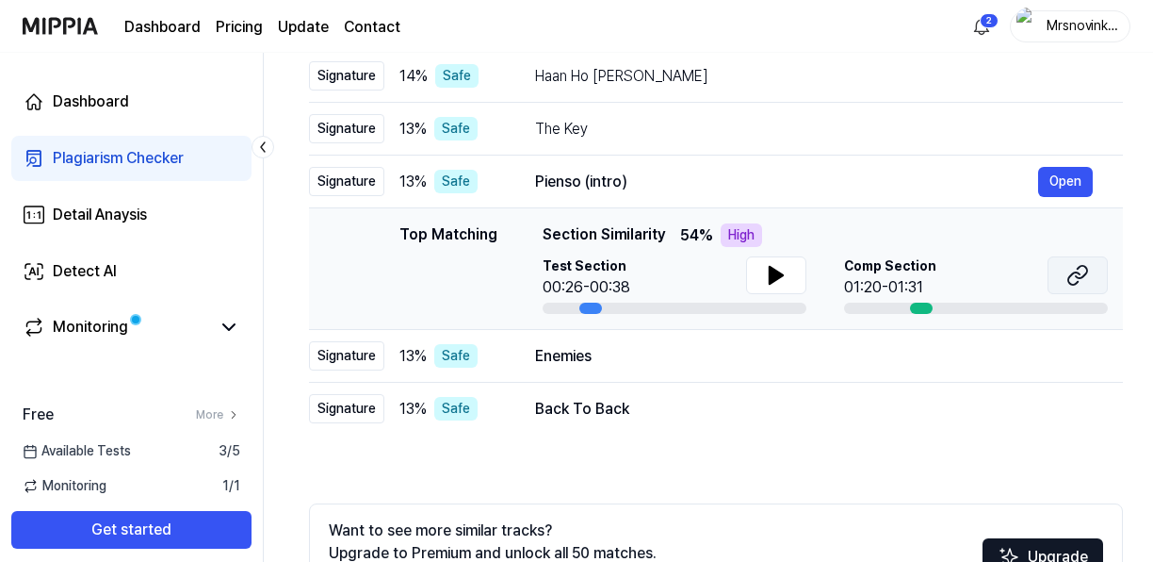
click at [1057, 280] on button at bounding box center [1078, 275] width 60 height 38
click at [767, 356] on div "Enemies" at bounding box center [786, 356] width 503 height 23
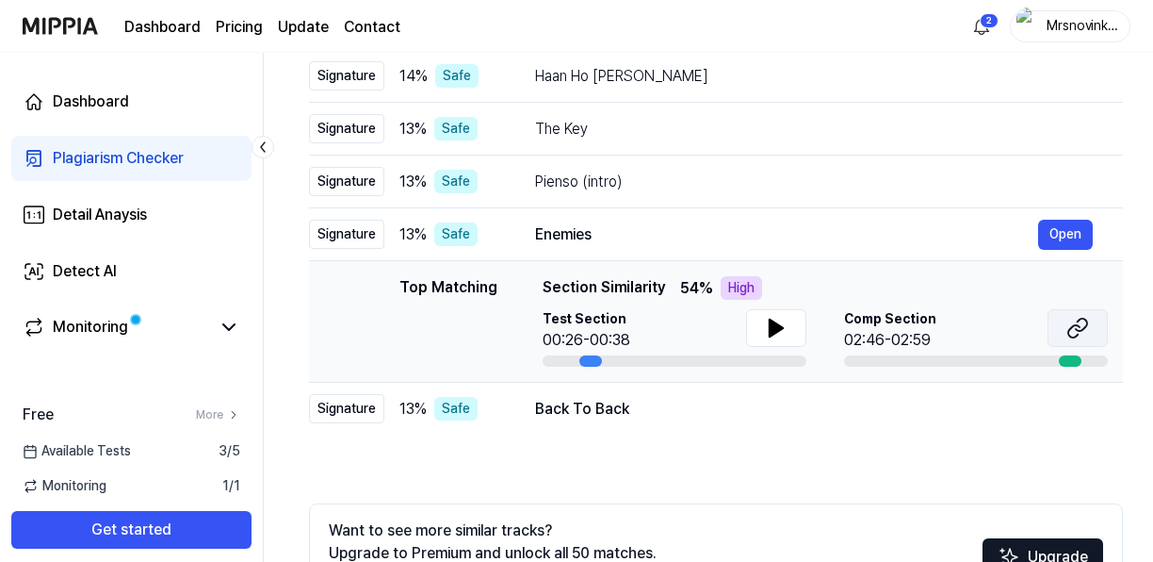
click at [1070, 341] on button at bounding box center [1078, 328] width 60 height 38
click at [754, 422] on div "Back To Back Open" at bounding box center [814, 409] width 558 height 30
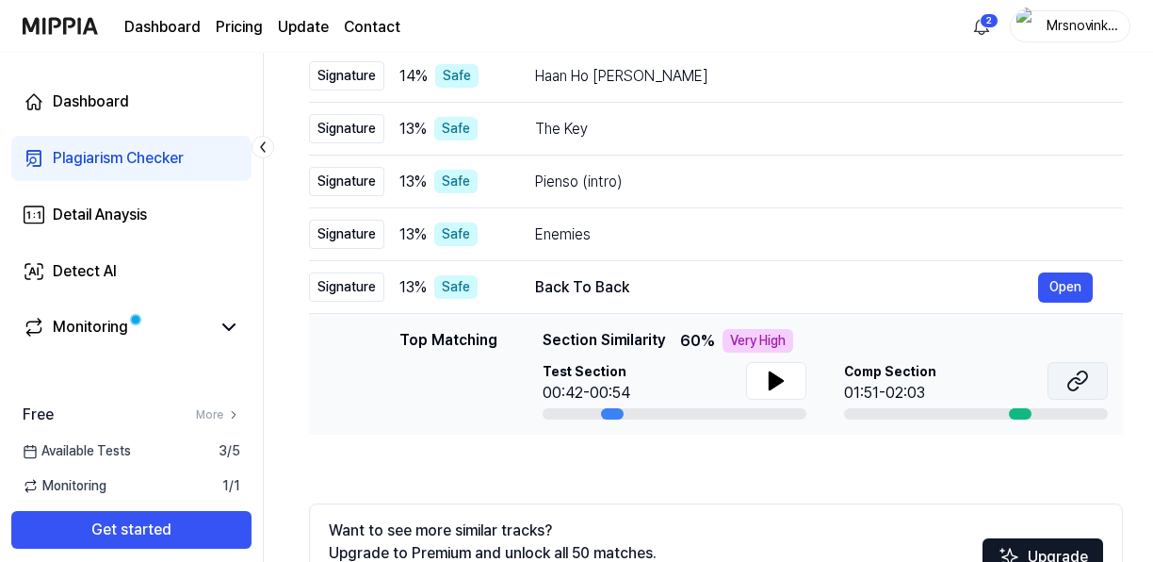
click at [1072, 382] on icon at bounding box center [1077, 380] width 23 height 23
